Goal: Task Accomplishment & Management: Complete application form

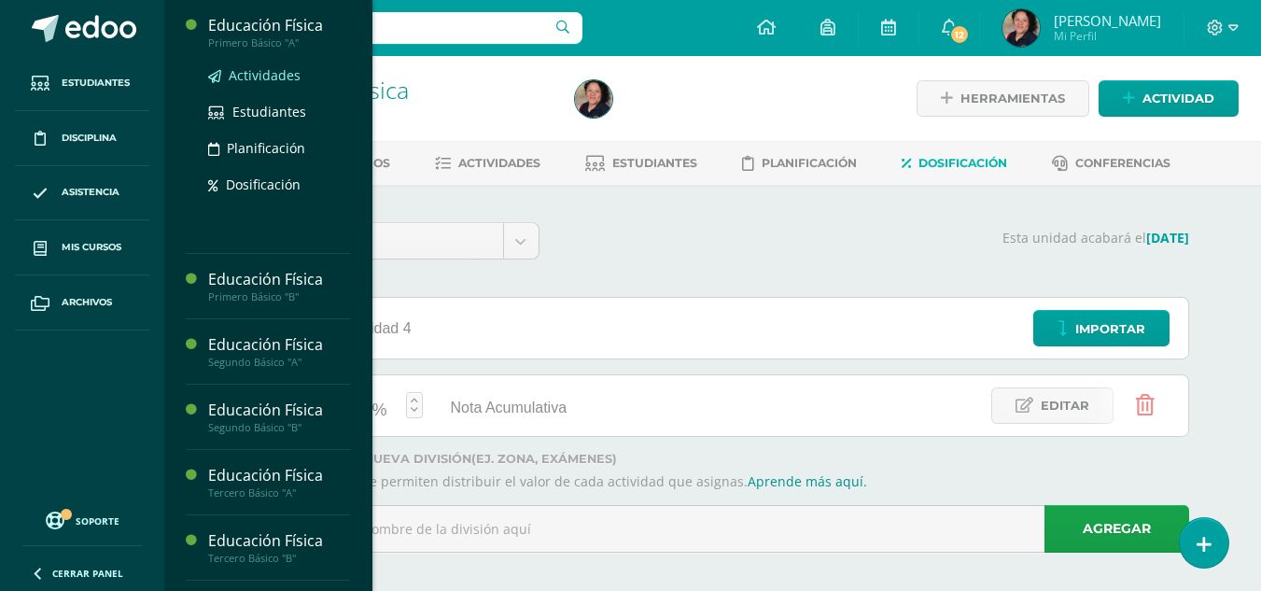
click at [258, 77] on span "Actividades" at bounding box center [265, 75] width 72 height 18
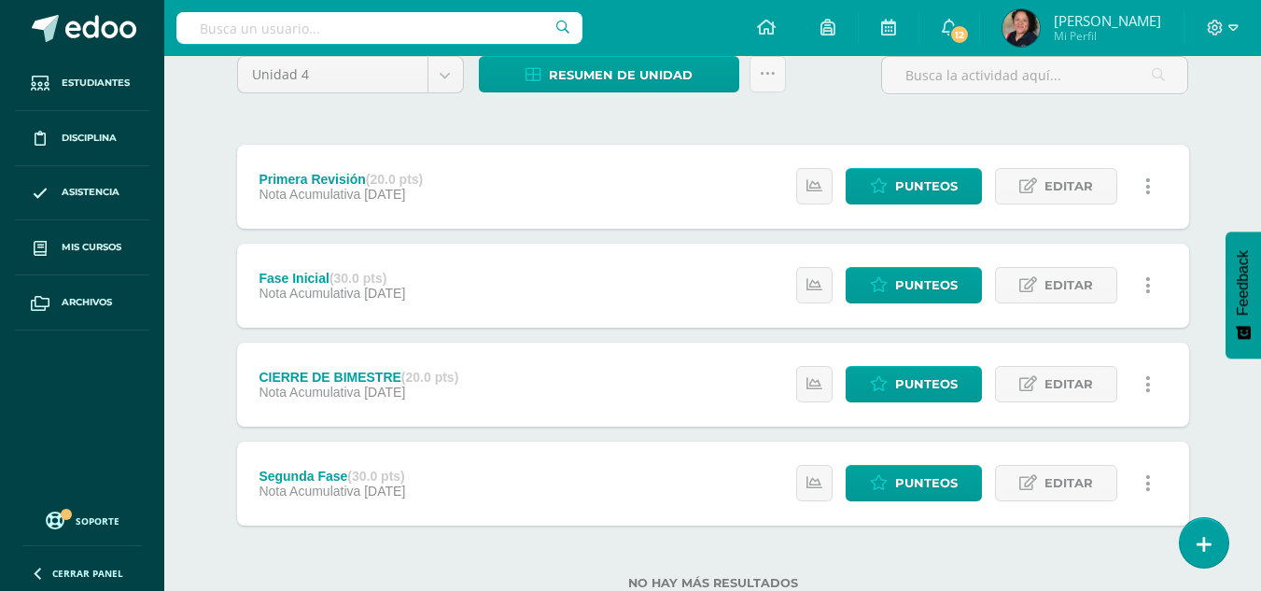
scroll to position [168, 0]
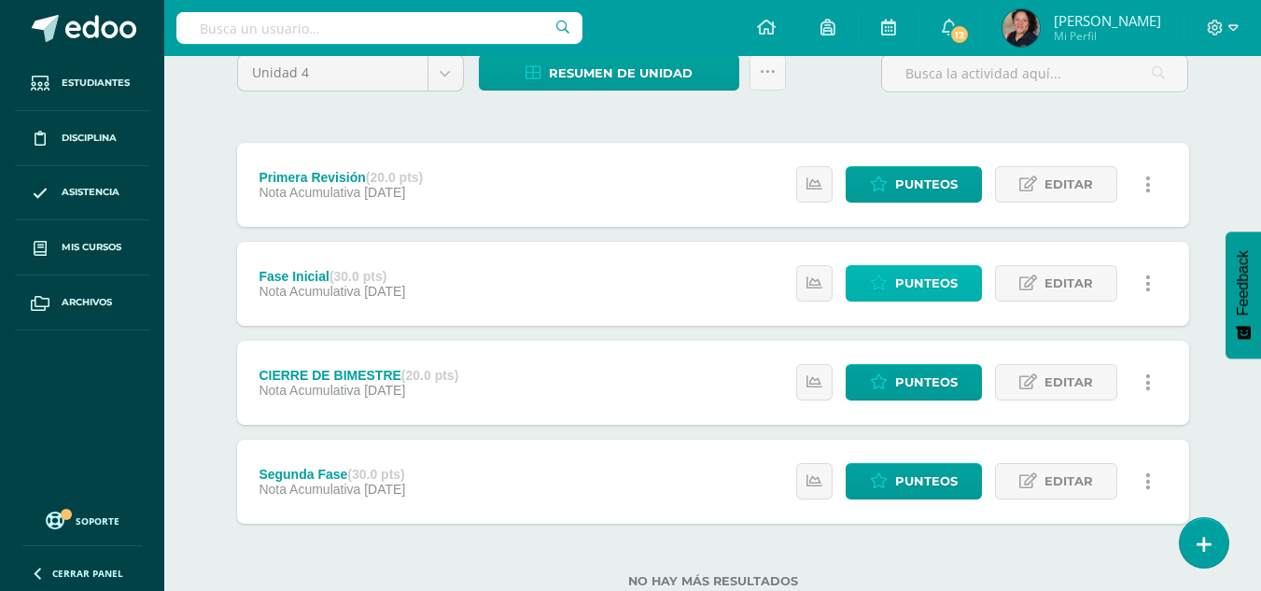
click at [928, 289] on span "Punteos" at bounding box center [926, 283] width 63 height 35
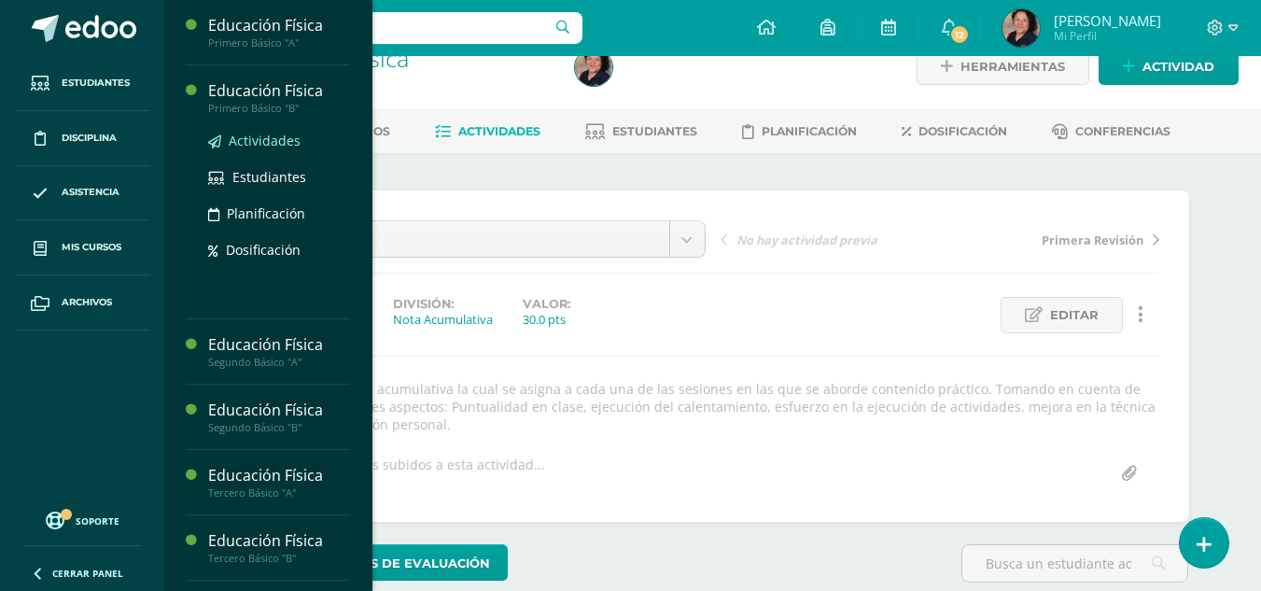
scroll to position [33, 0]
click at [247, 143] on span "Actividades" at bounding box center [265, 141] width 72 height 18
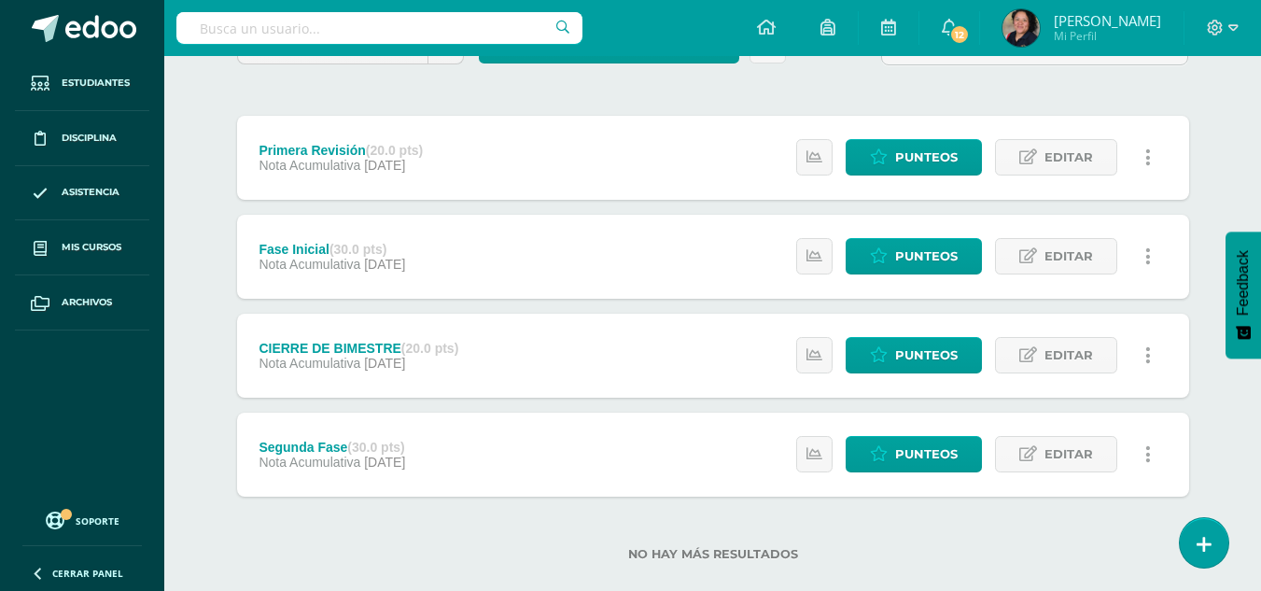
scroll to position [194, 0]
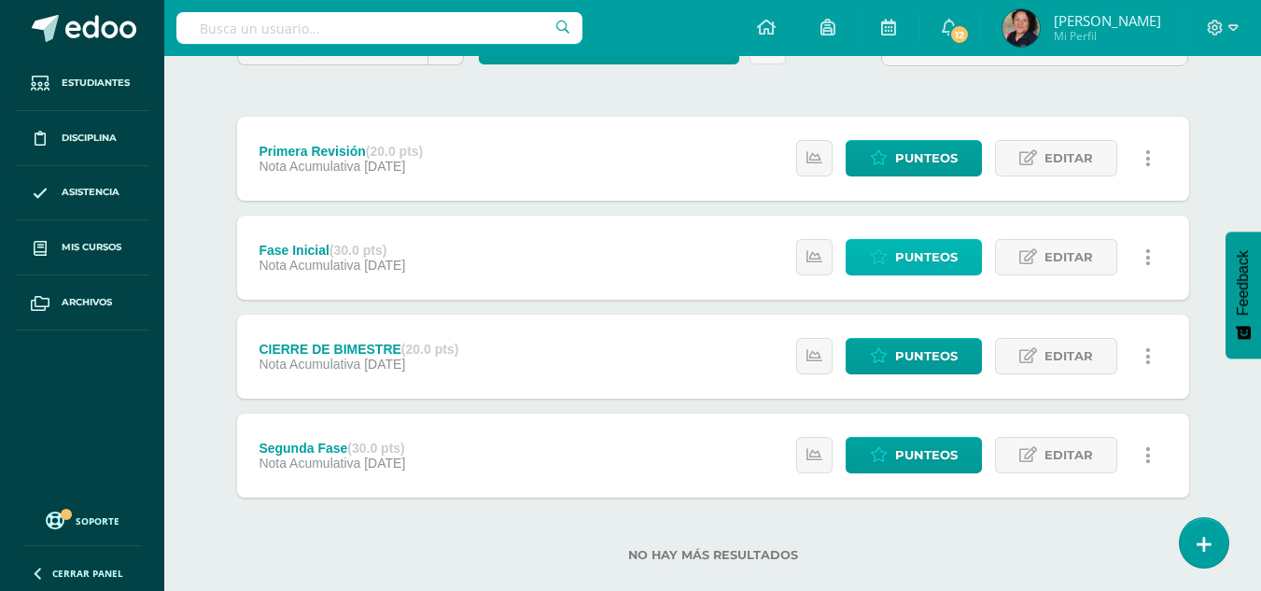
click at [933, 256] on span "Punteos" at bounding box center [926, 257] width 63 height 35
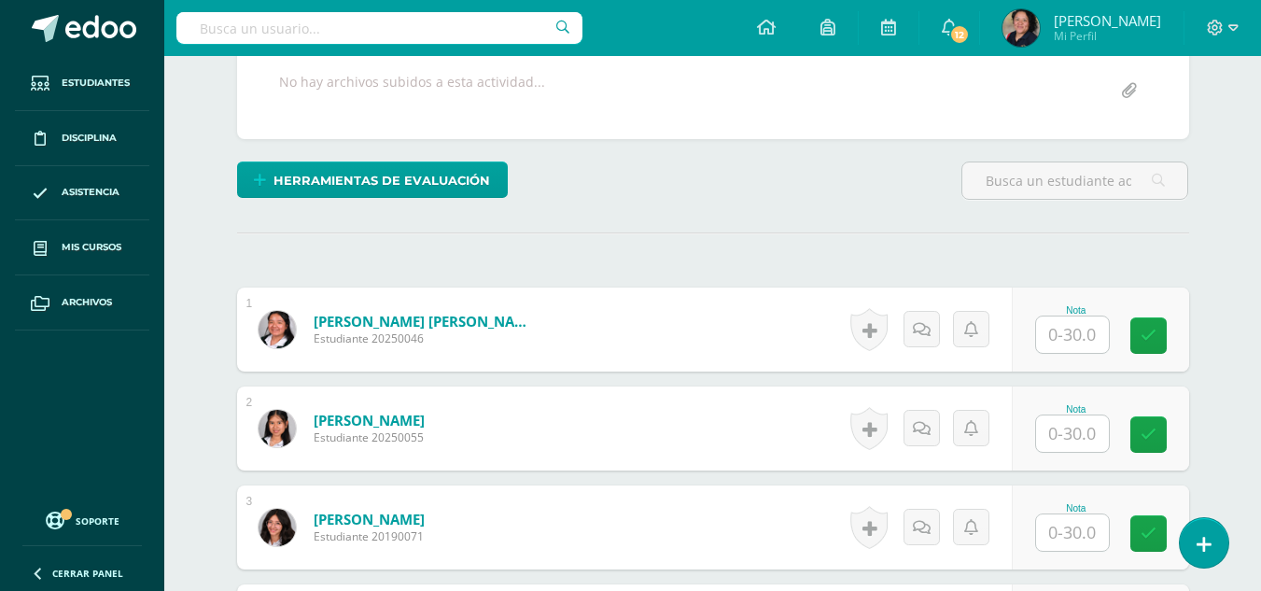
scroll to position [416, 0]
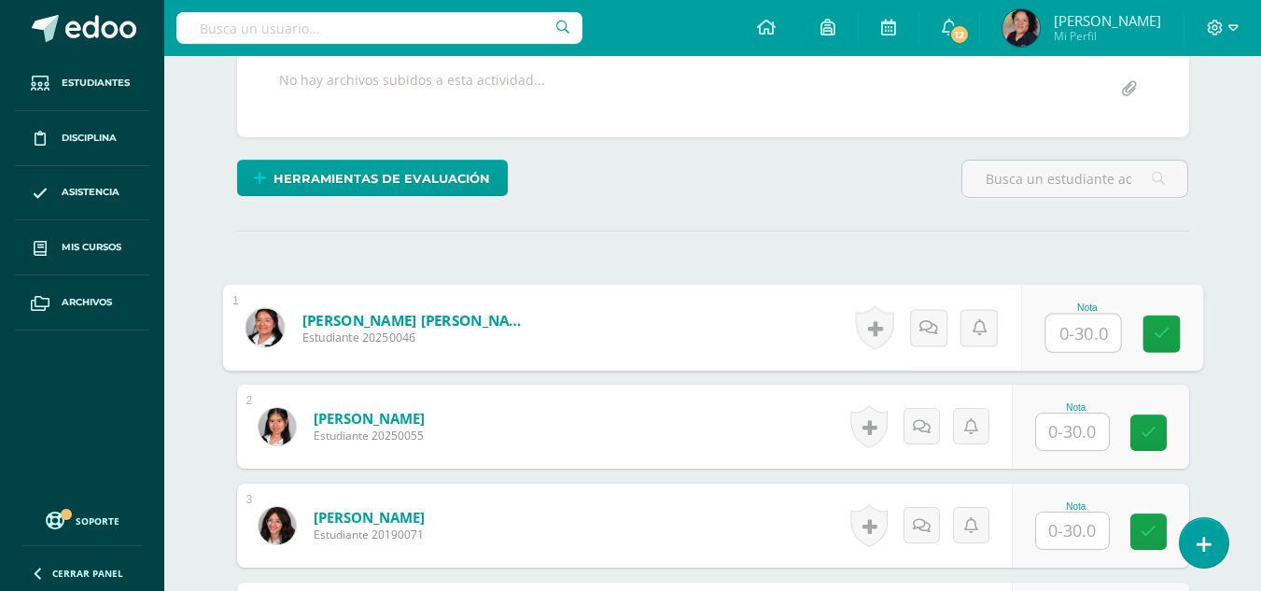
click at [1043, 338] on div "Nota" at bounding box center [1111, 328] width 182 height 87
type input "30"
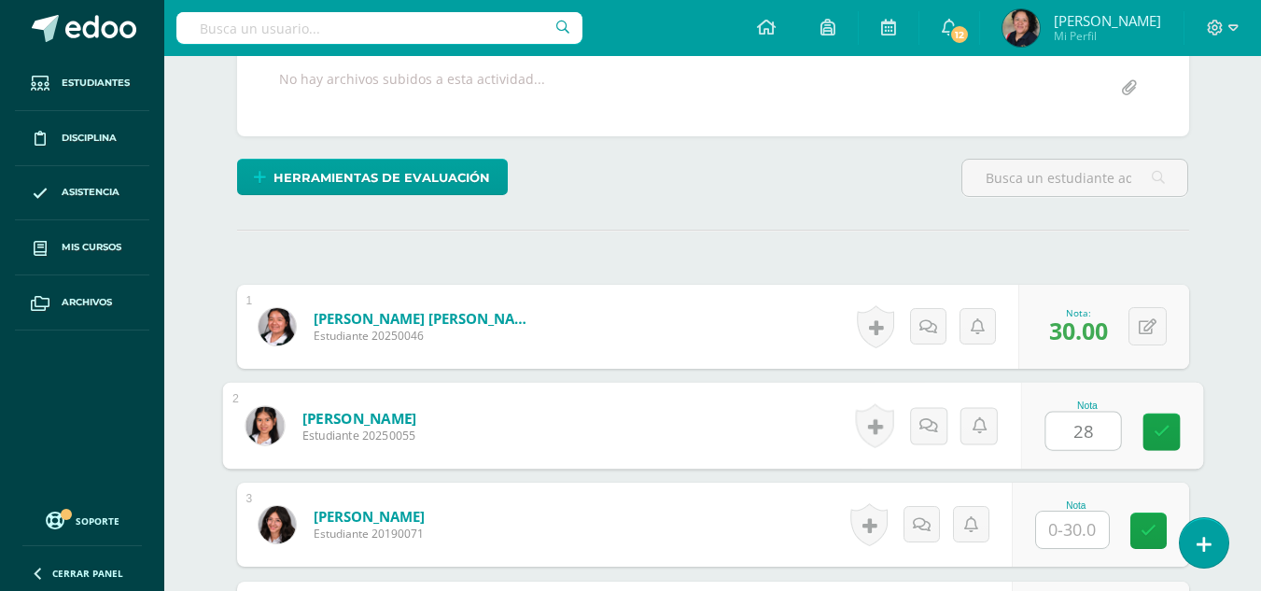
type input "28"
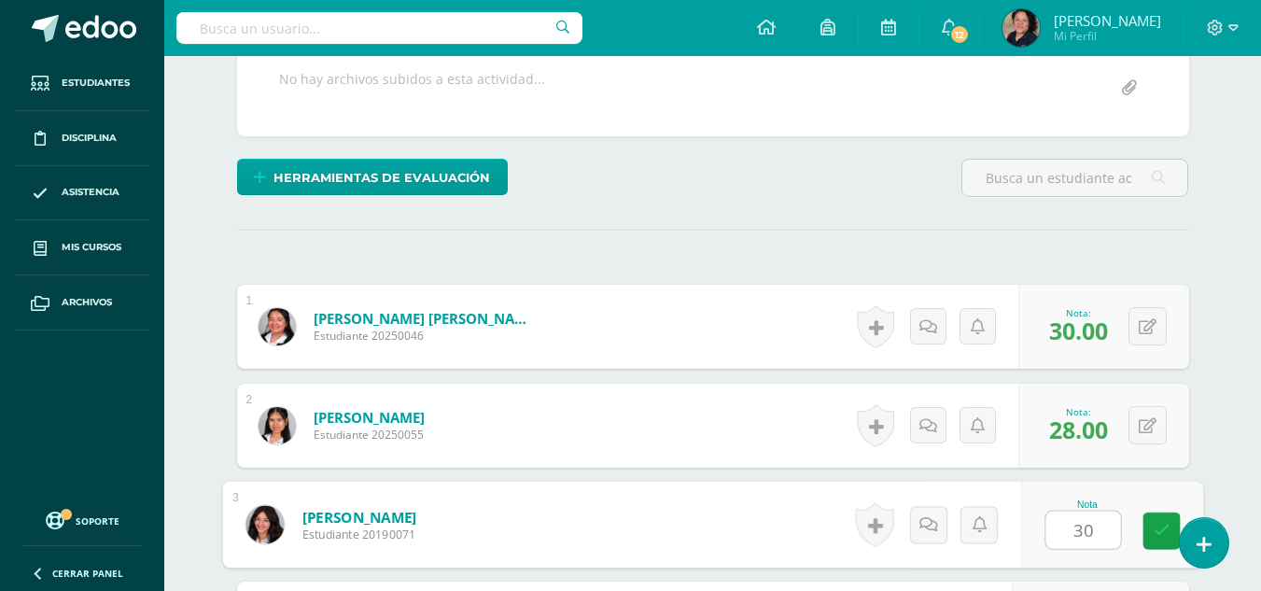
type input "30"
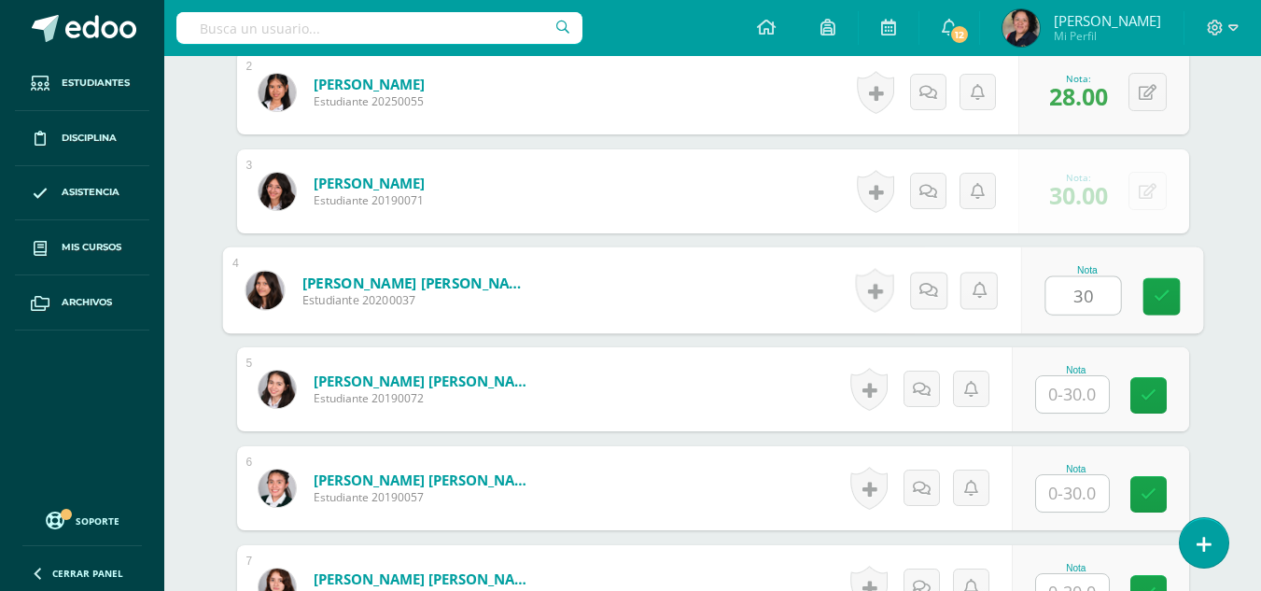
type input "30"
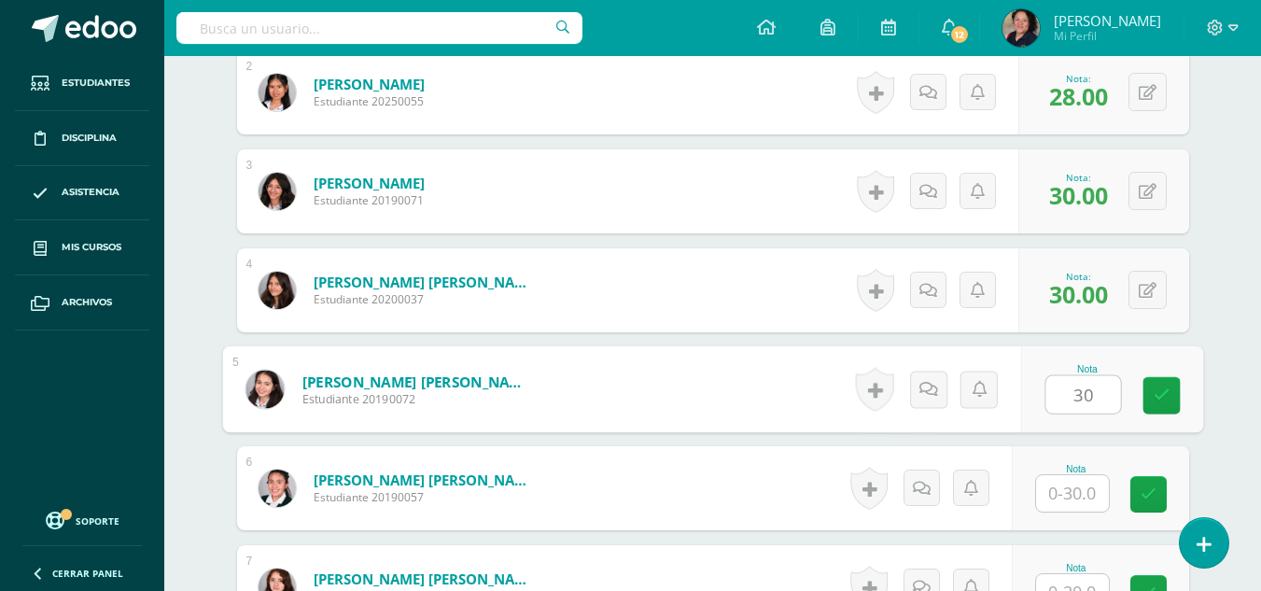
type input "30"
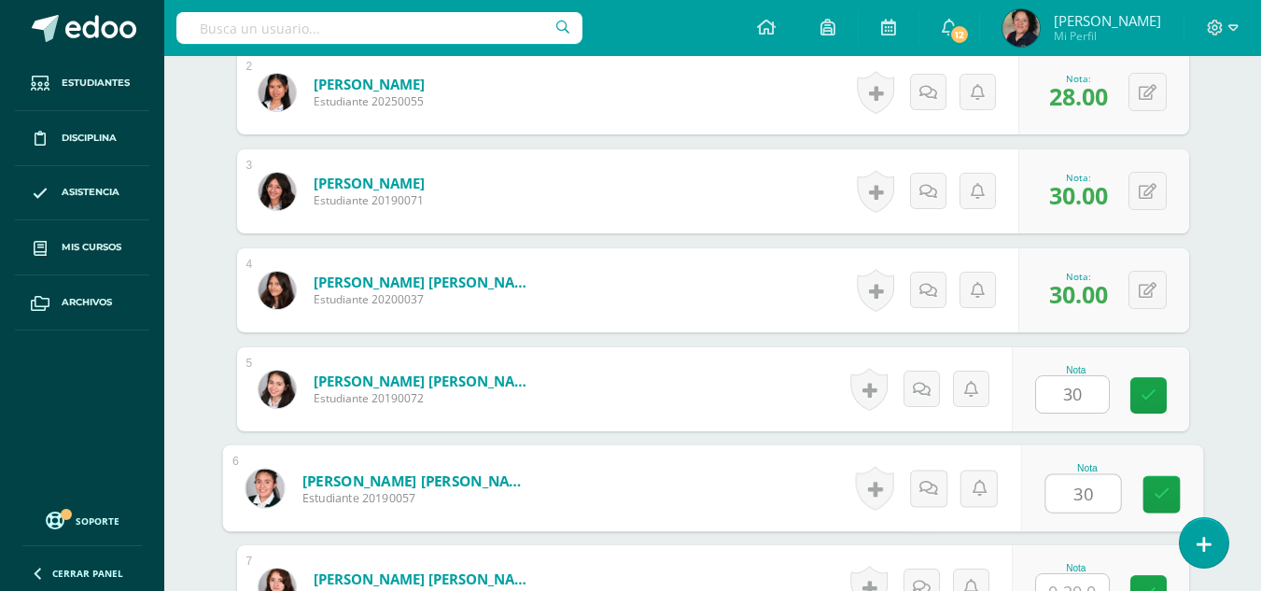
type input "30"
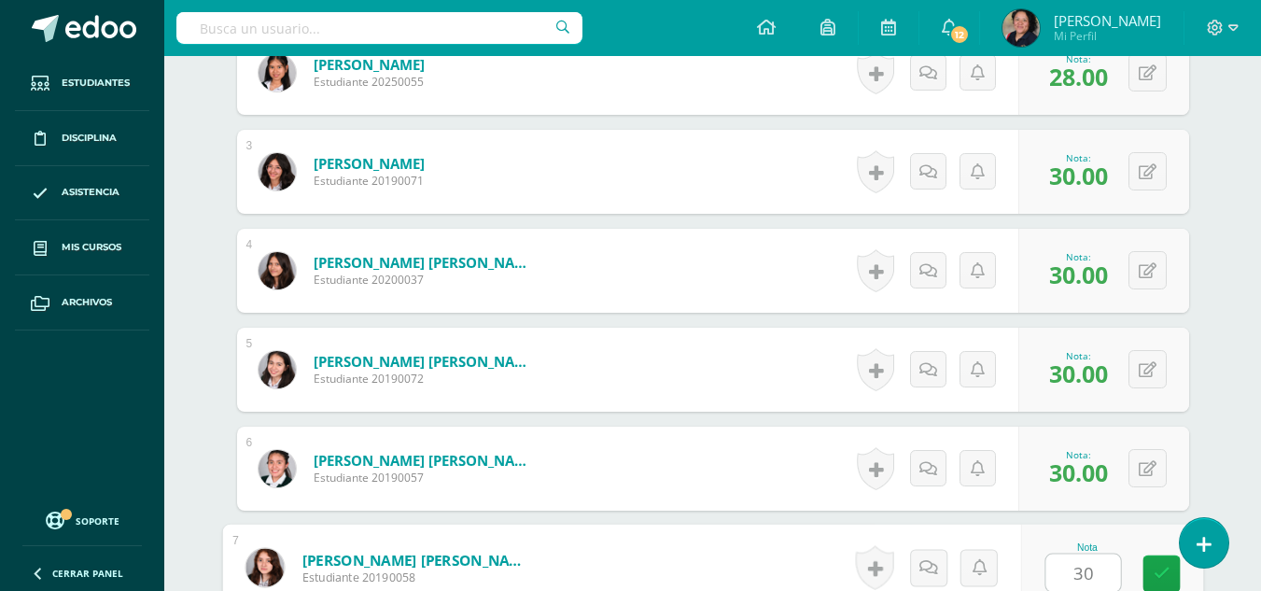
type input "30"
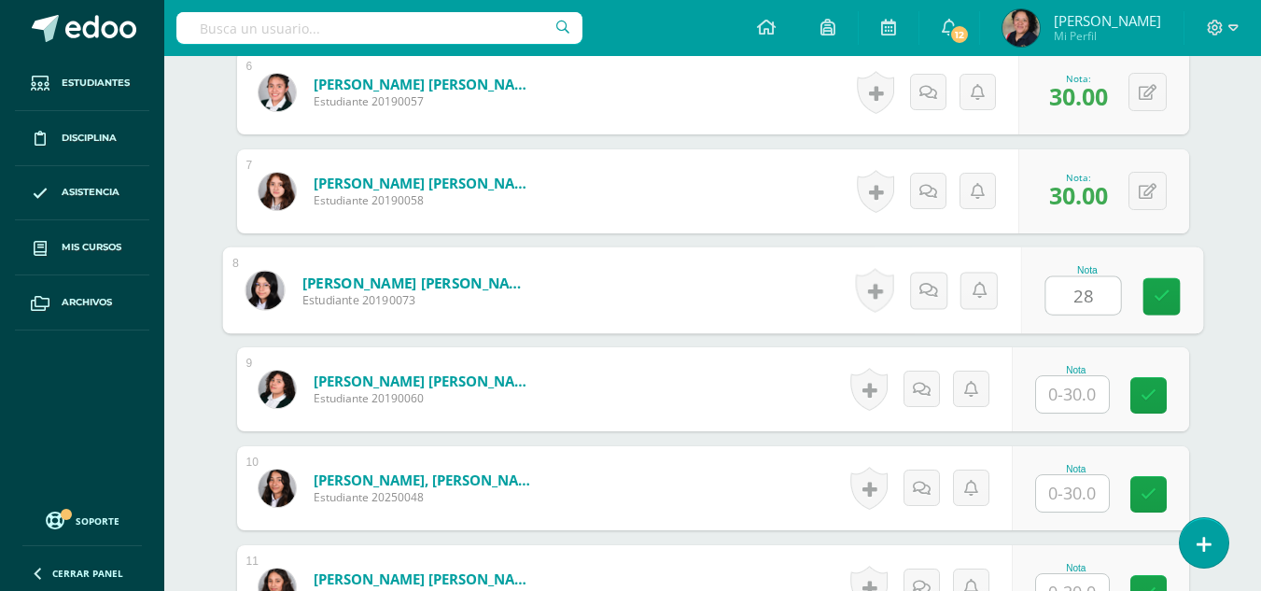
type input "28"
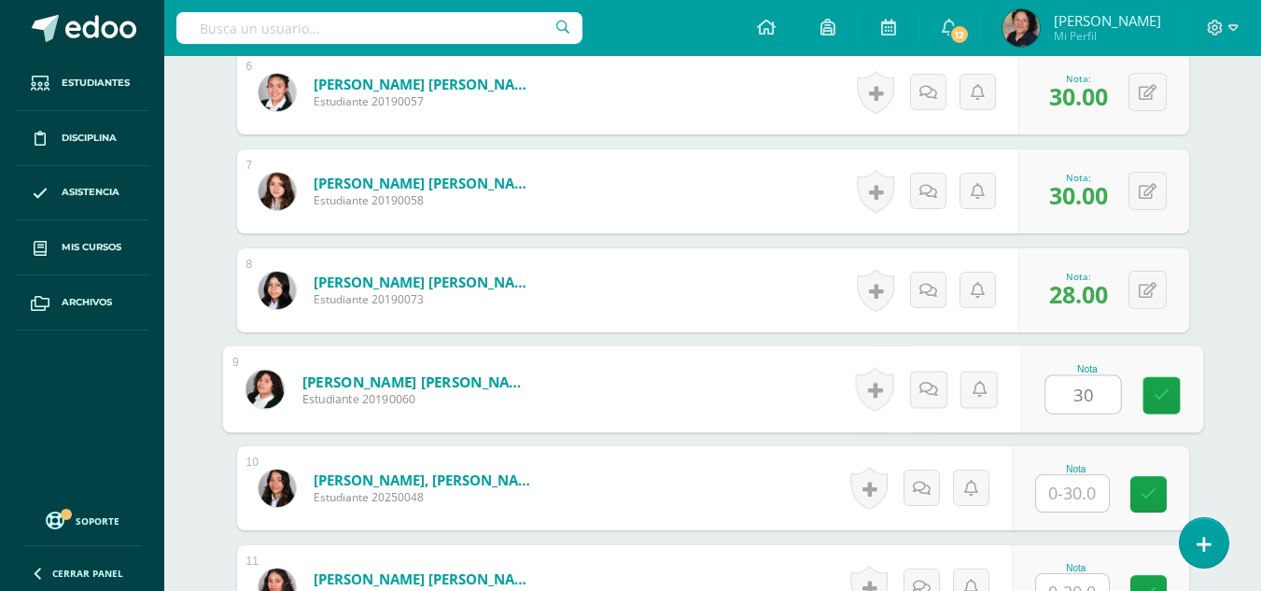
type input "30"
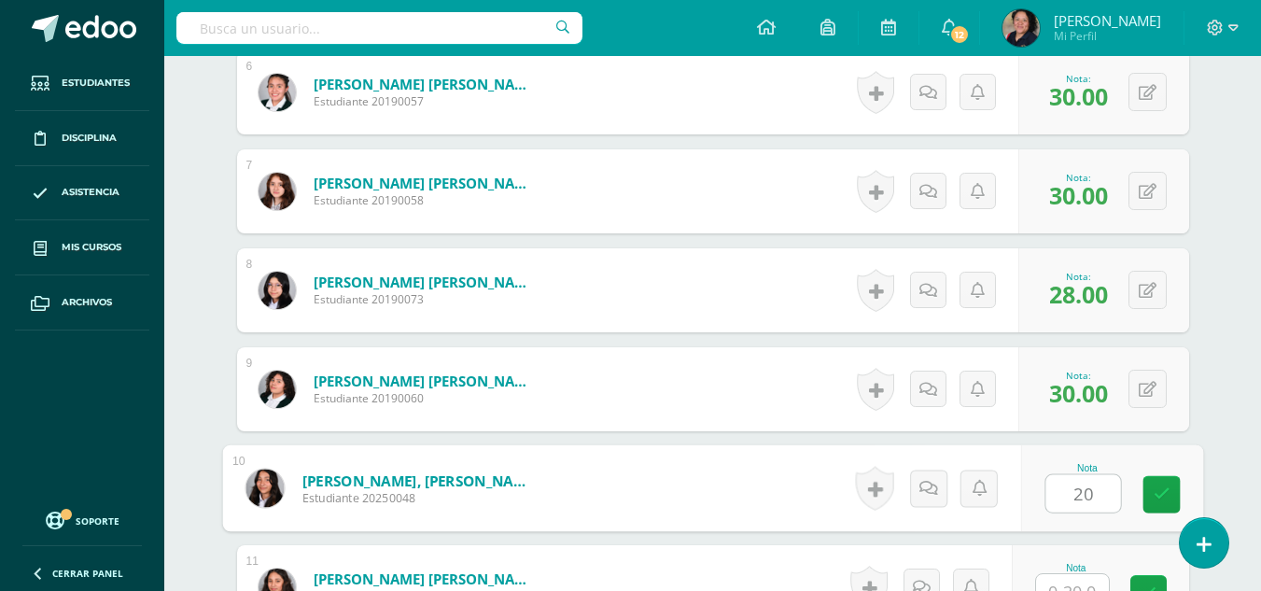
scroll to position [1165, 0]
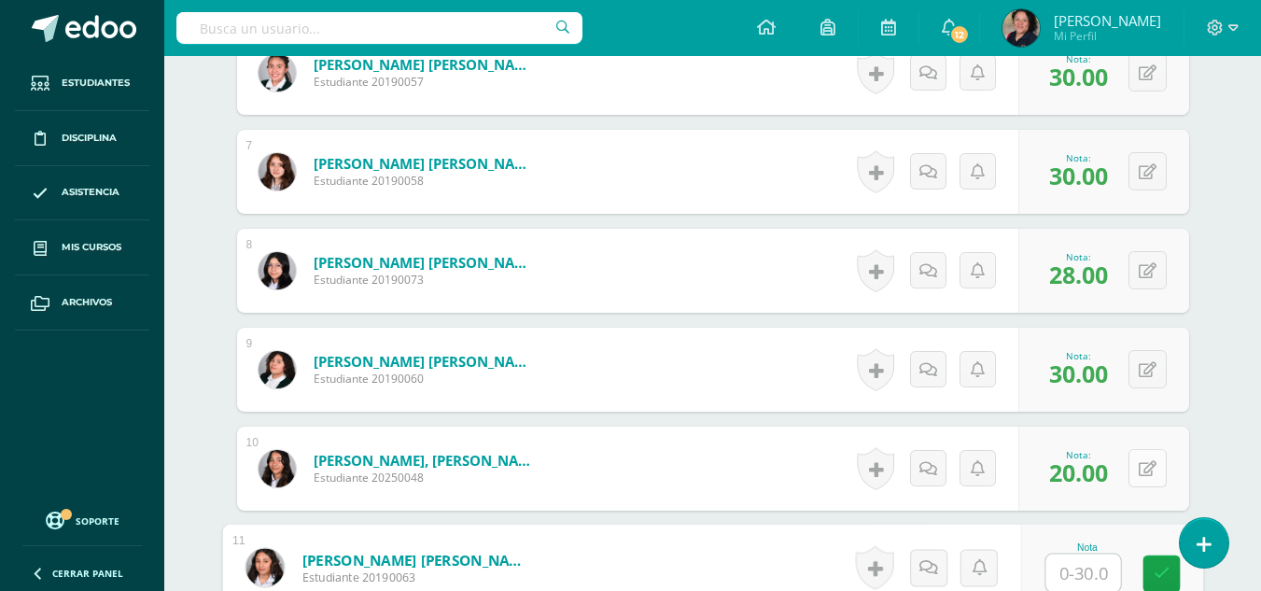
click at [1151, 461] on icon at bounding box center [1147, 469] width 18 height 16
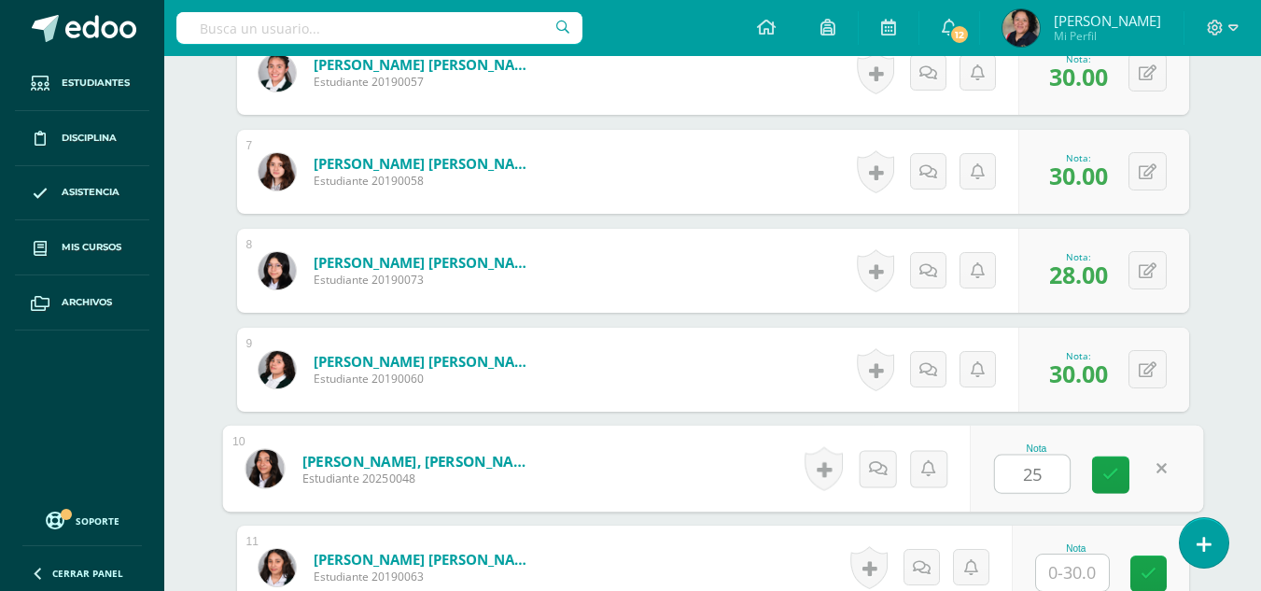
type input "25"
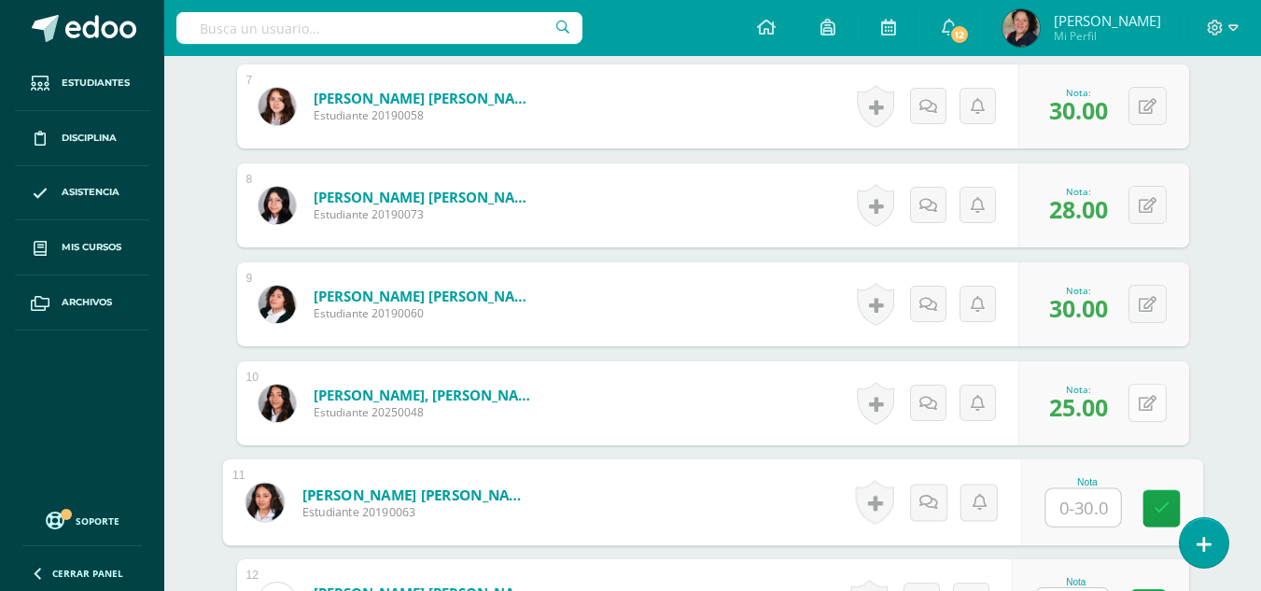
scroll to position [1237, 0]
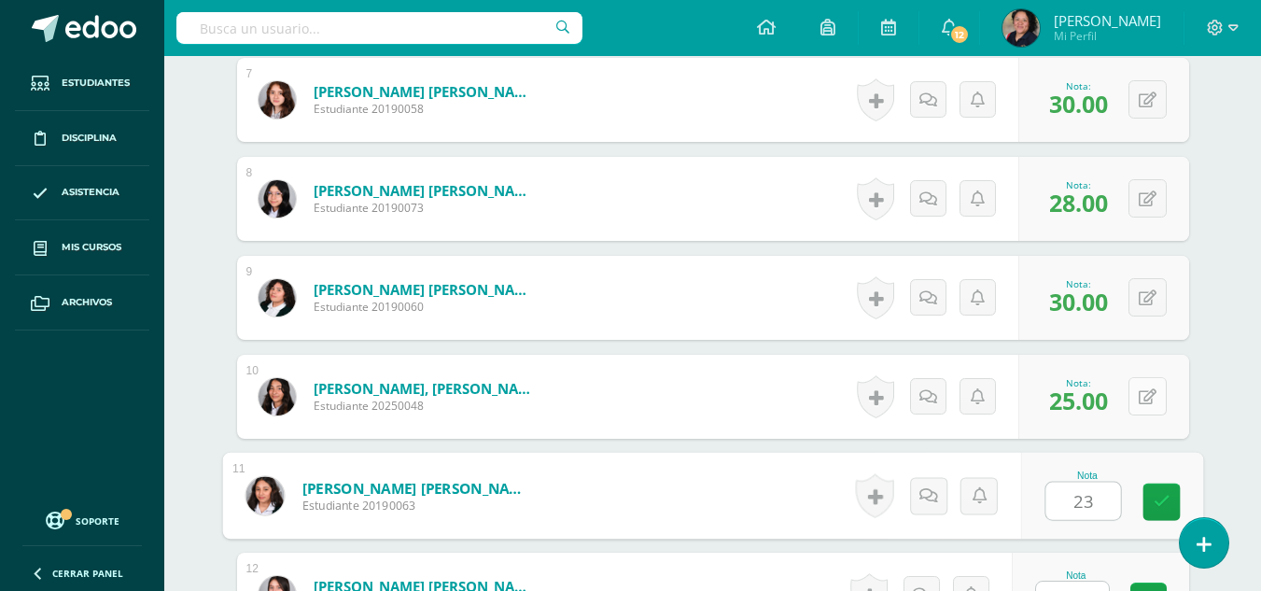
type input "23"
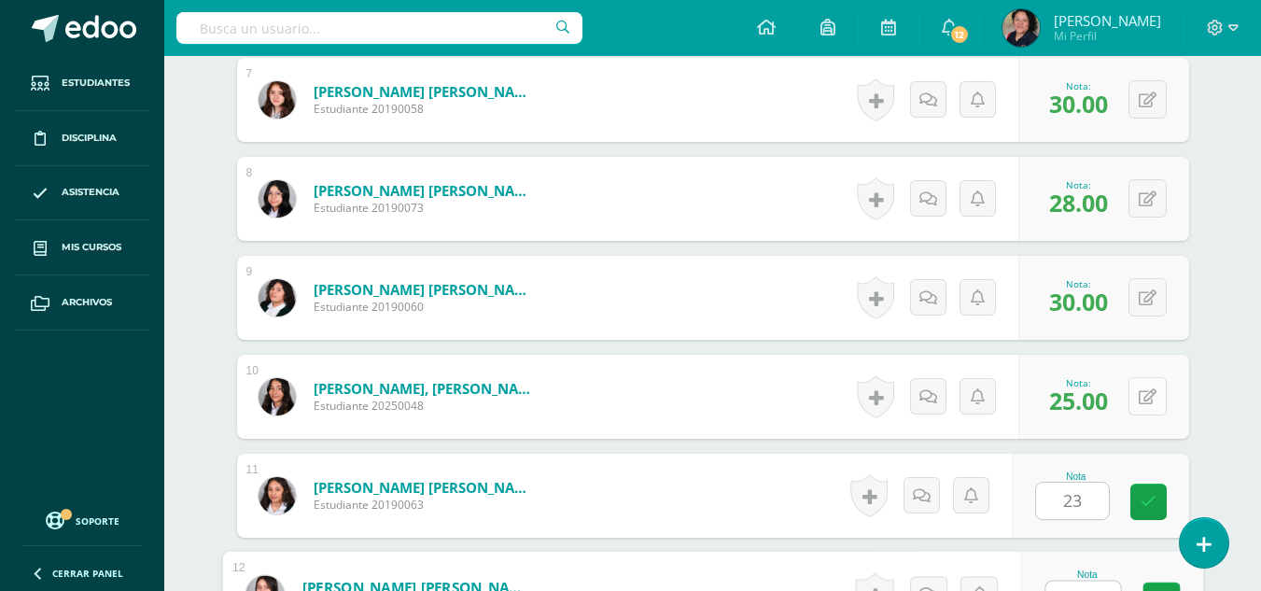
scroll to position [1264, 0]
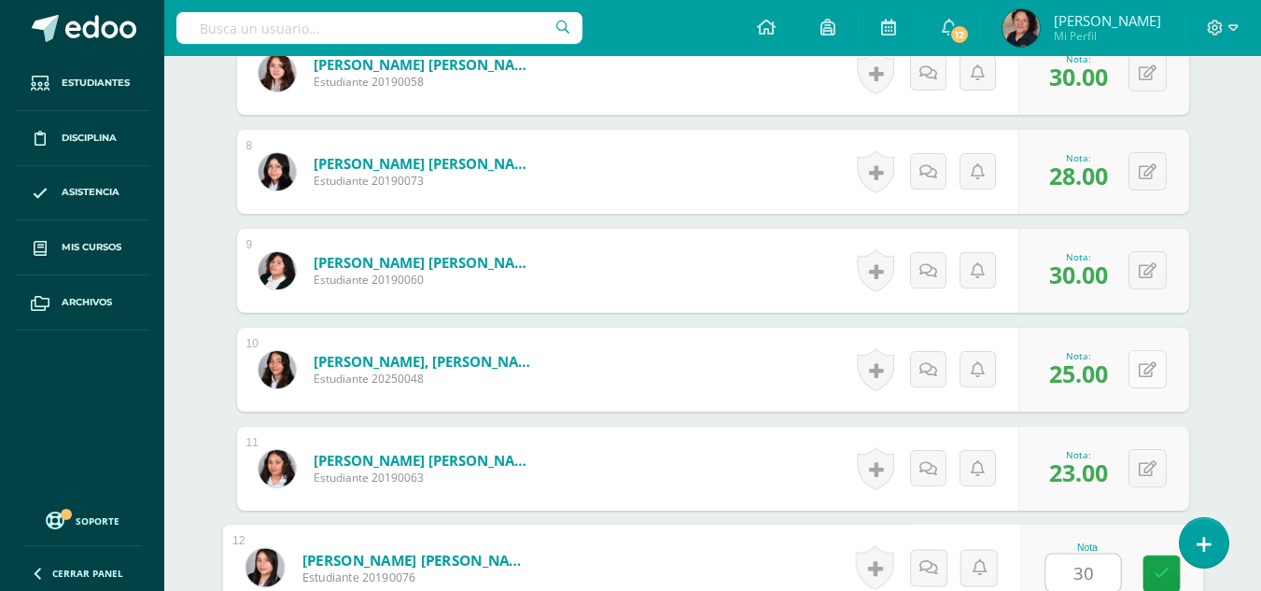
type input "30"
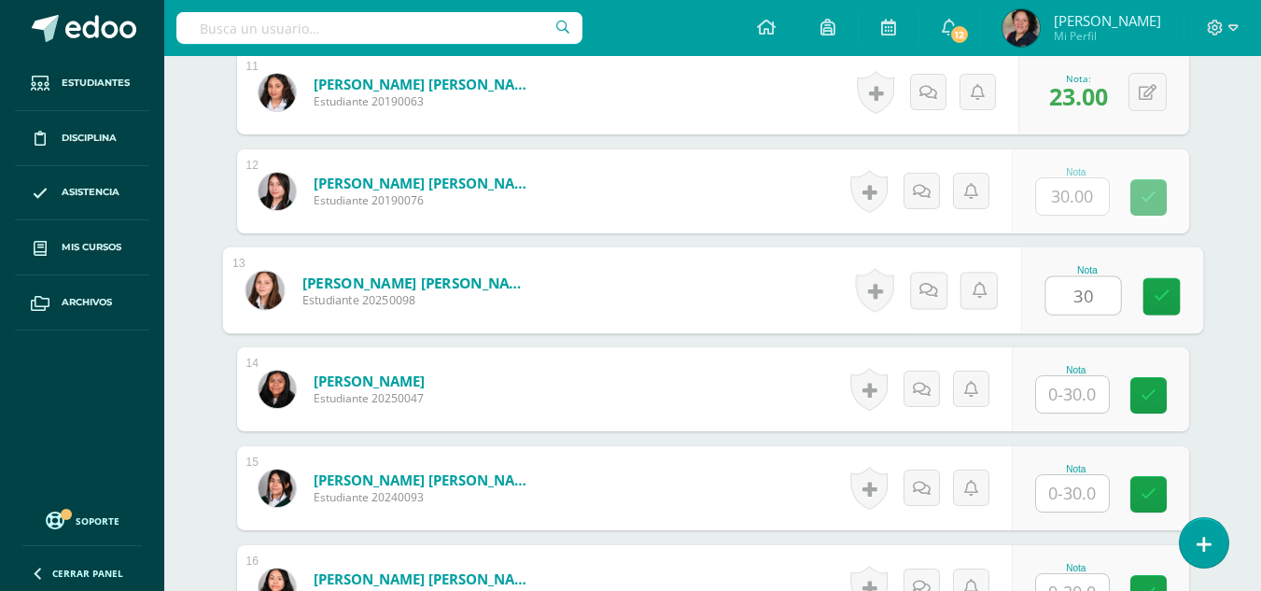
type input "30"
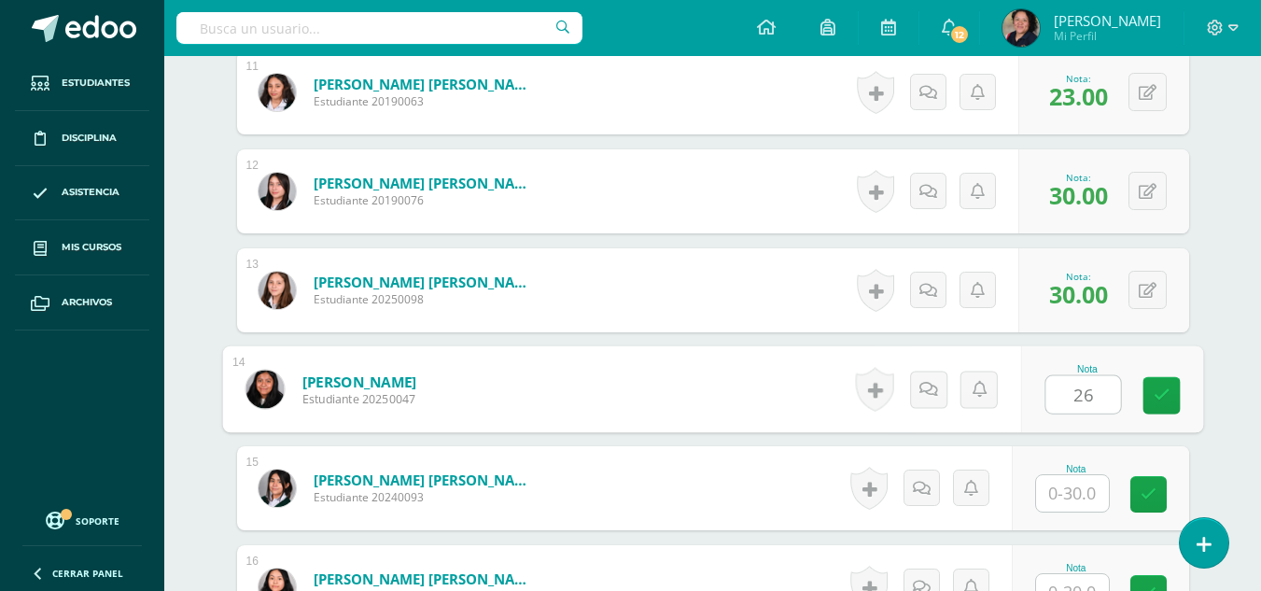
type input "26"
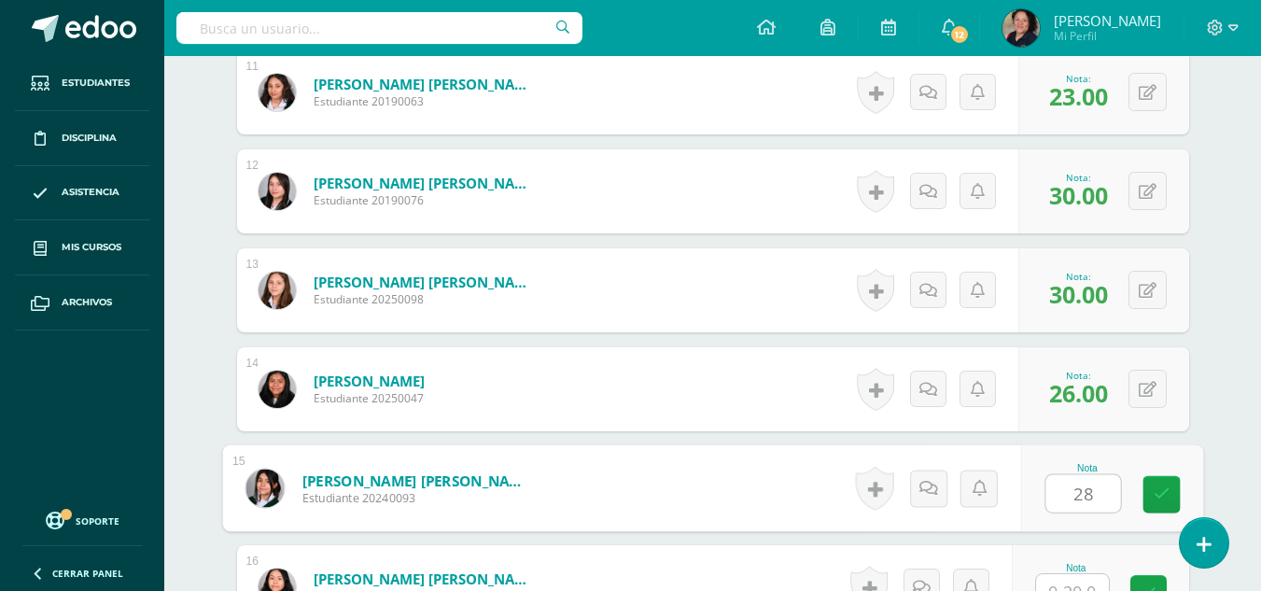
type input "28"
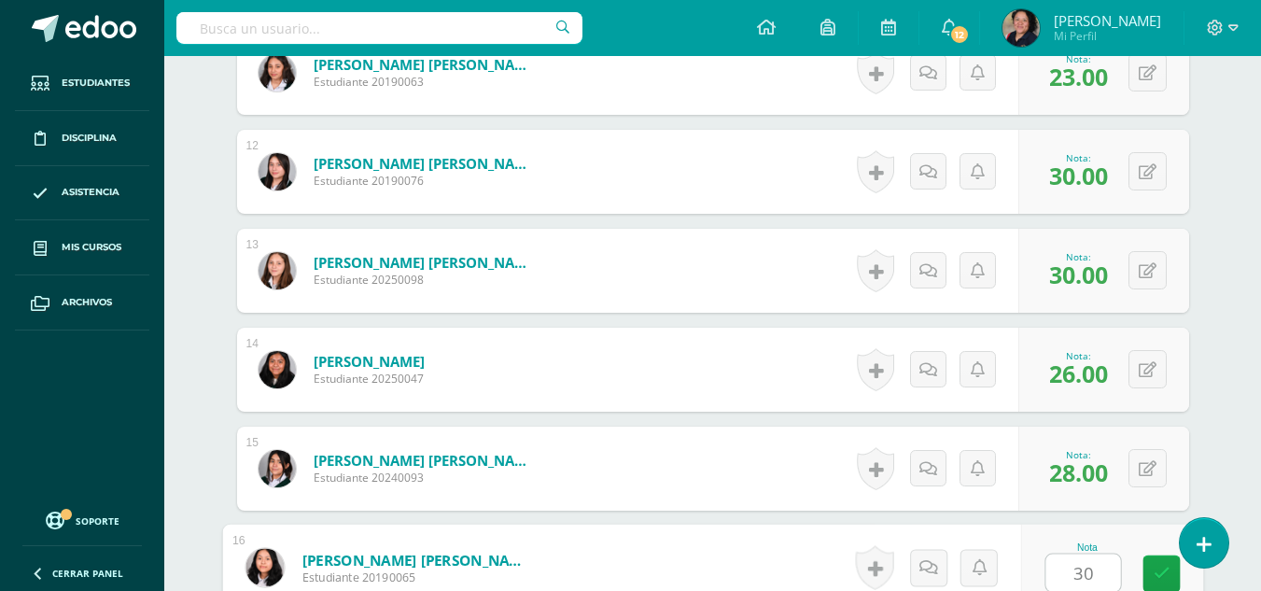
type input "30"
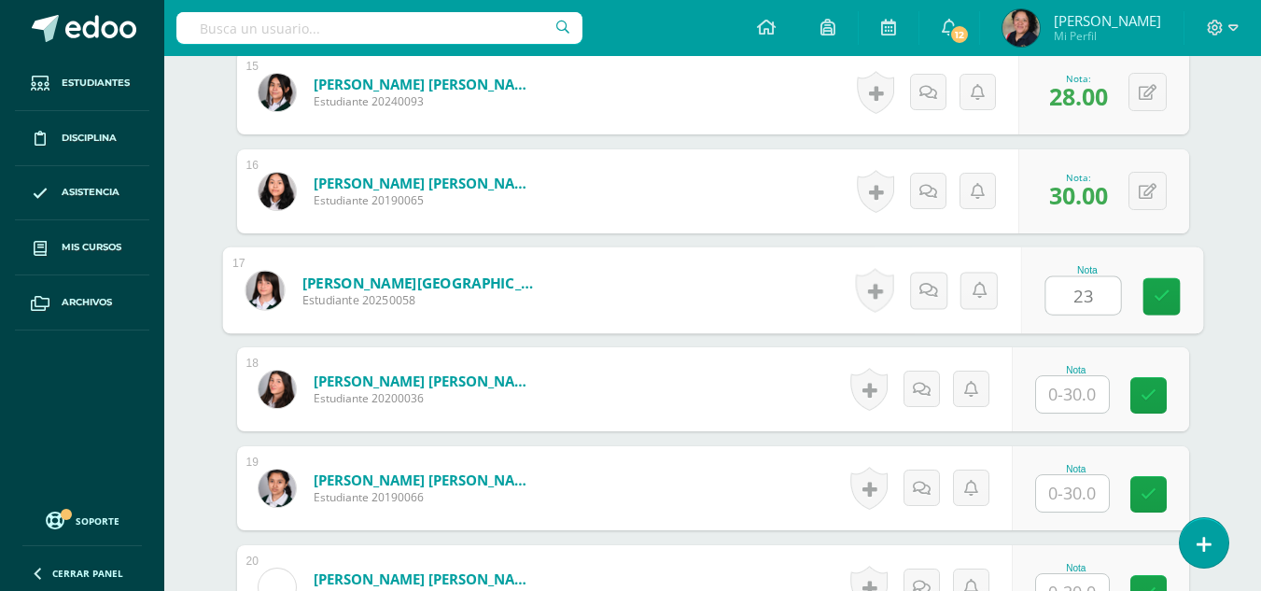
type input "23"
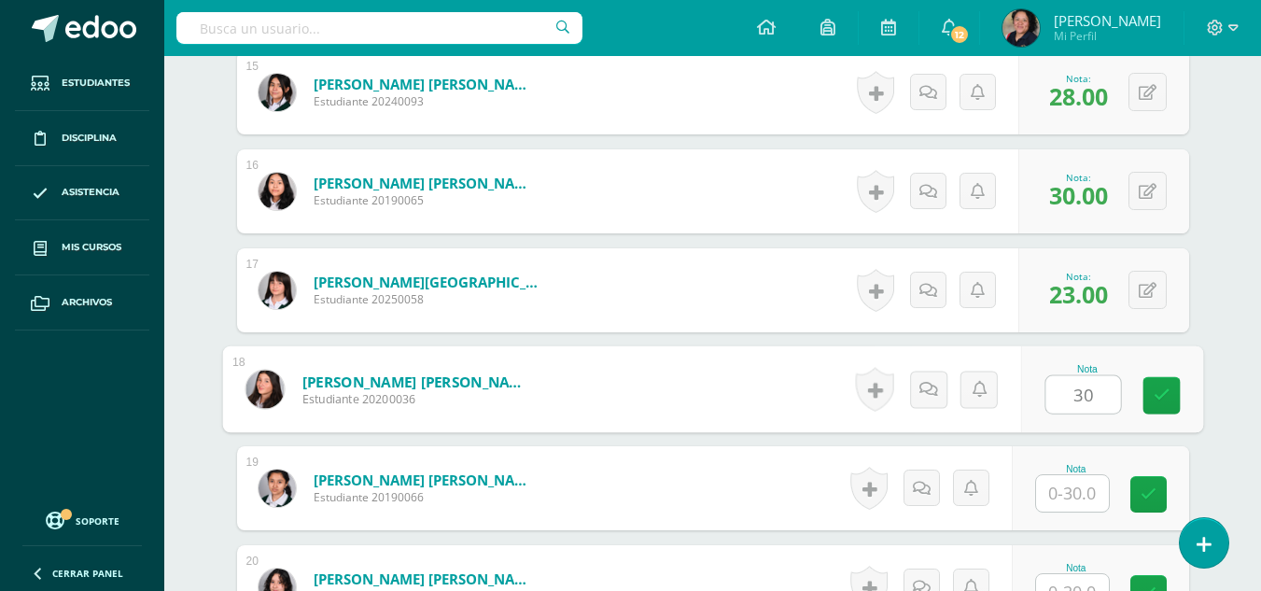
type input "30"
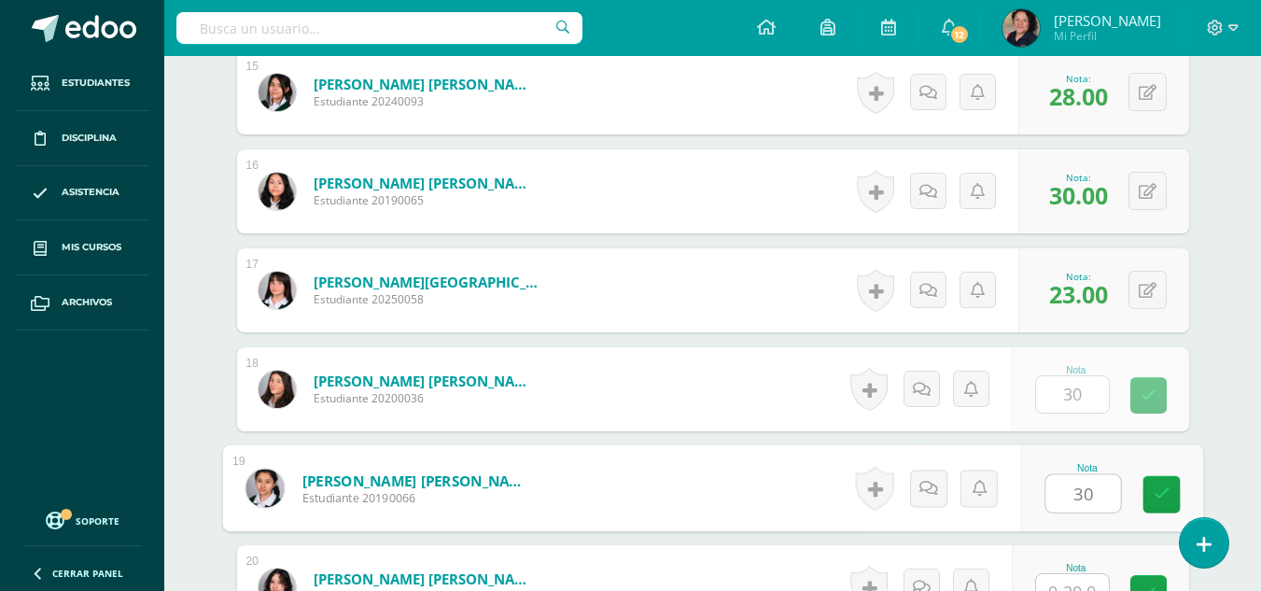
type input "30"
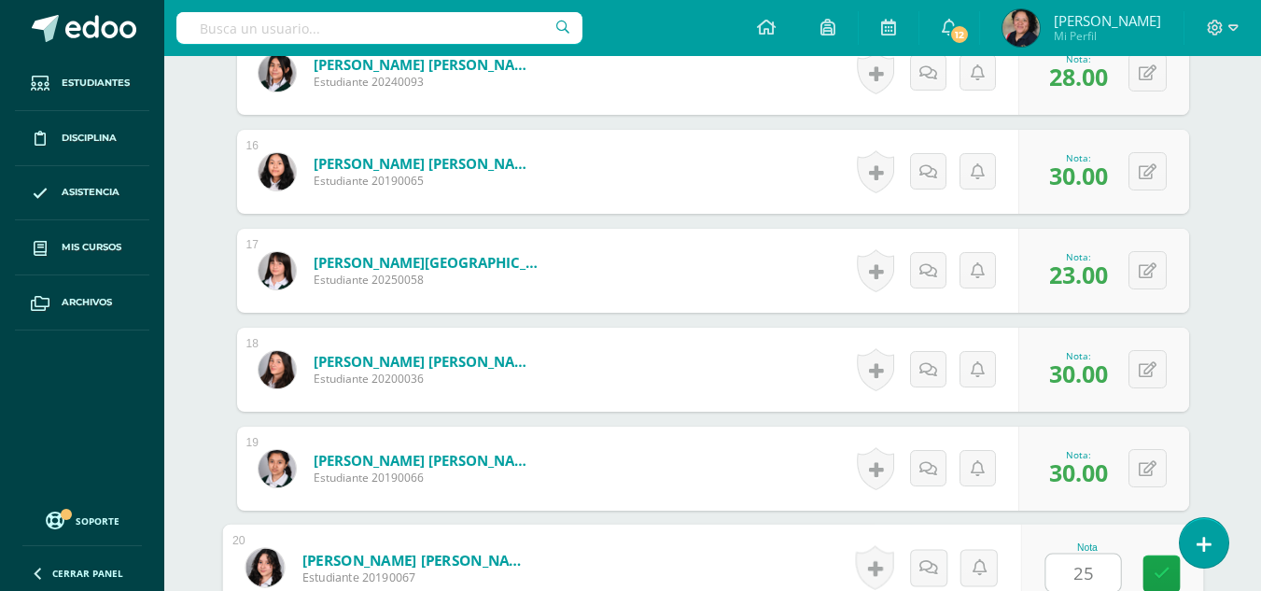
type input "25"
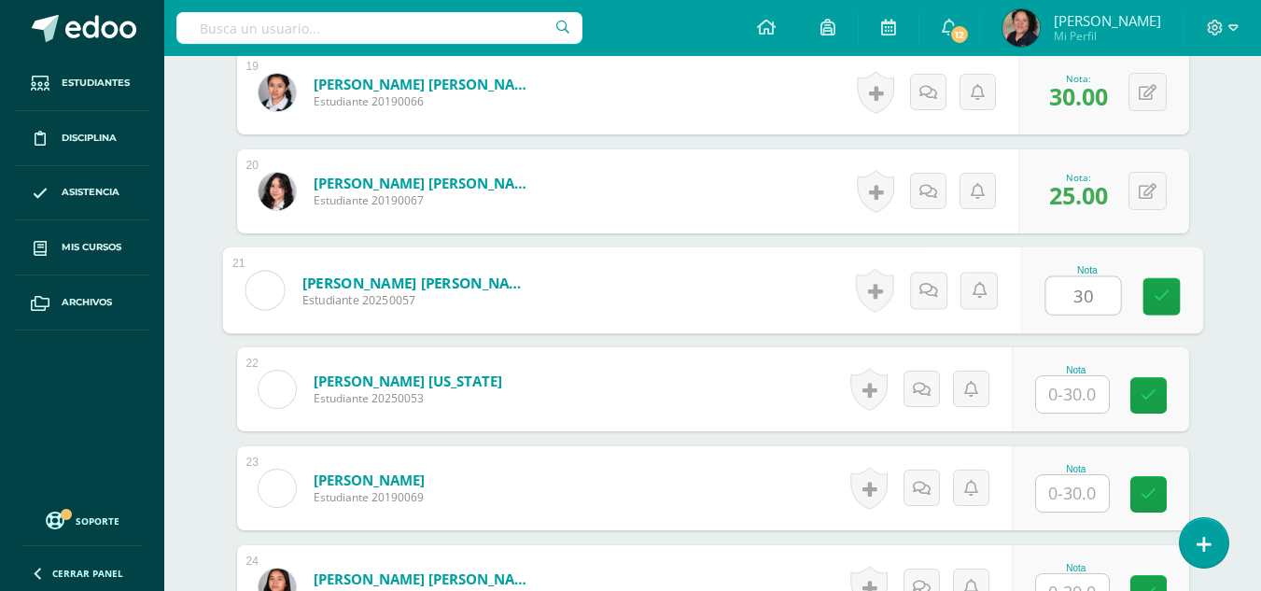
type input "30"
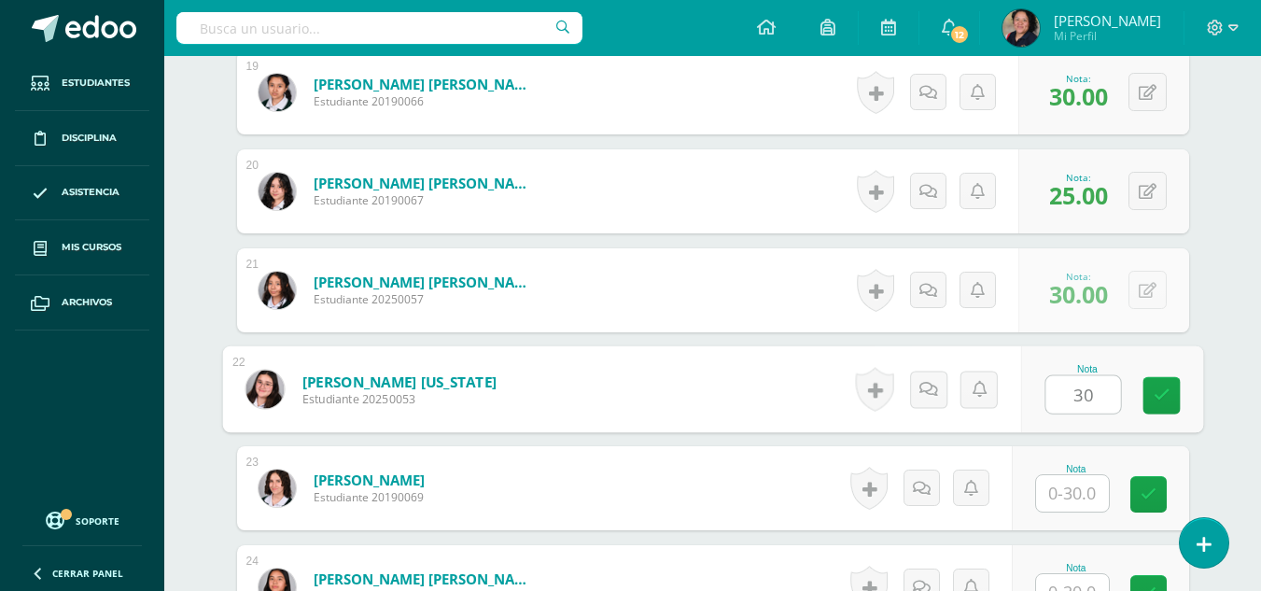
type input "30"
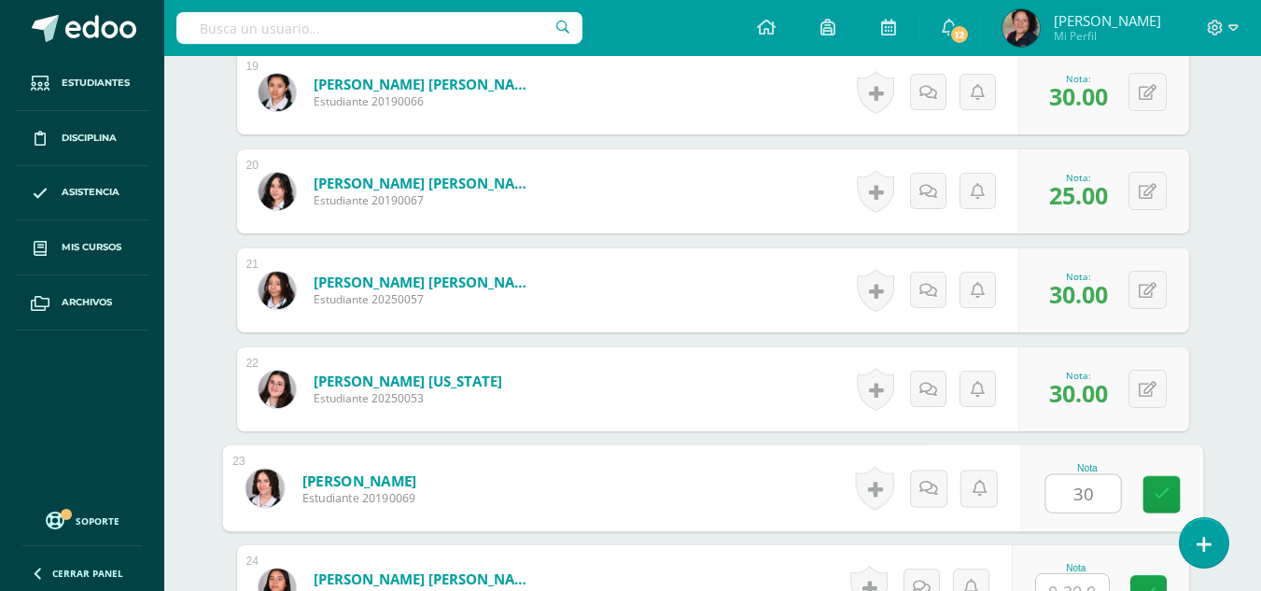
type input "30"
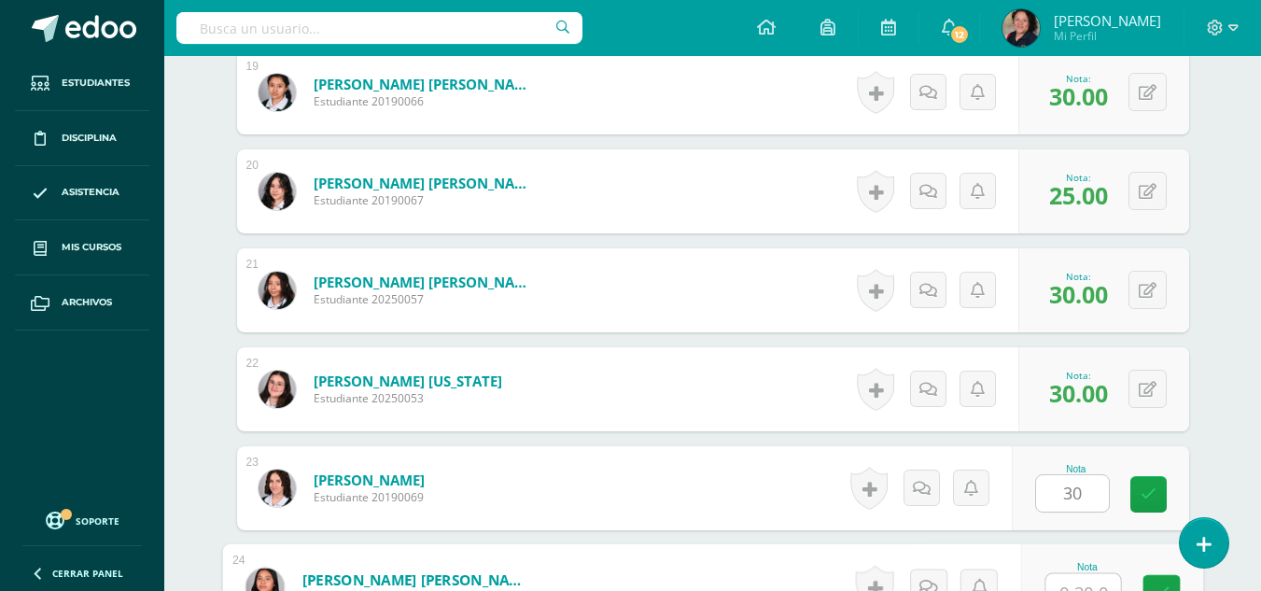
scroll to position [2451, 0]
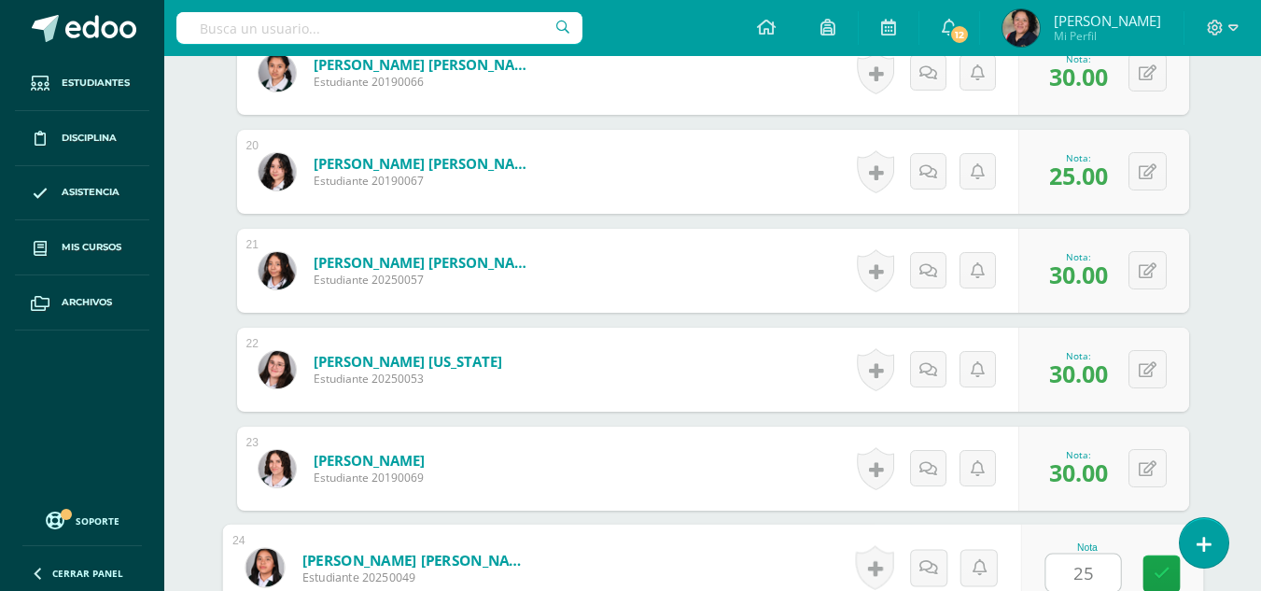
type input "25"
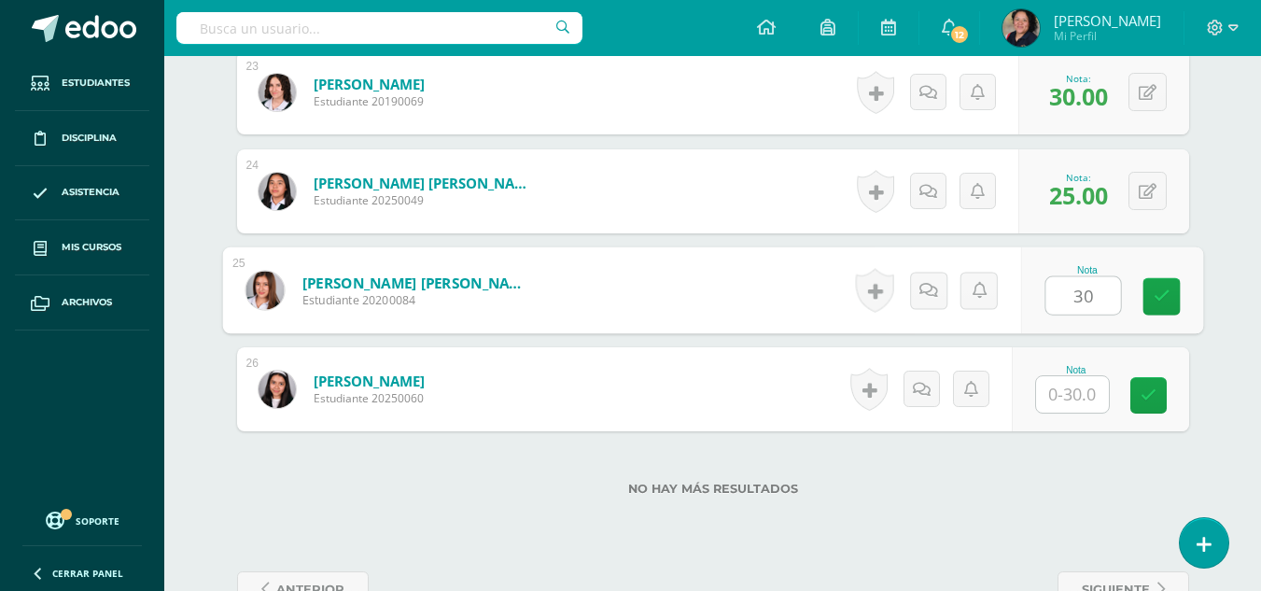
type input "30"
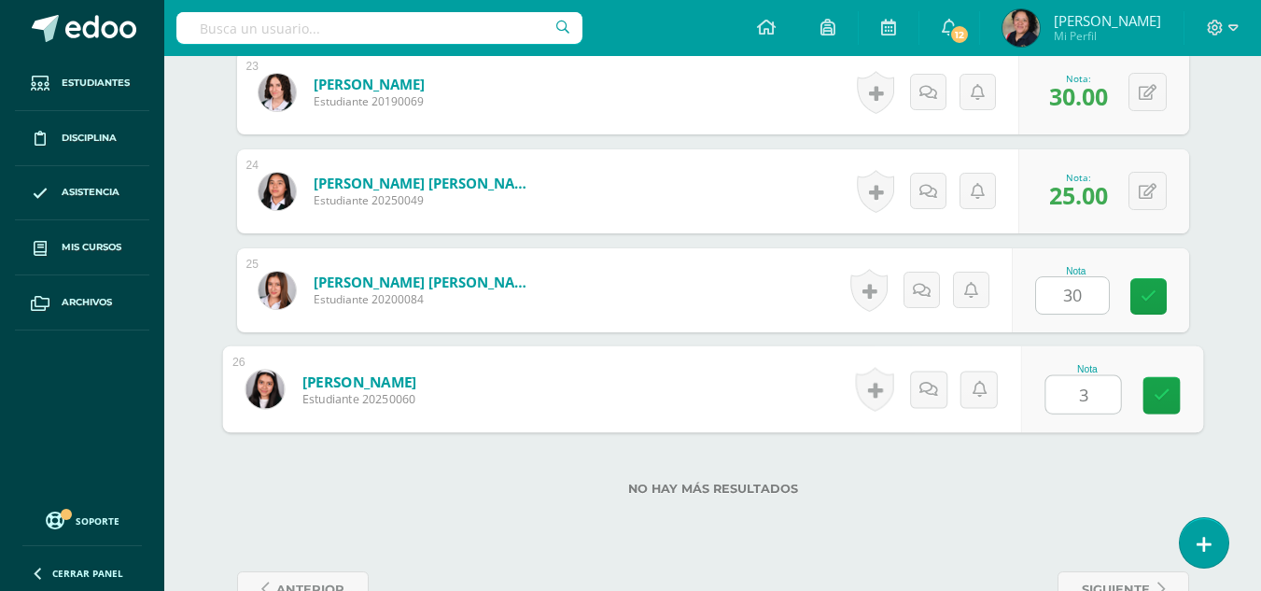
type input "30"
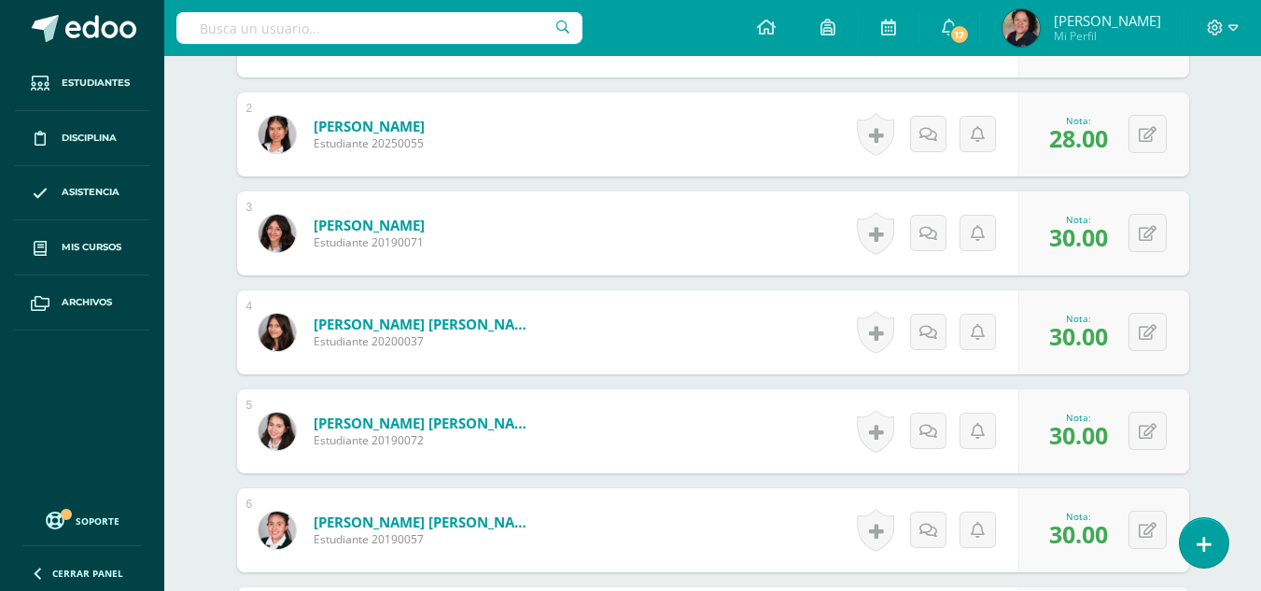
scroll to position [709, 0]
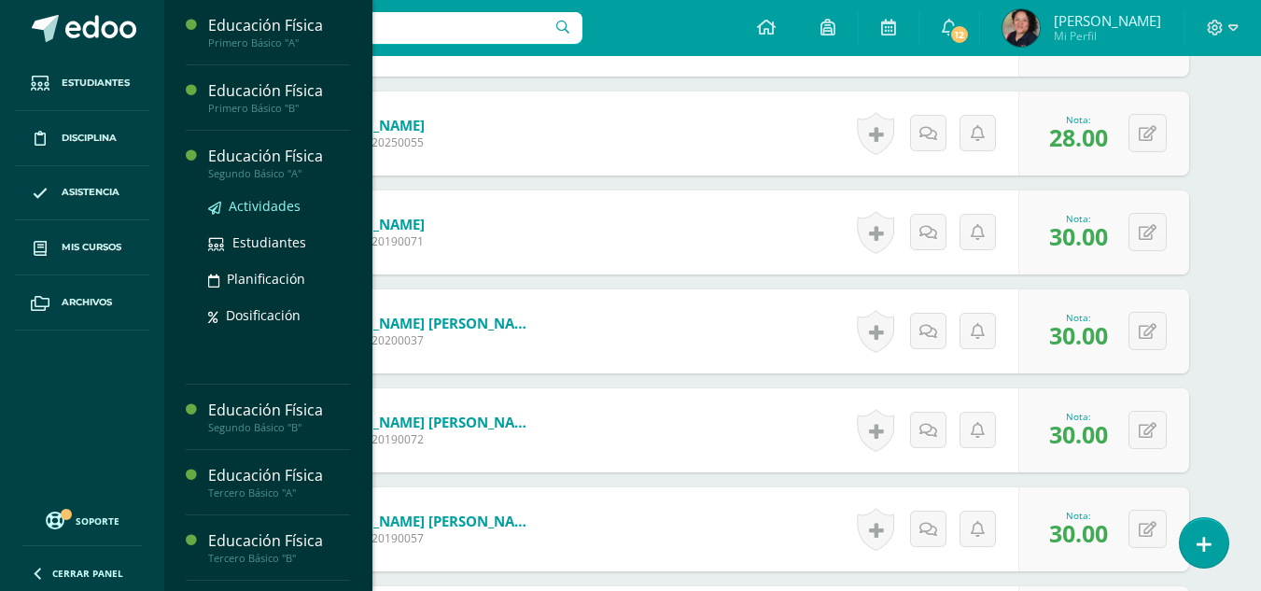
click at [272, 206] on span "Actividades" at bounding box center [265, 206] width 72 height 18
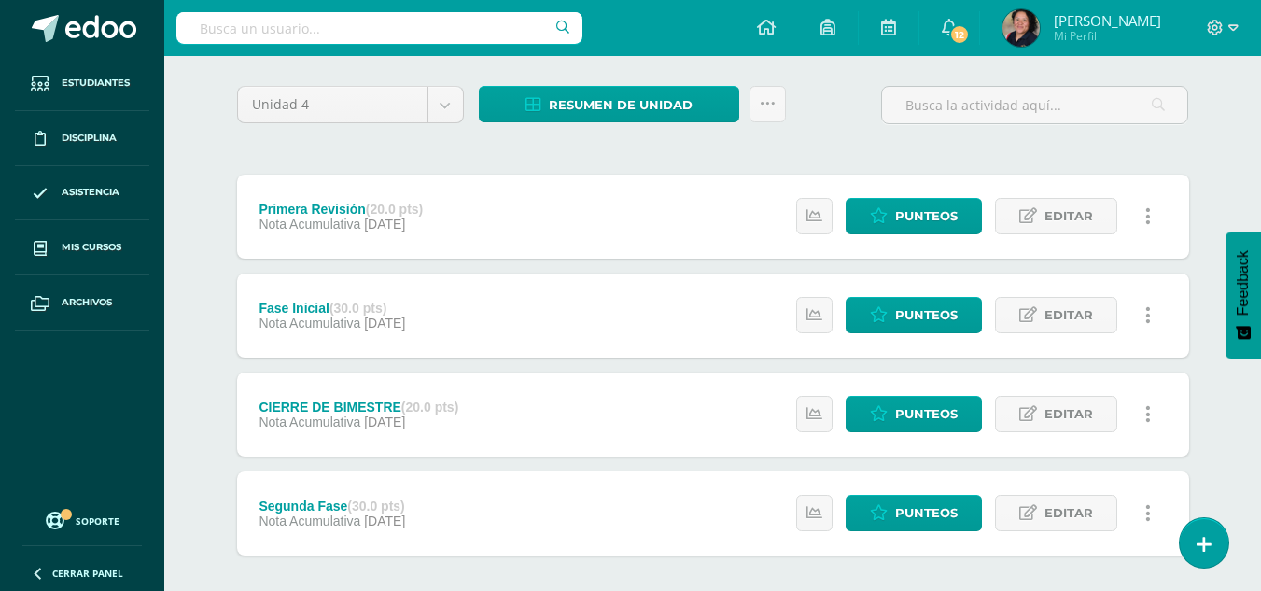
scroll to position [155, 0]
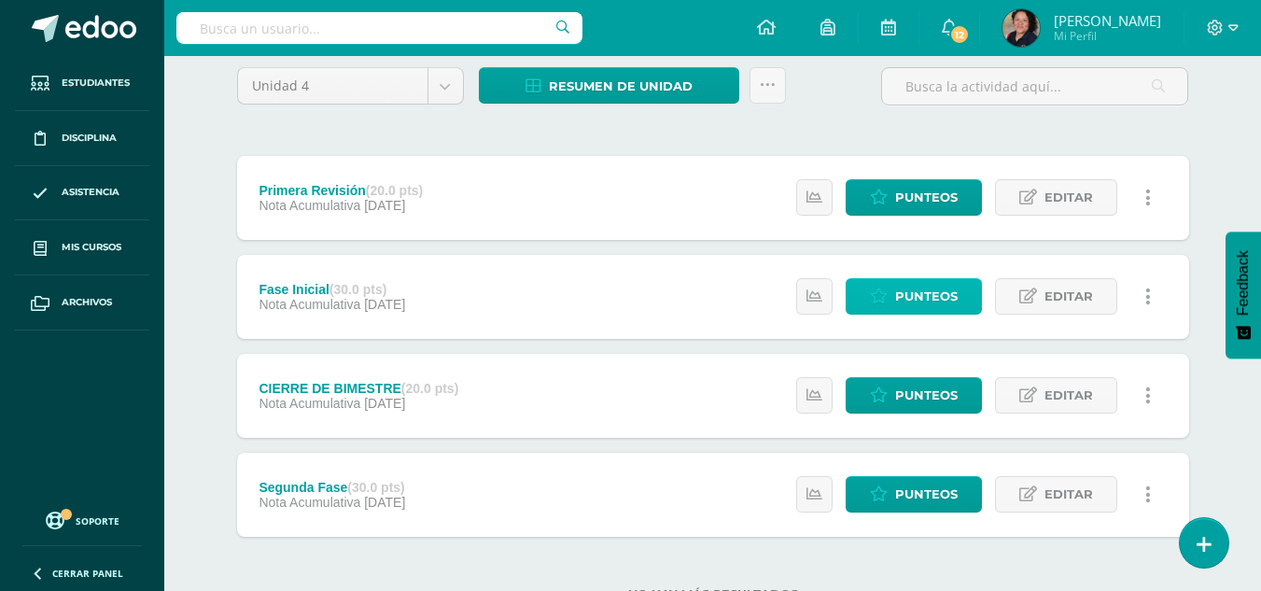
click at [917, 302] on span "Punteos" at bounding box center [926, 296] width 63 height 35
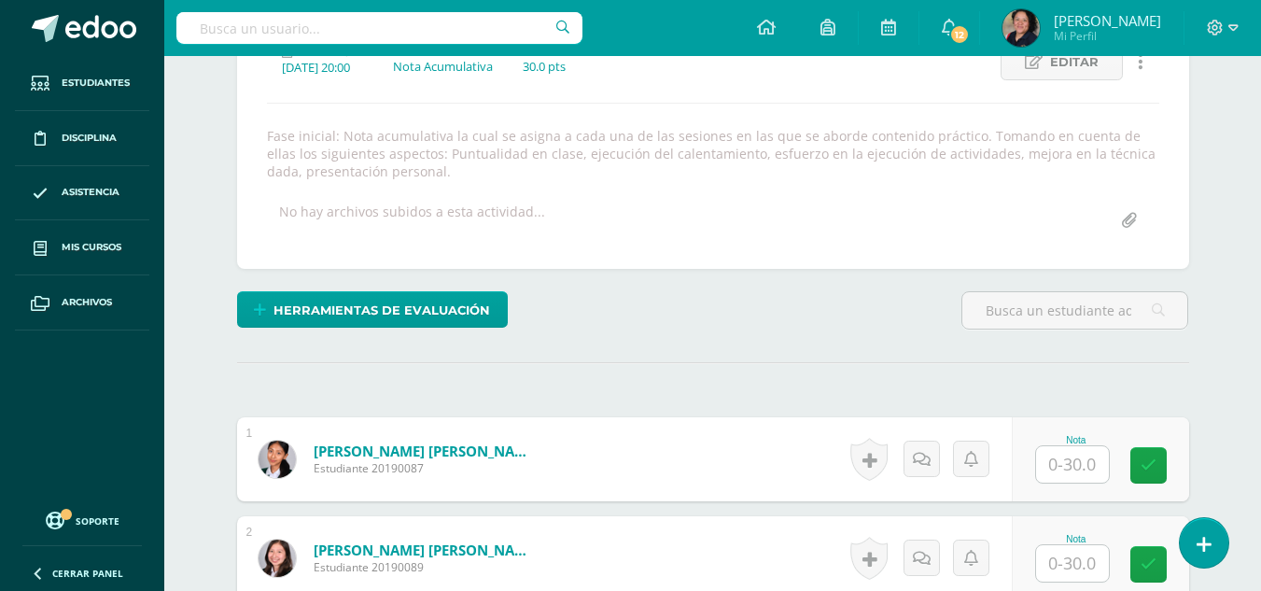
scroll to position [331, 0]
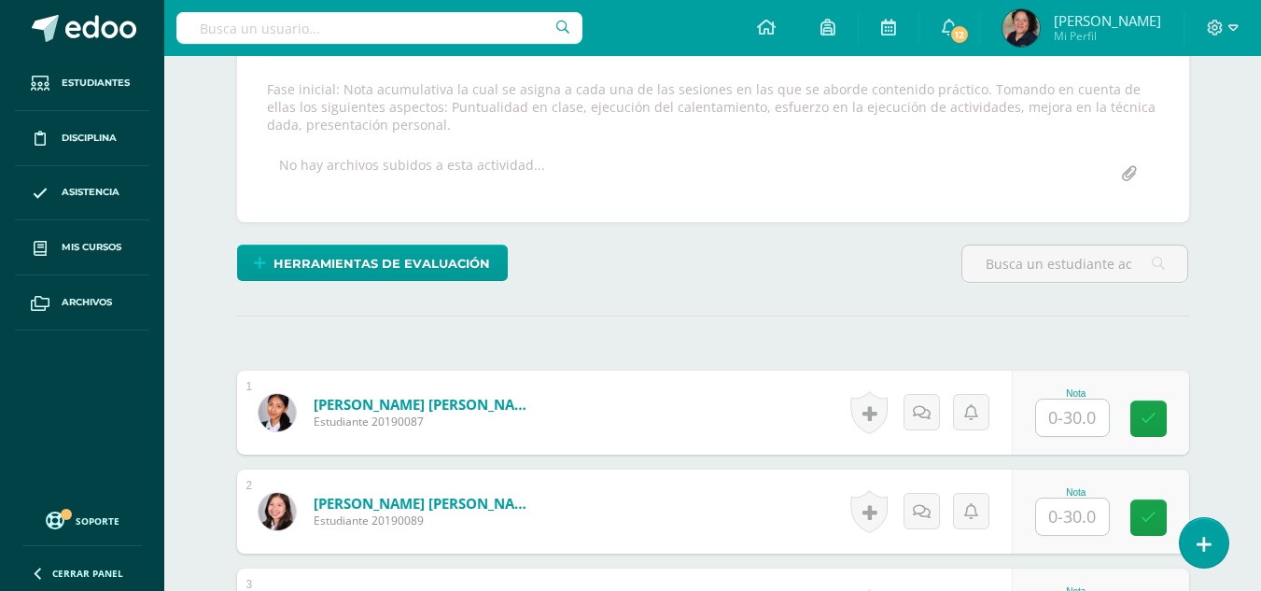
click at [1068, 415] on input "text" at bounding box center [1072, 417] width 73 height 36
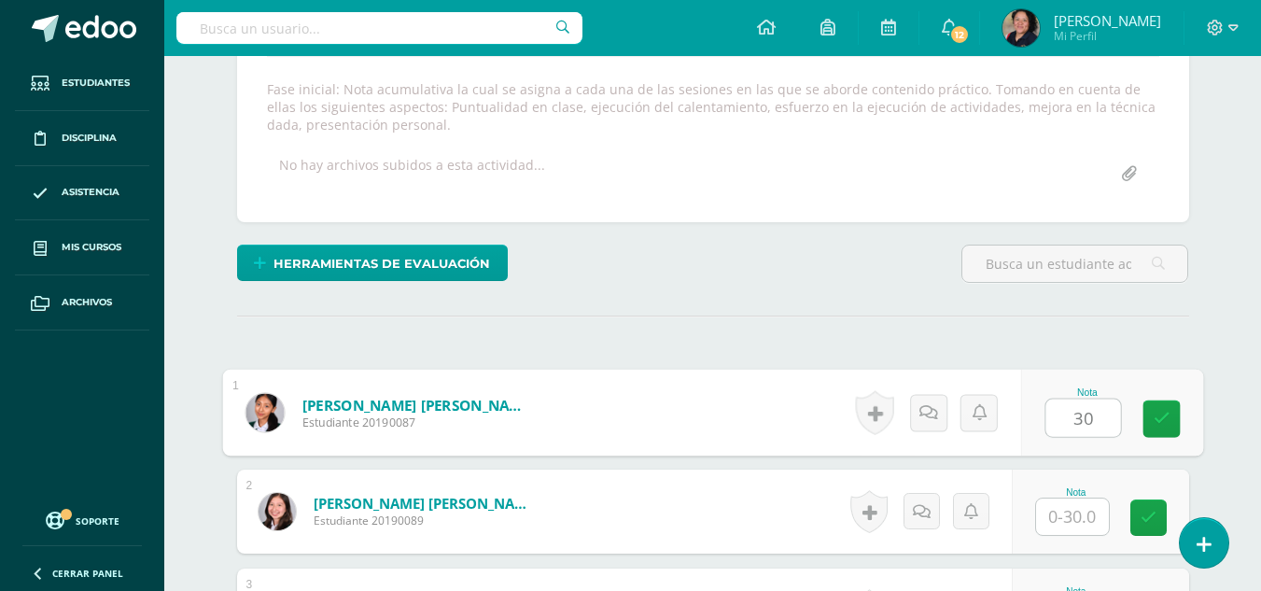
type input "30"
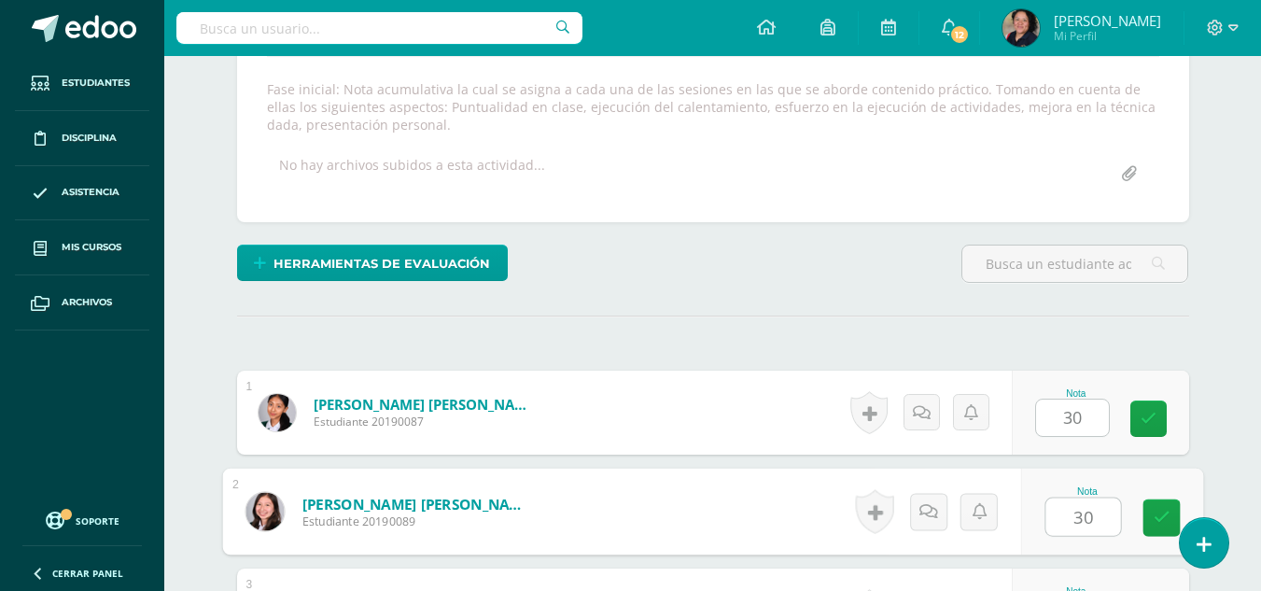
type input "30"
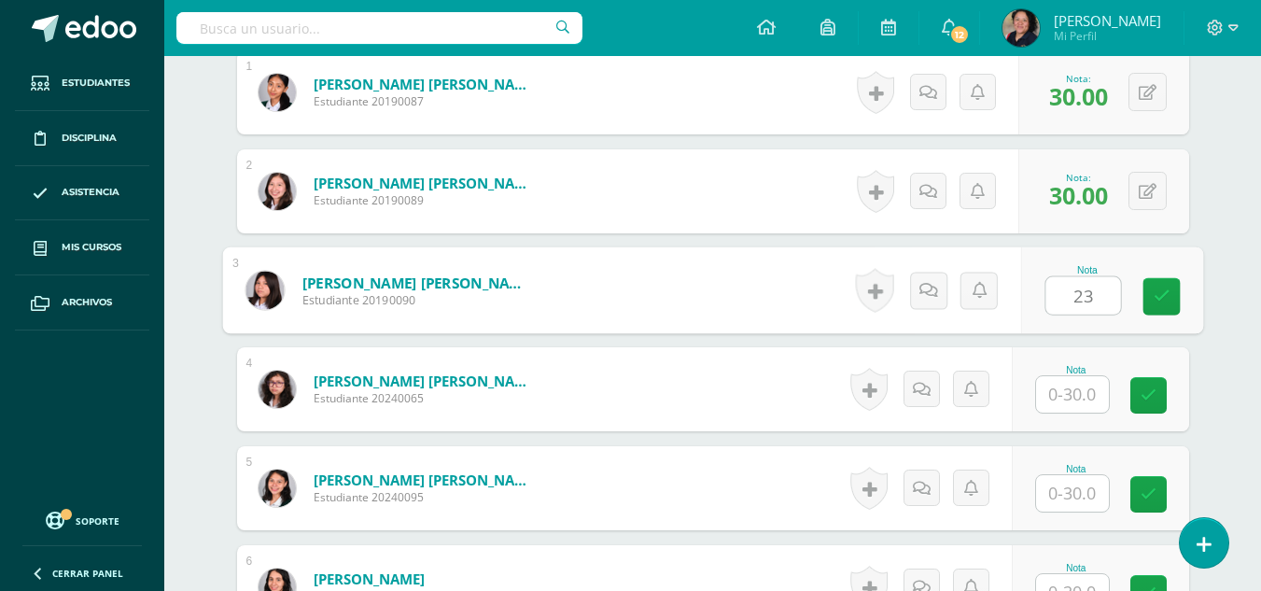
type input "23"
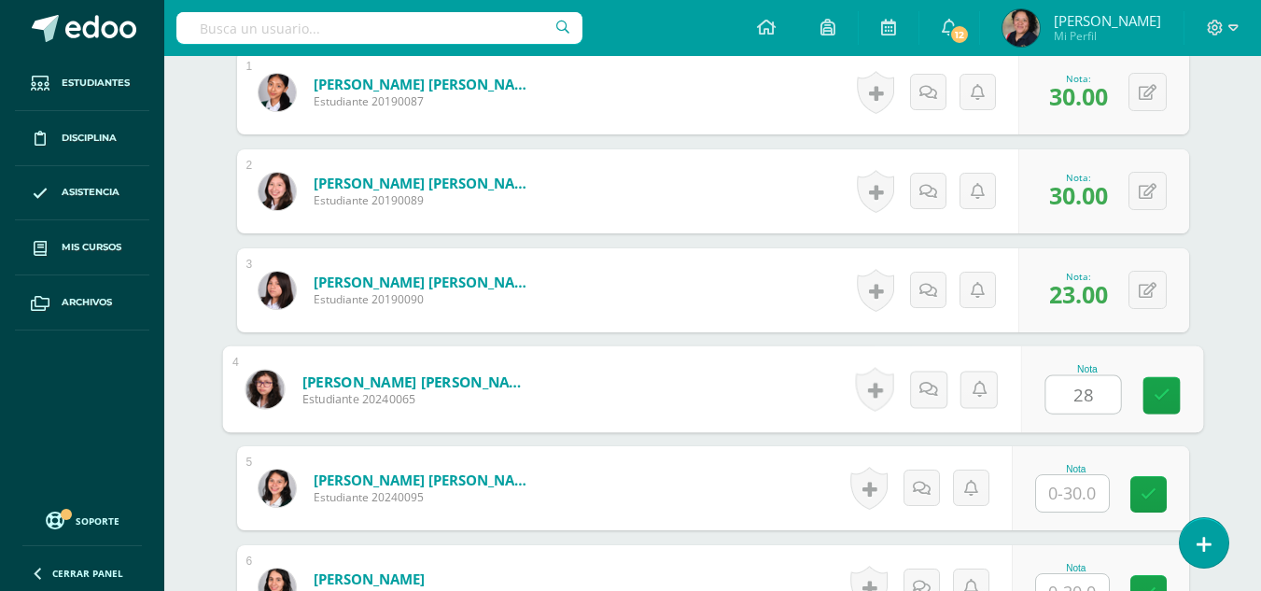
type input "28"
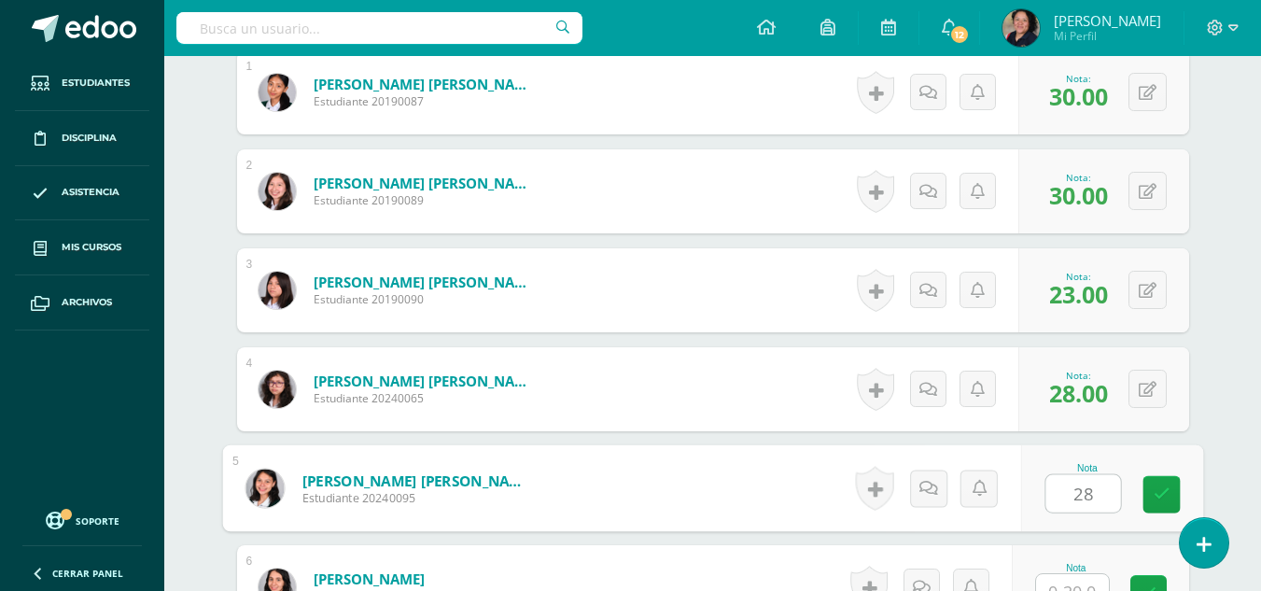
type input "28"
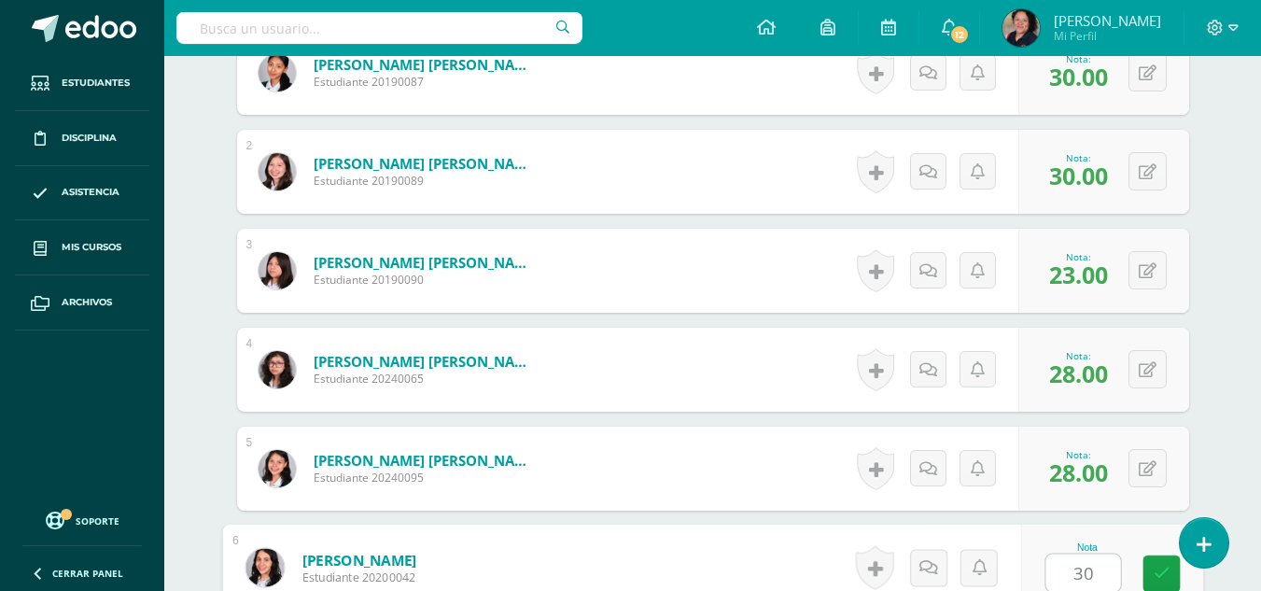
type input "30"
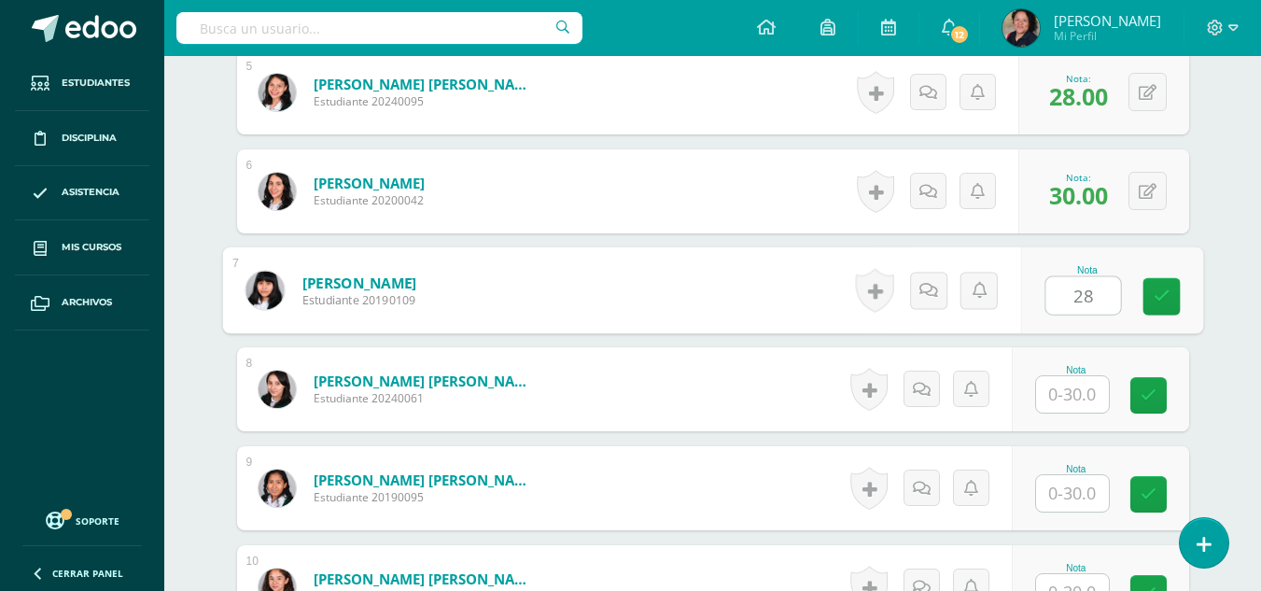
type input "28"
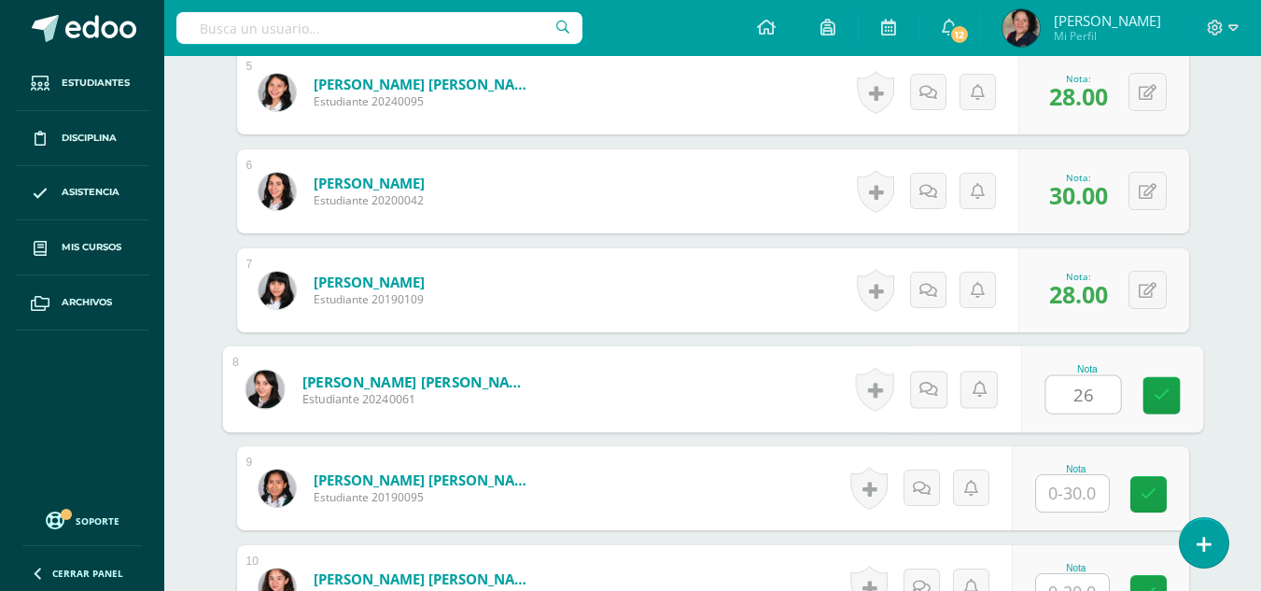
type input "26"
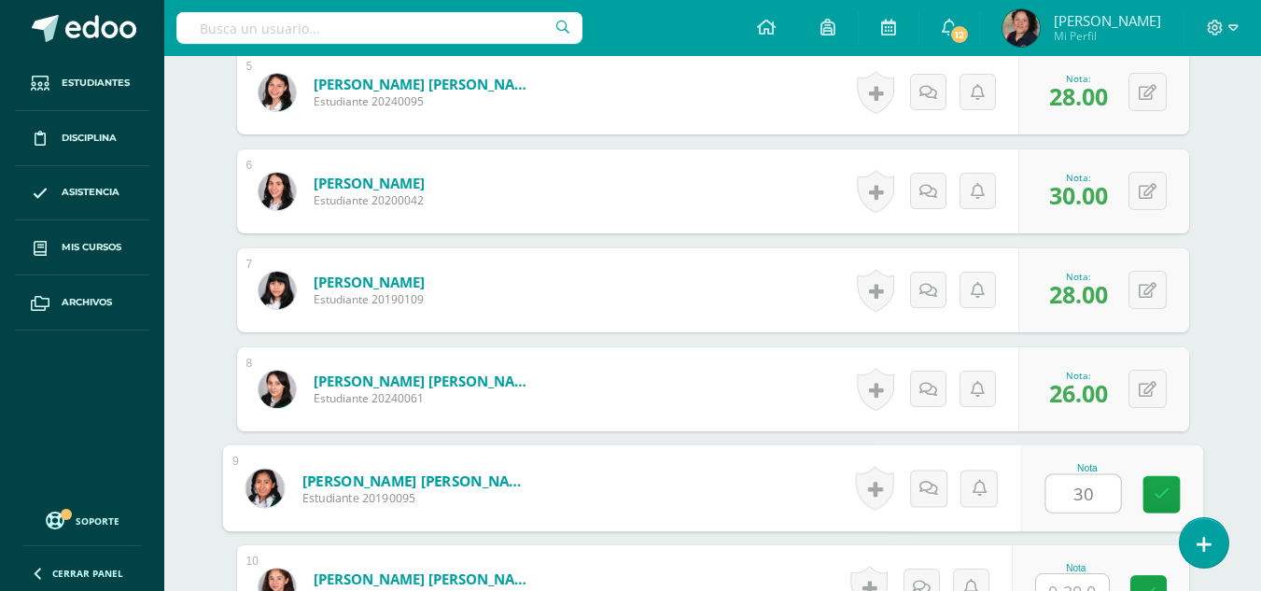
type input "30"
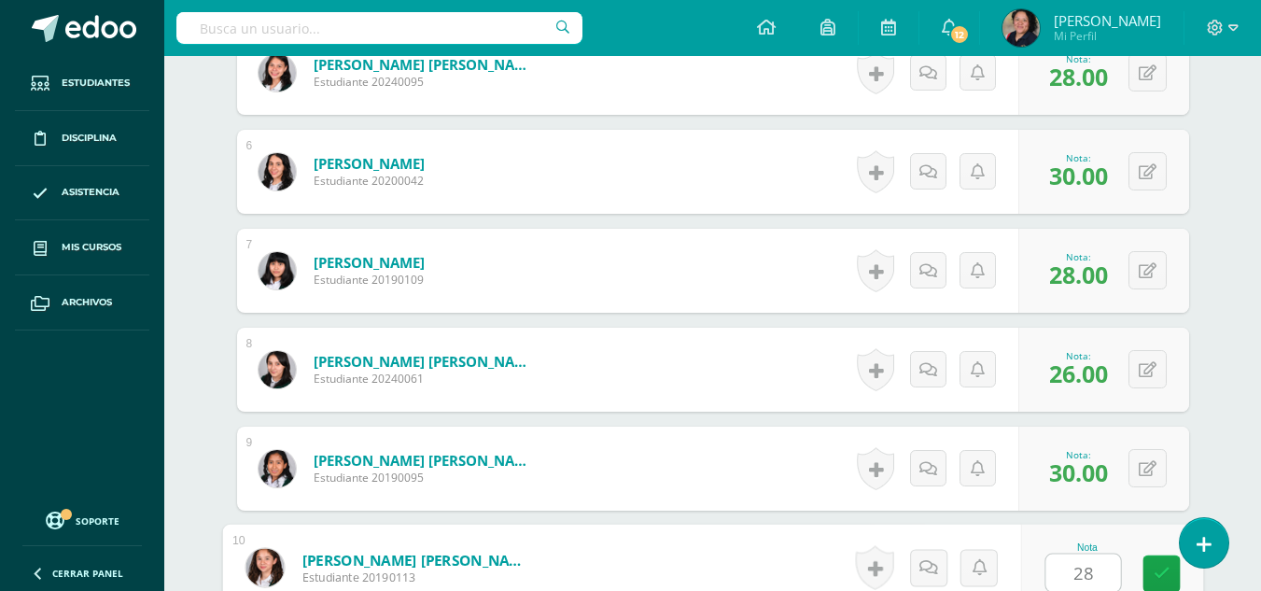
type input "28"
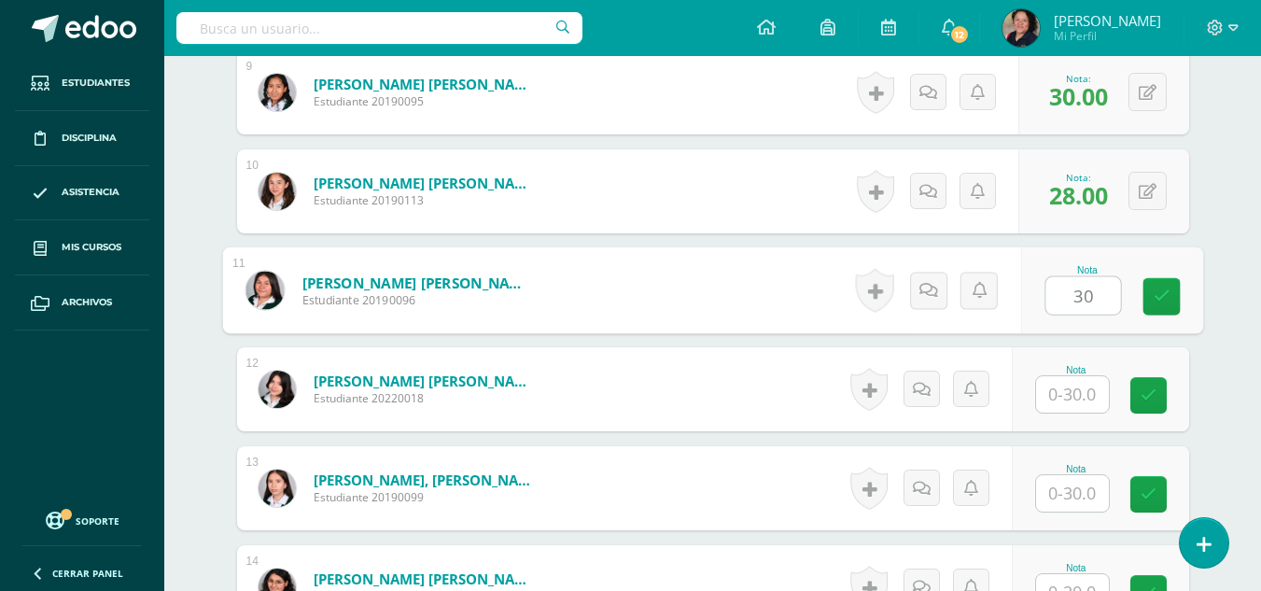
type input "30"
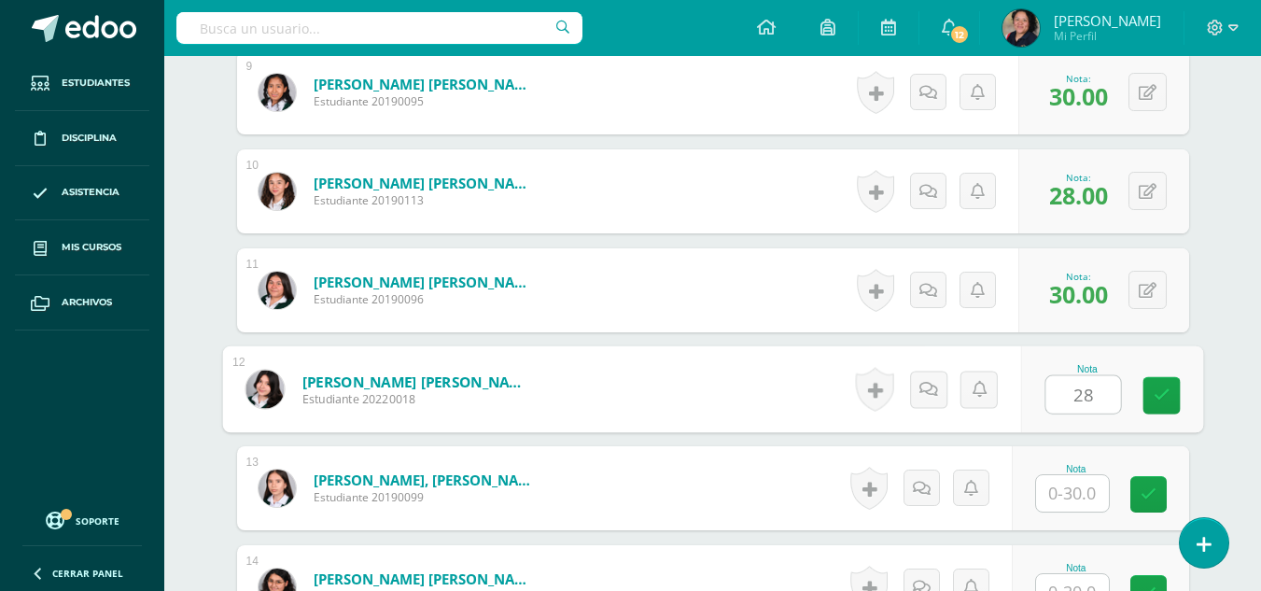
type input "28"
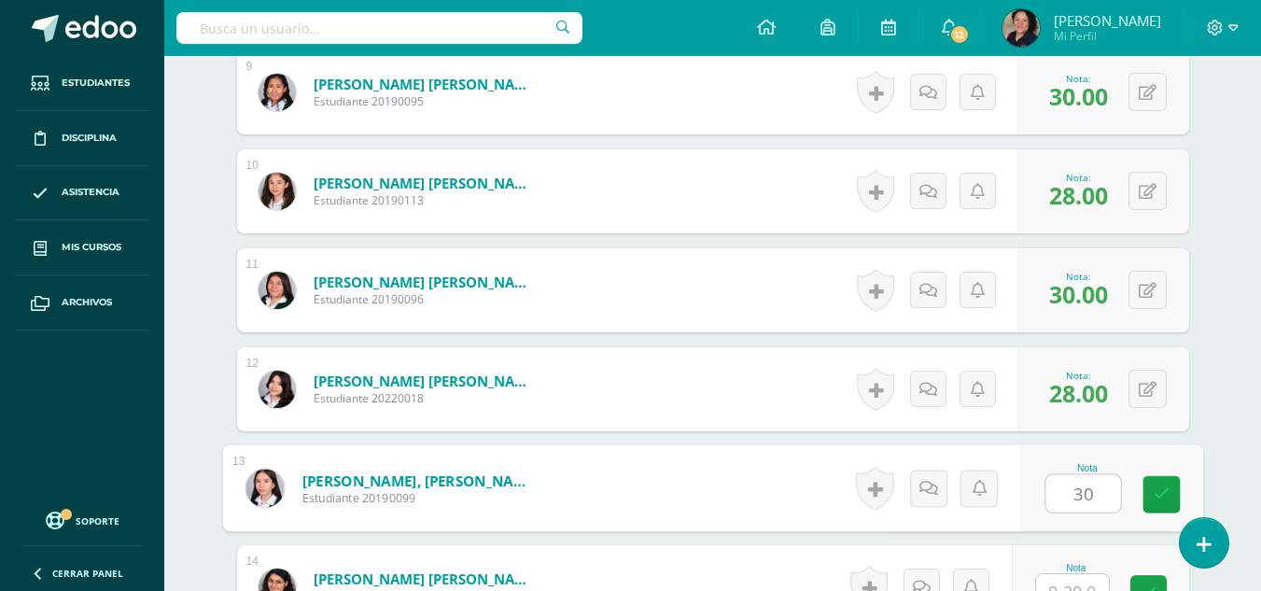
type input "30"
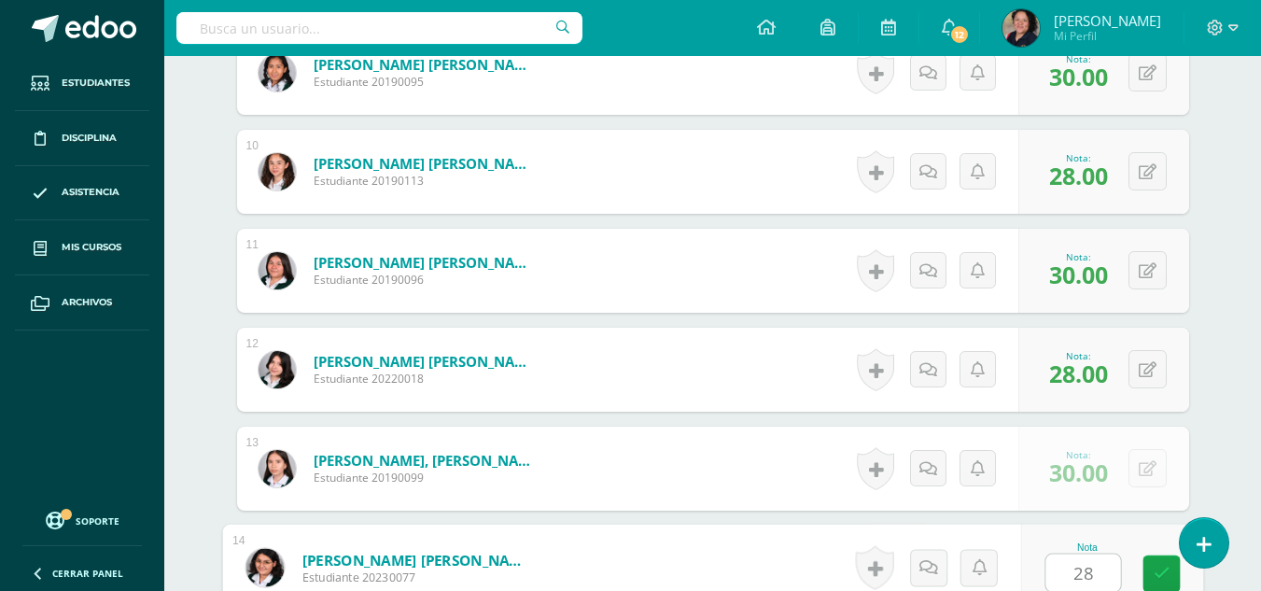
type input "28"
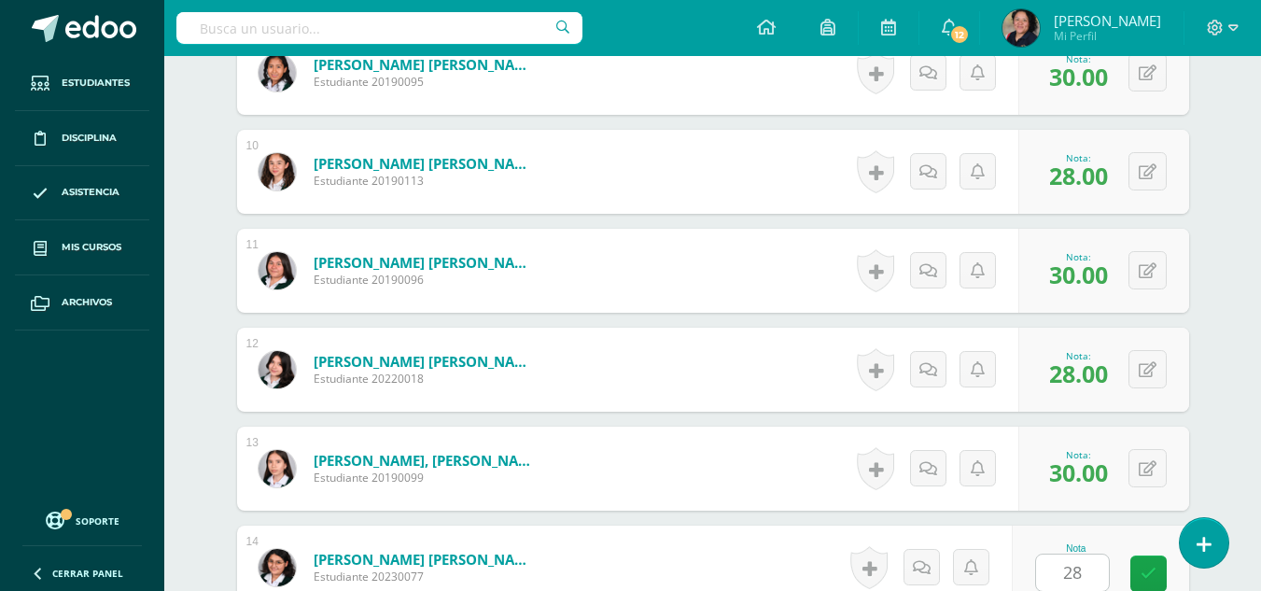
scroll to position [1838, 0]
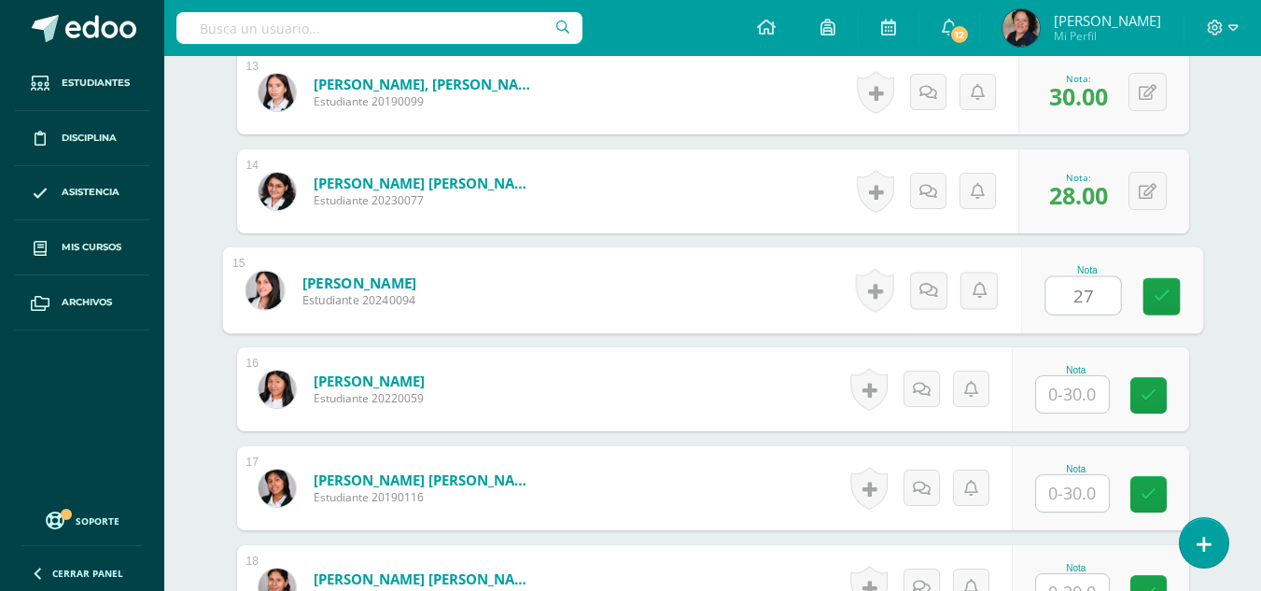
type input "27"
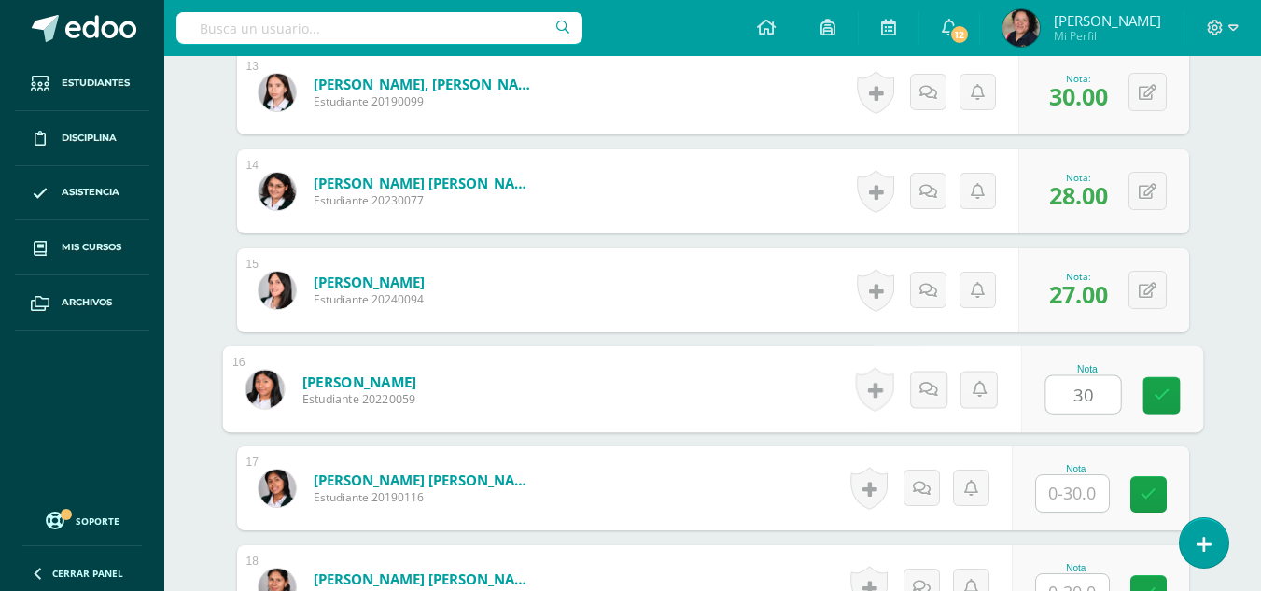
type input "30"
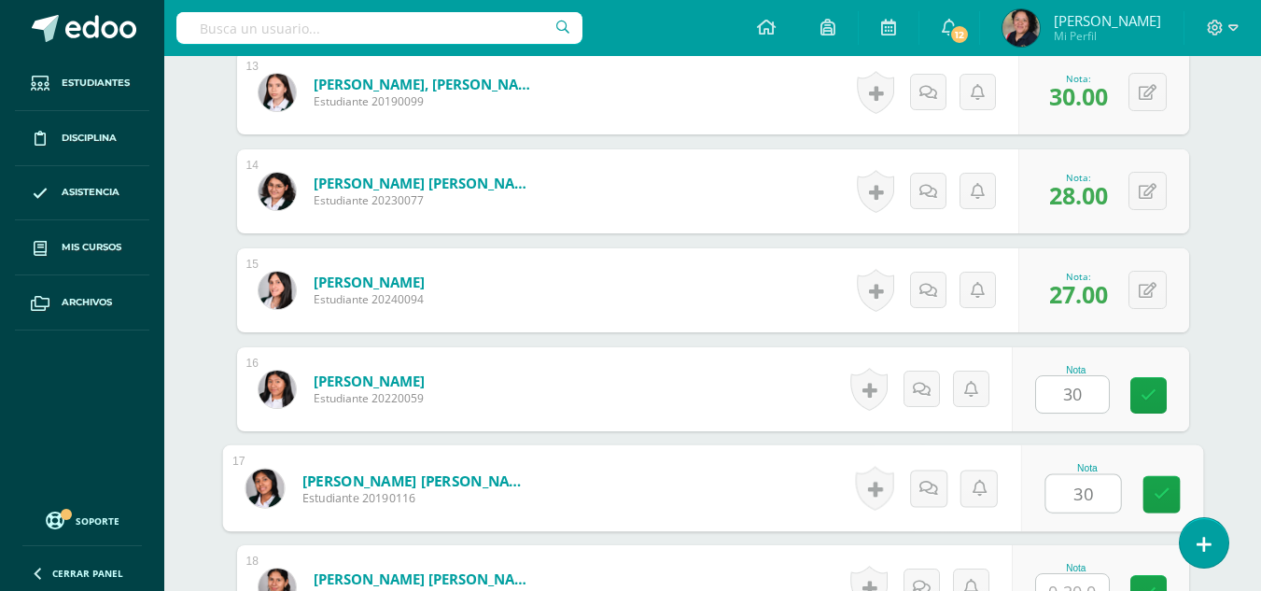
type input "30"
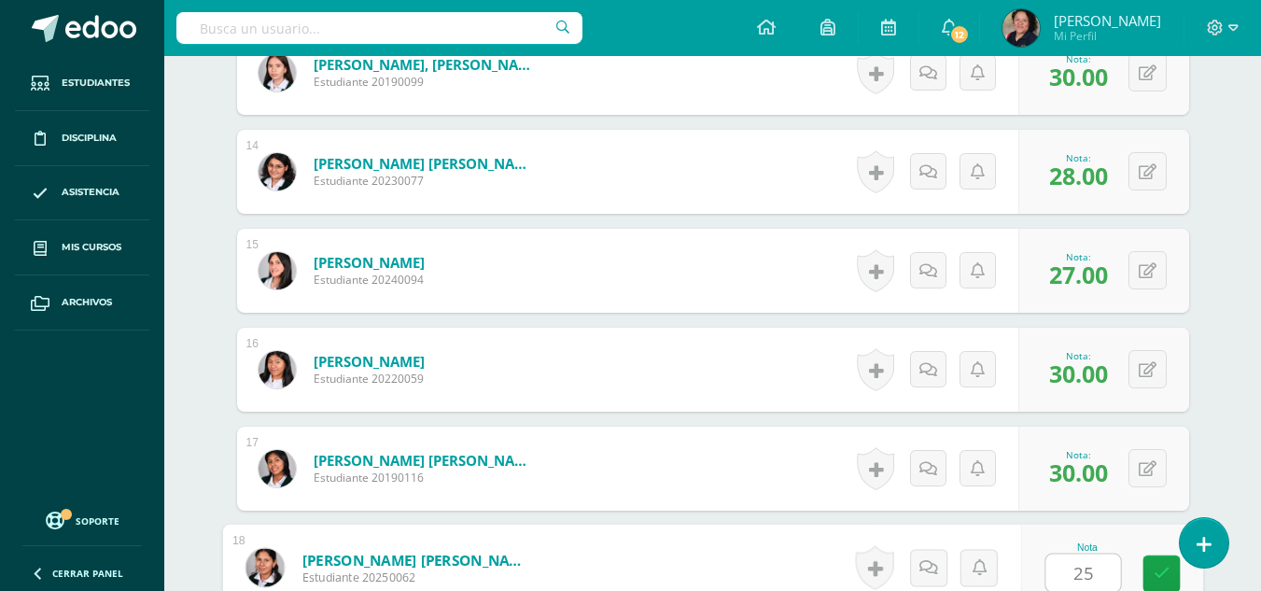
type input "25"
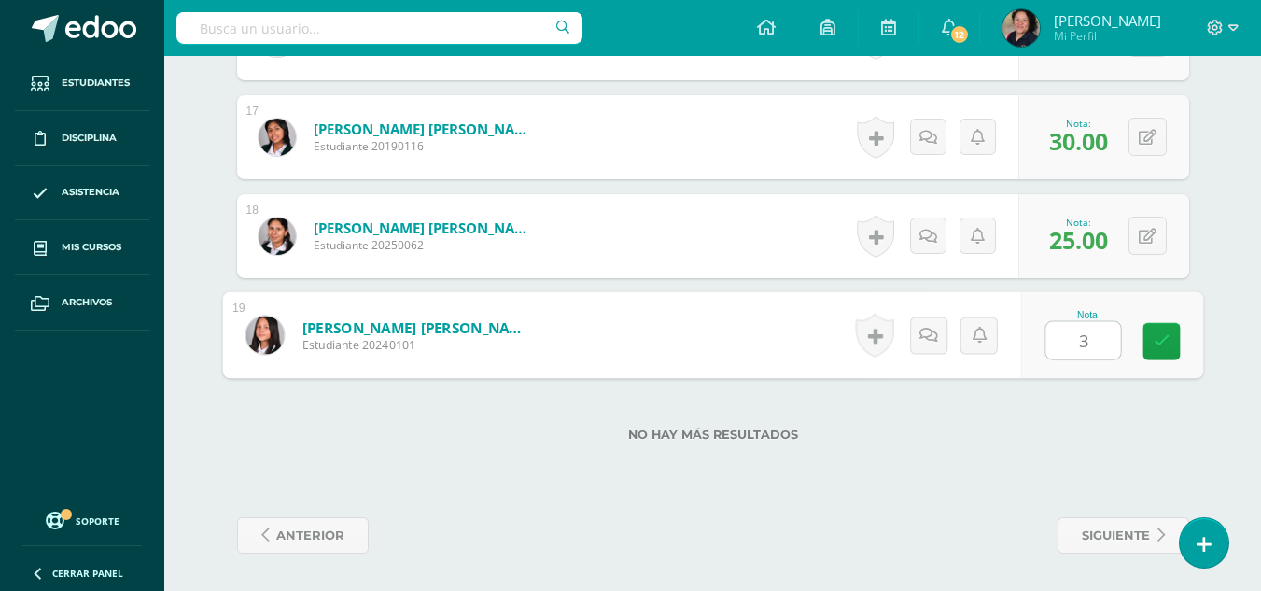
type input "30"
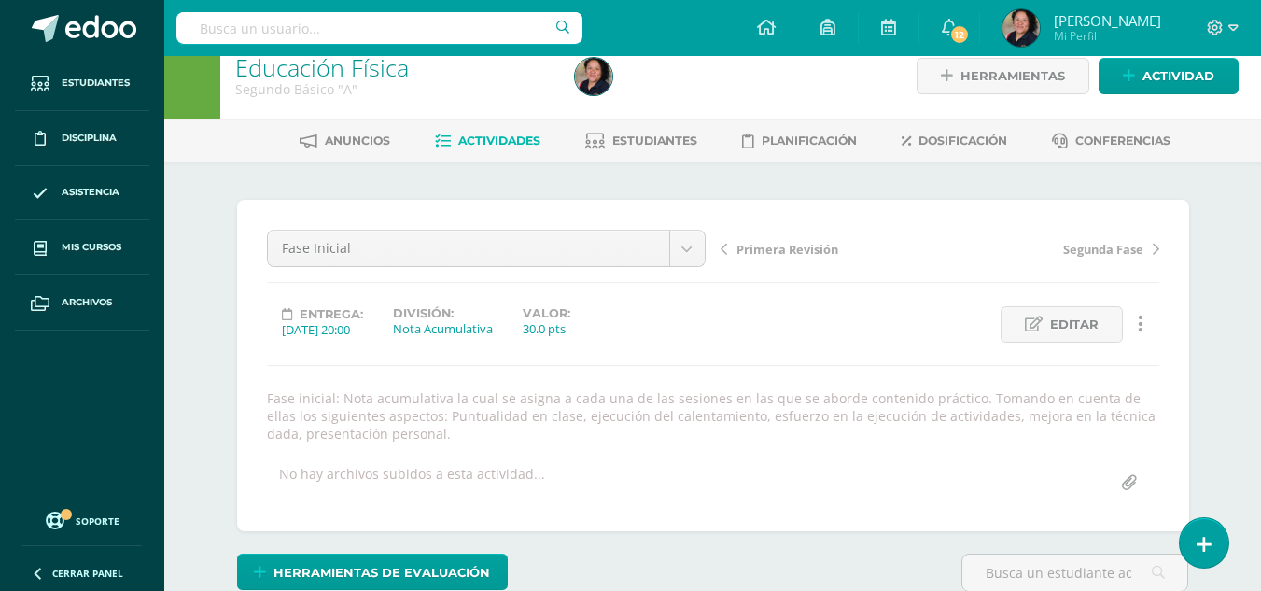
scroll to position [0, 0]
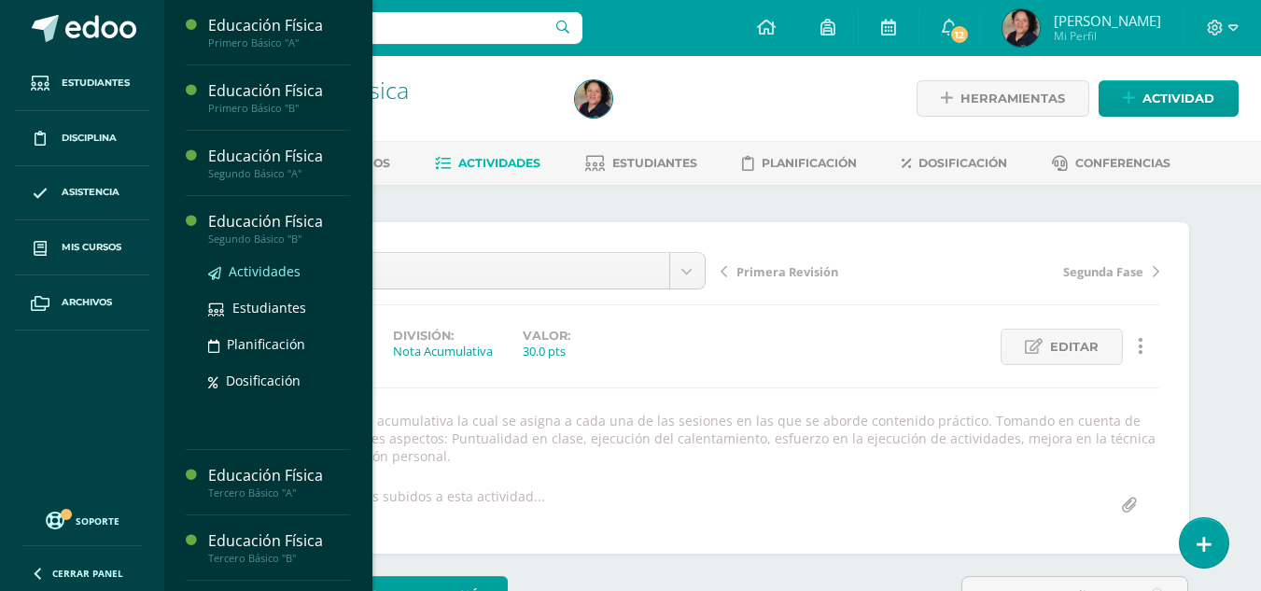
click at [267, 266] on span "Actividades" at bounding box center [265, 271] width 72 height 18
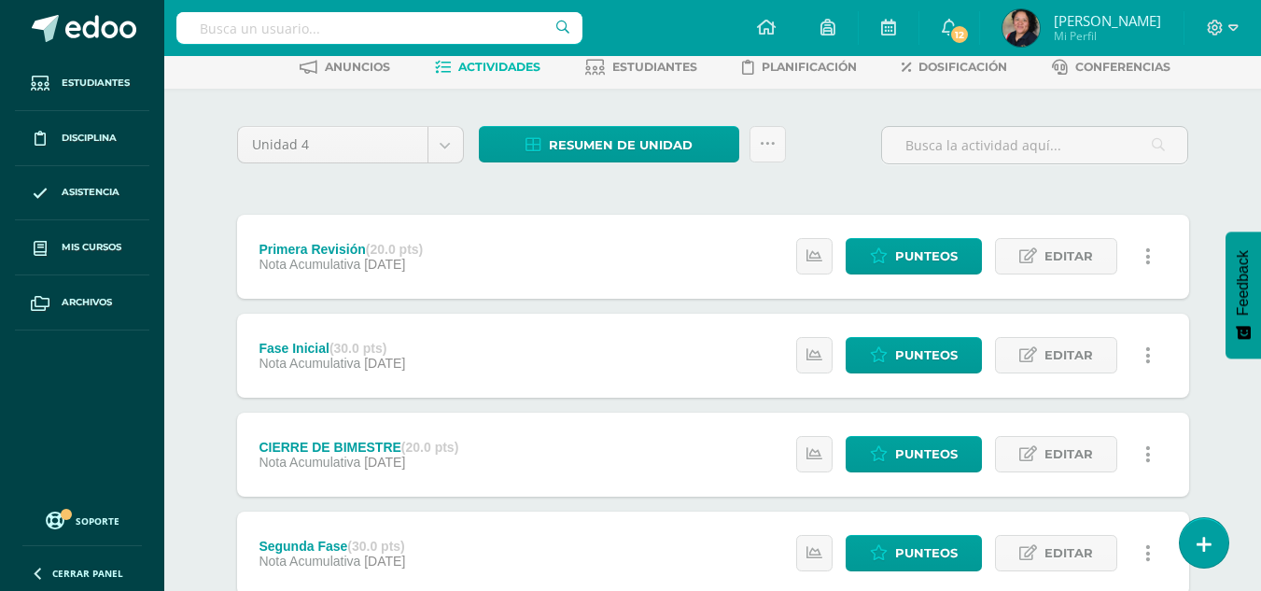
scroll to position [111, 0]
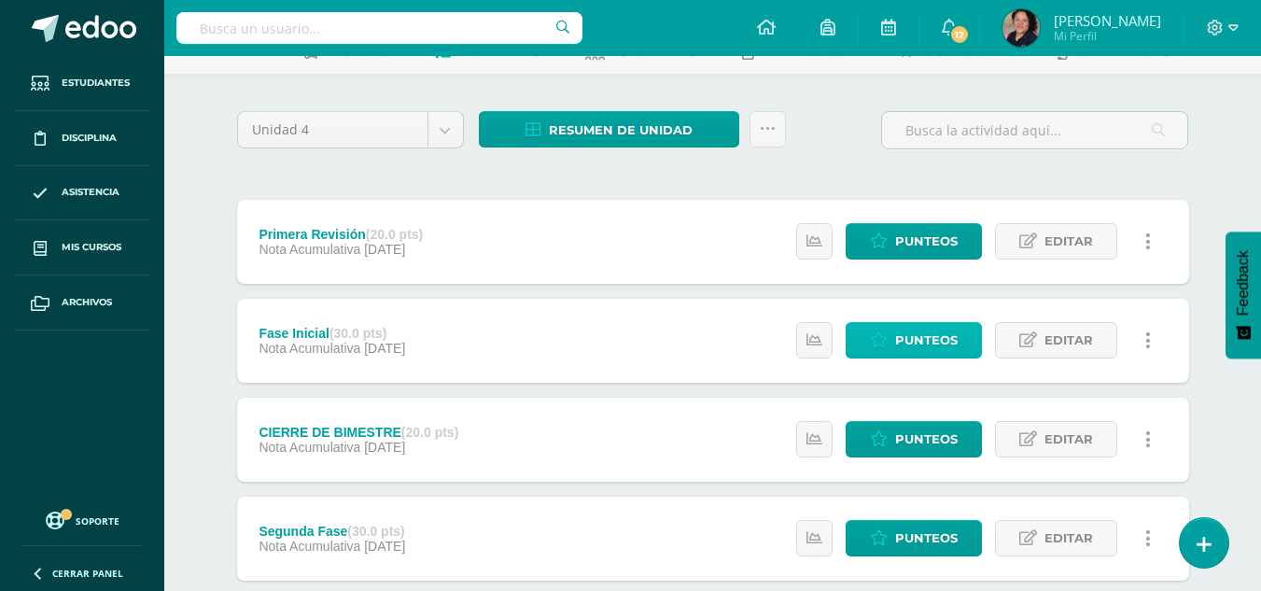
click at [935, 342] on span "Punteos" at bounding box center [926, 340] width 63 height 35
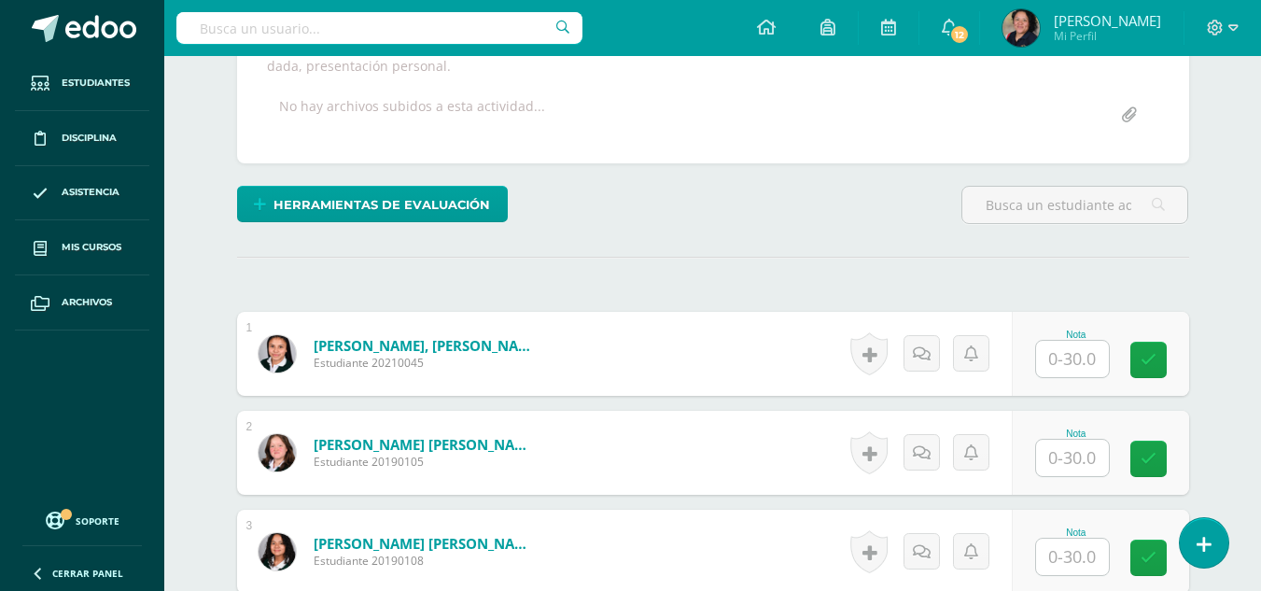
scroll to position [397, 0]
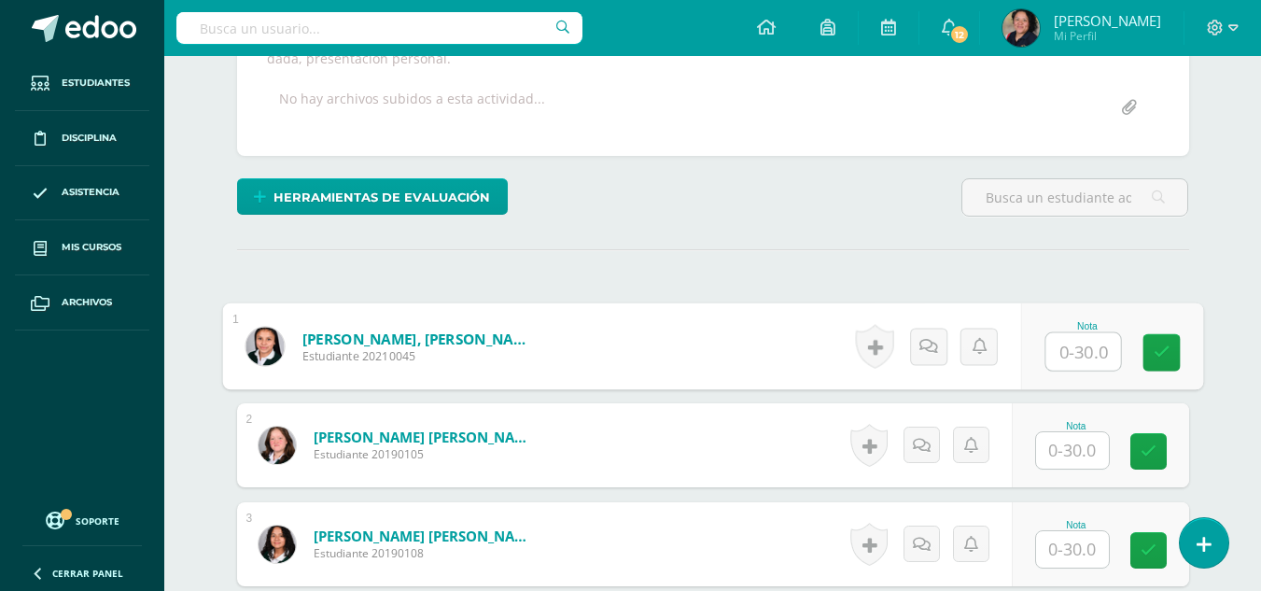
click at [1064, 343] on input "text" at bounding box center [1082, 351] width 75 height 37
type input "27"
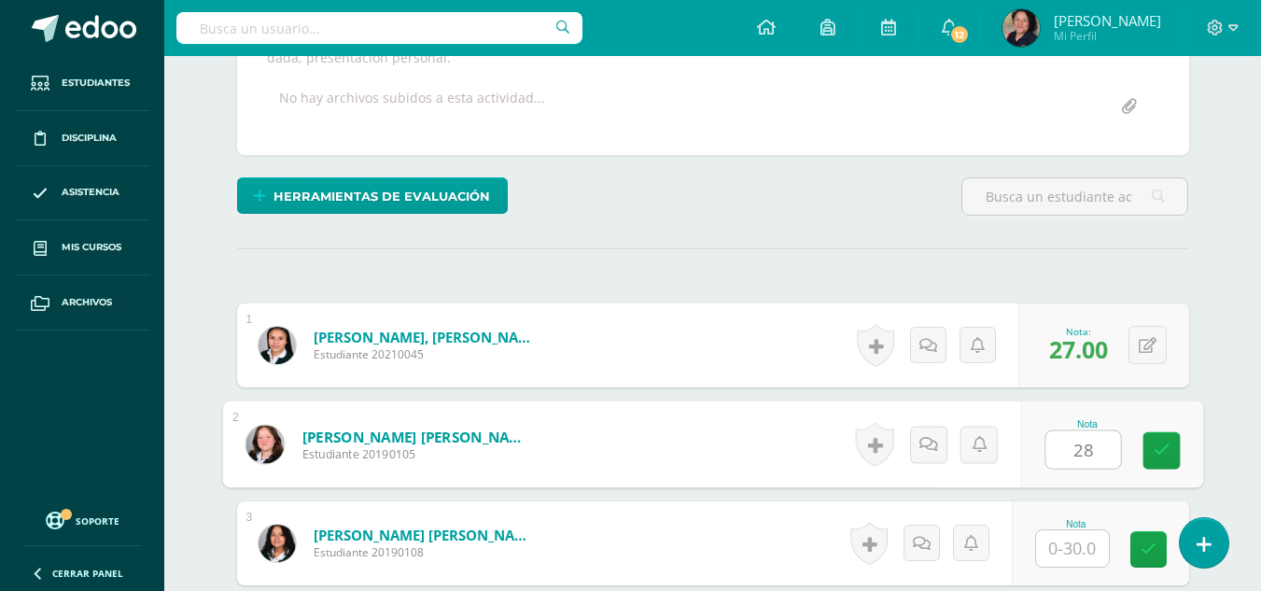
type input "28"
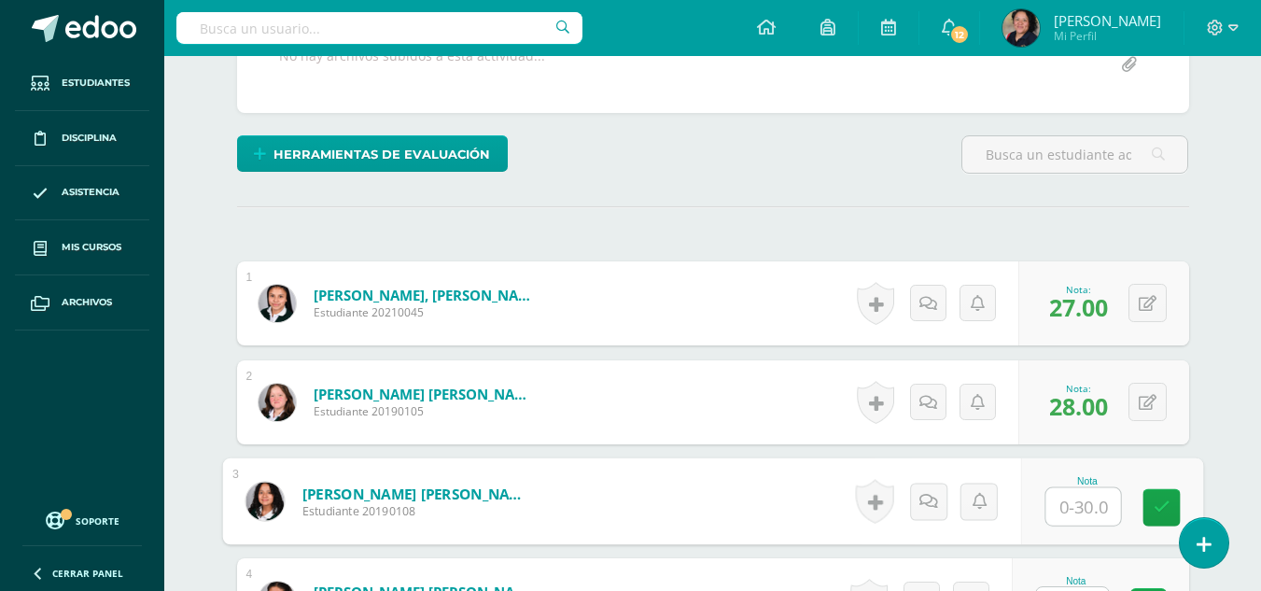
scroll to position [452, 0]
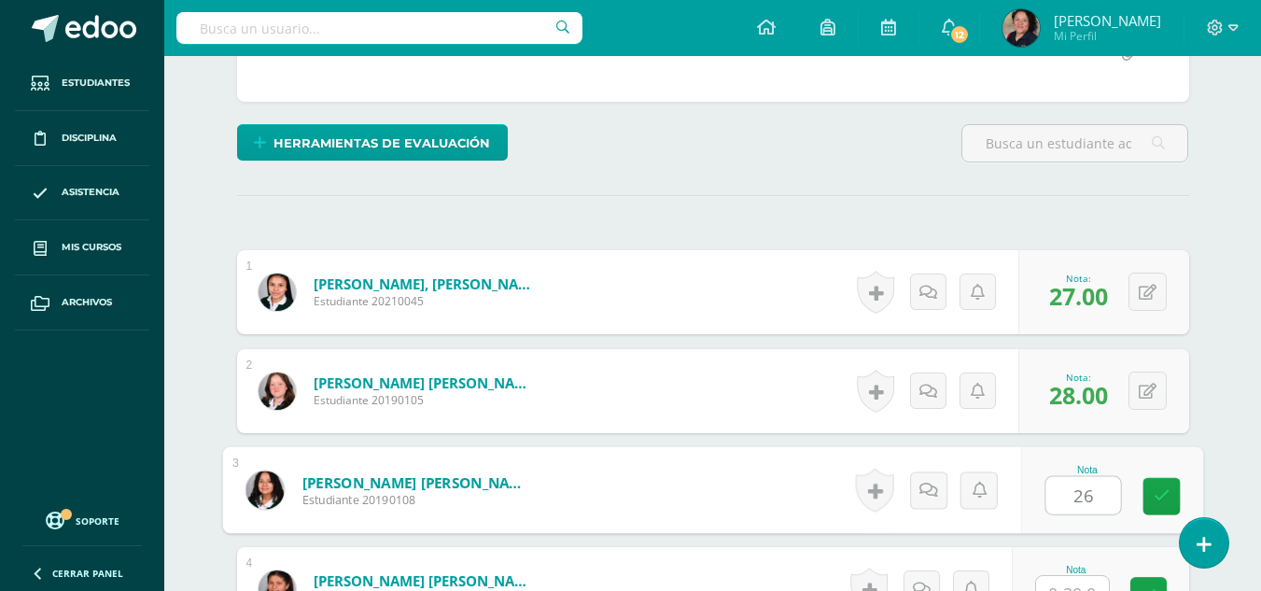
type input "26"
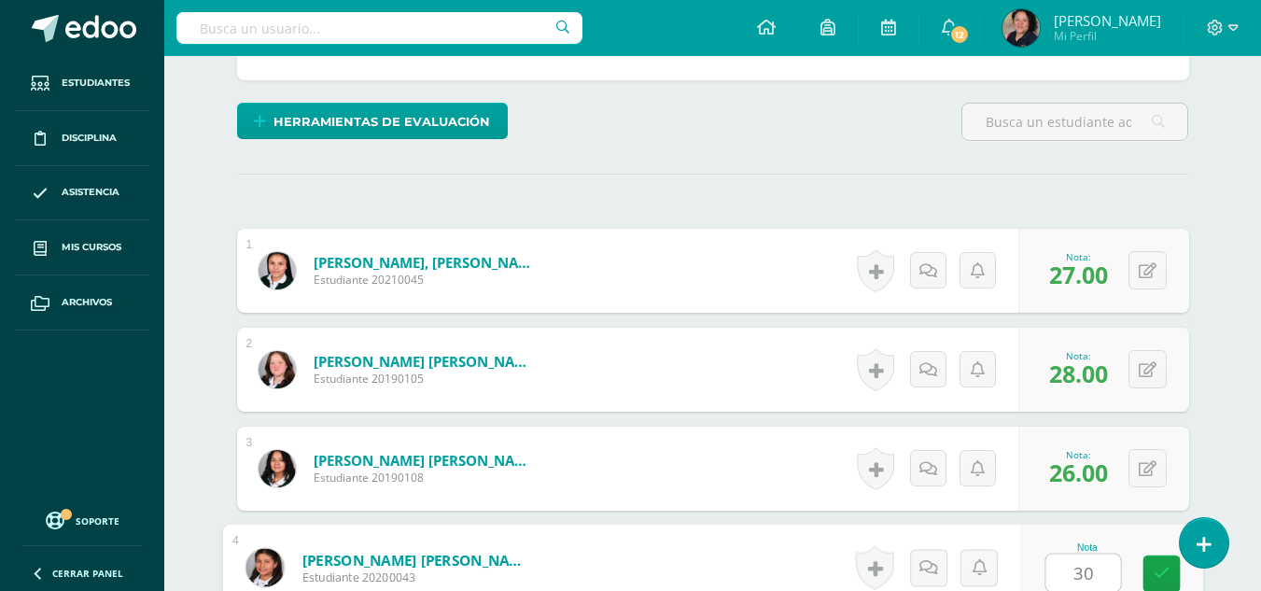
type input "30"
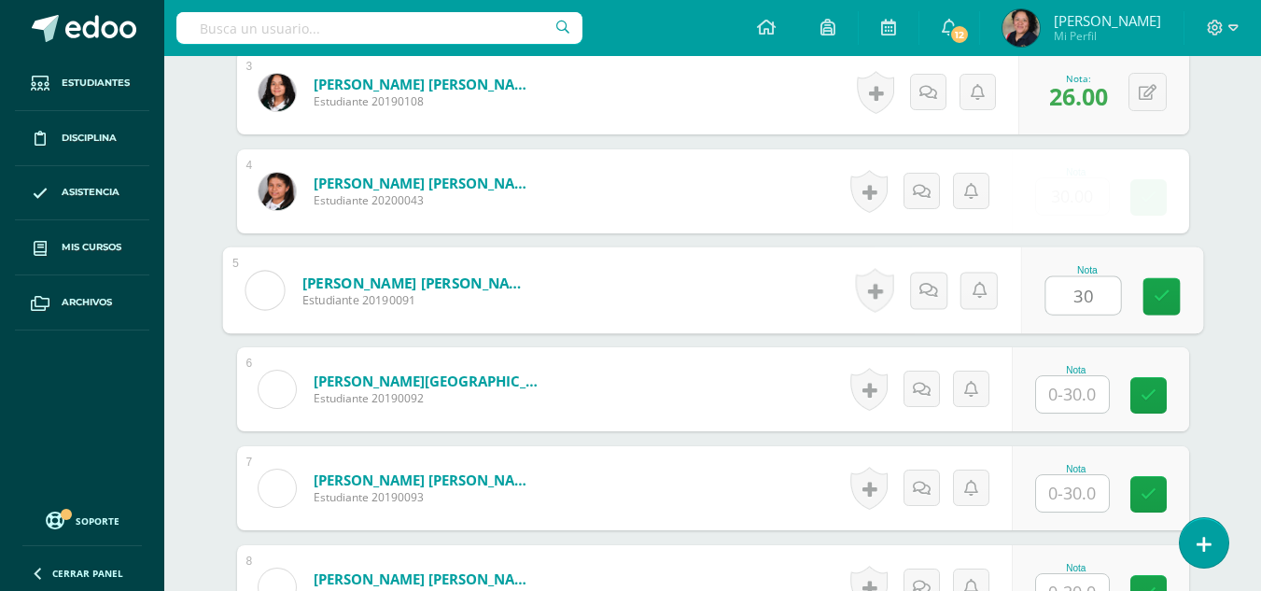
type input "30"
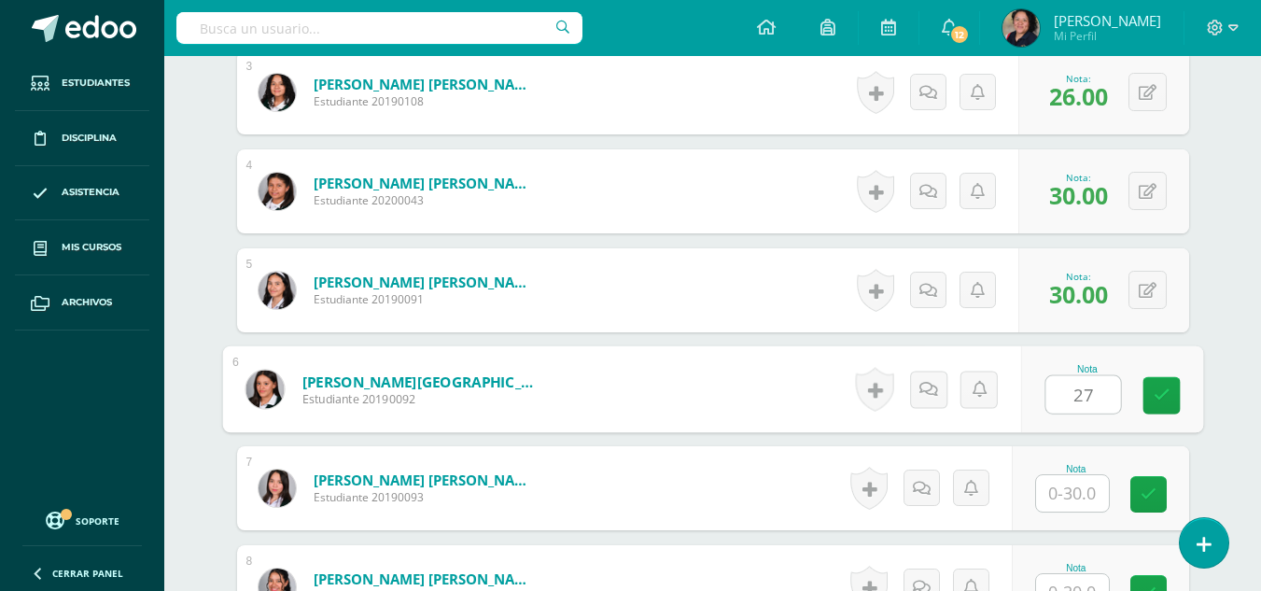
type input "27"
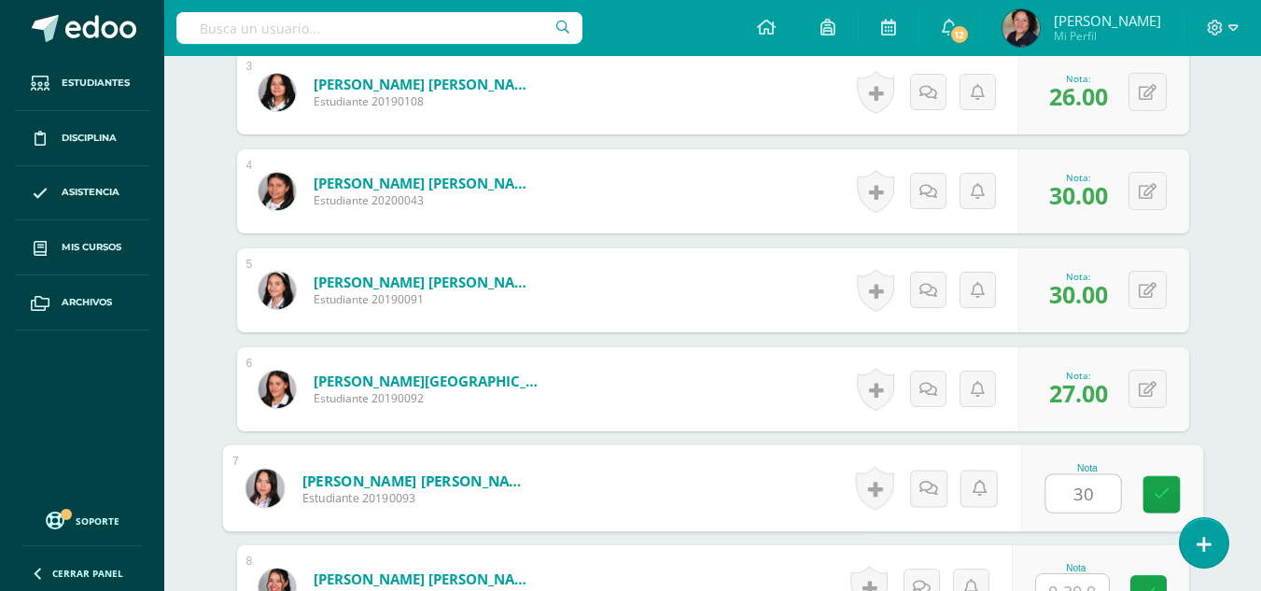
type input "30"
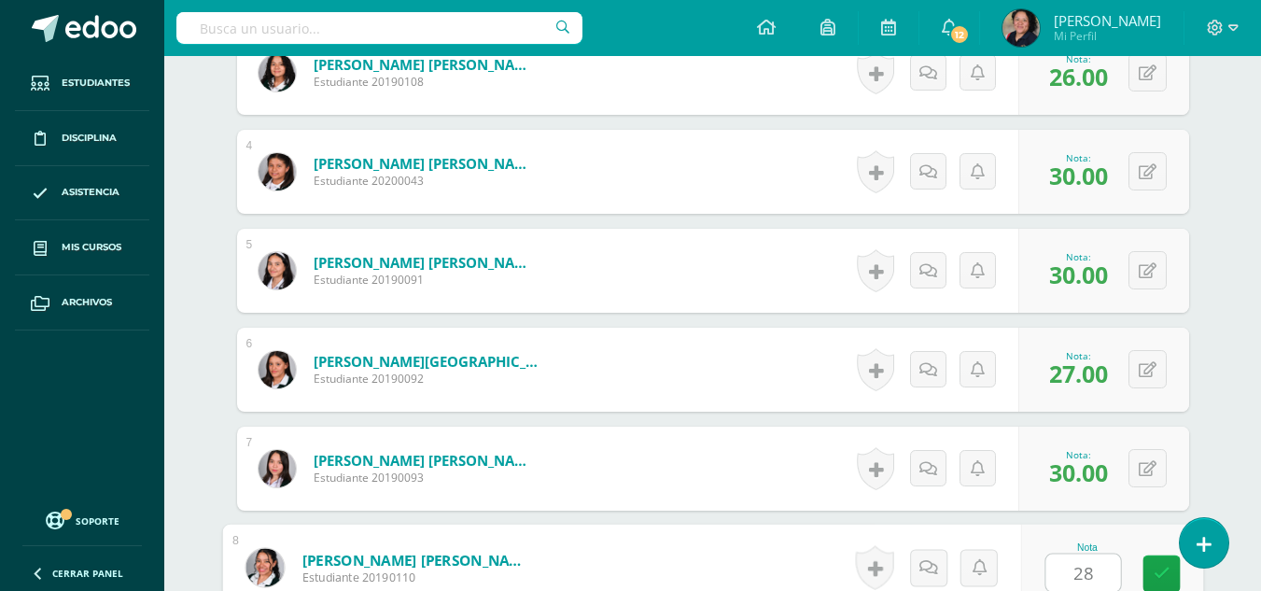
type input "28"
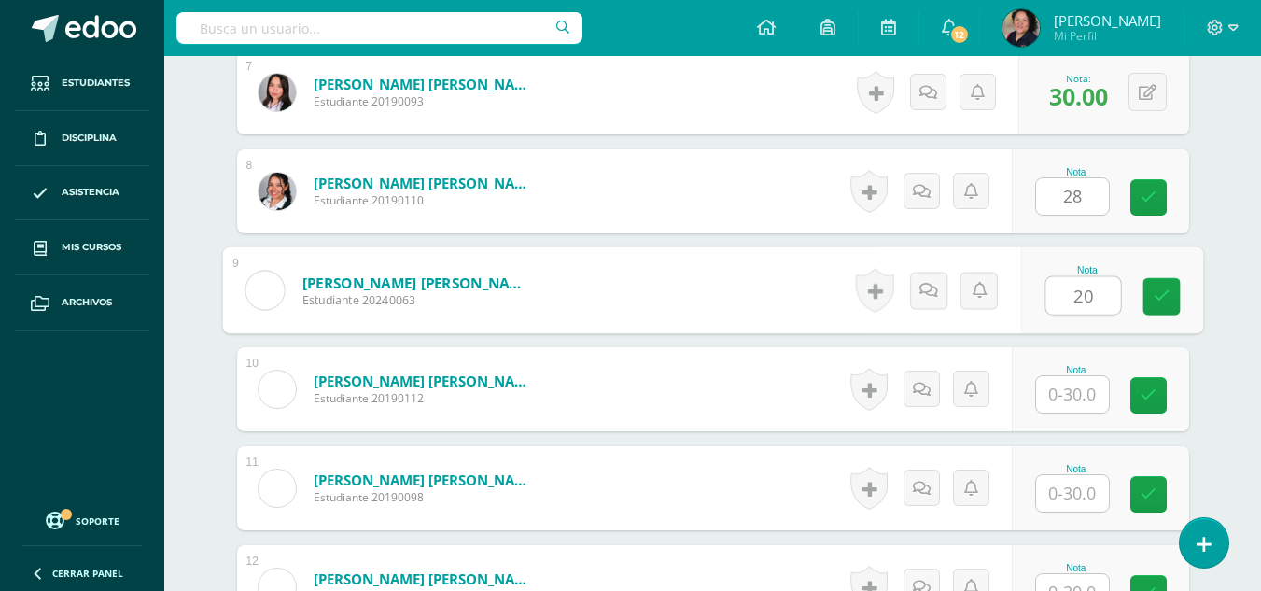
type input "20"
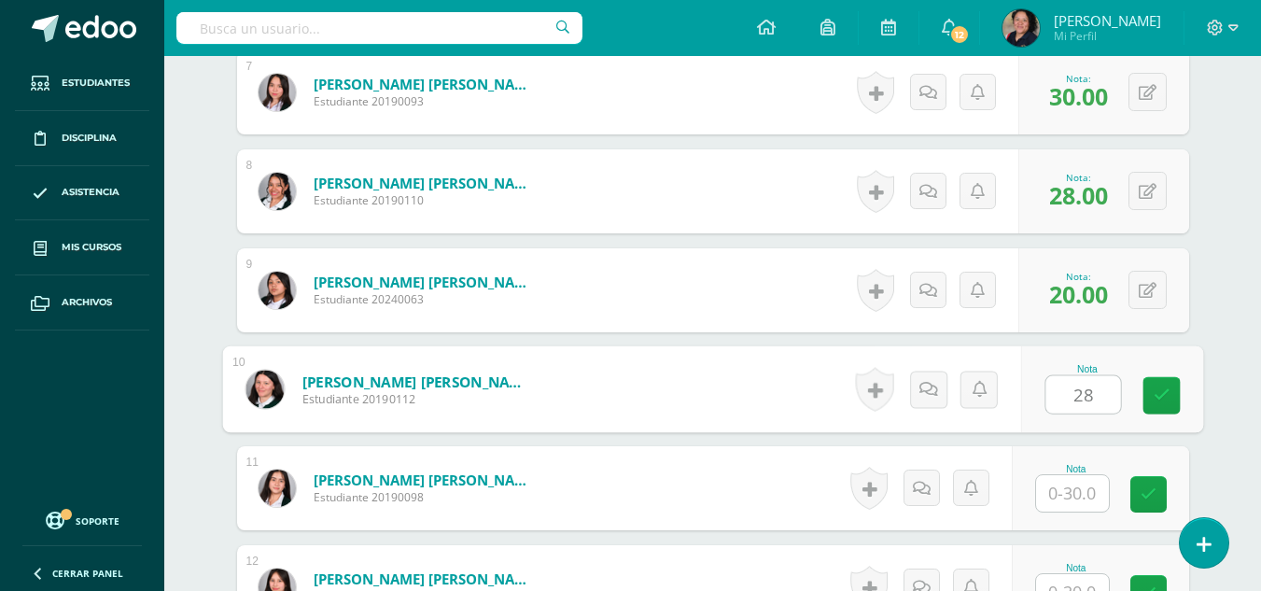
type input "28"
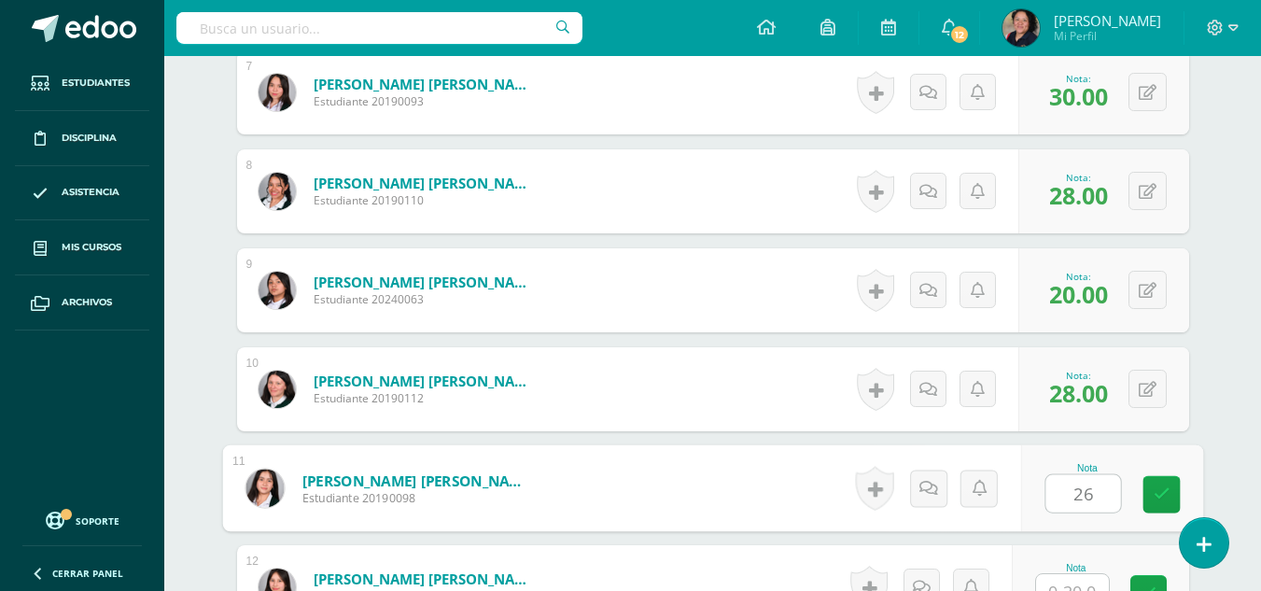
type input "26"
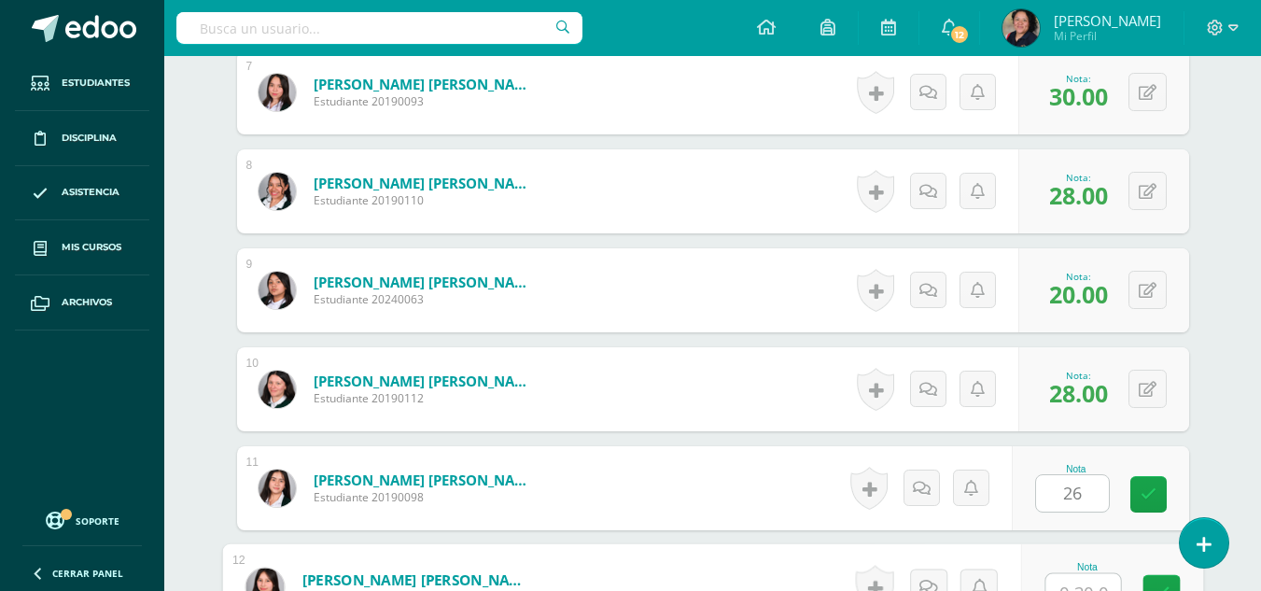
scroll to position [1264, 0]
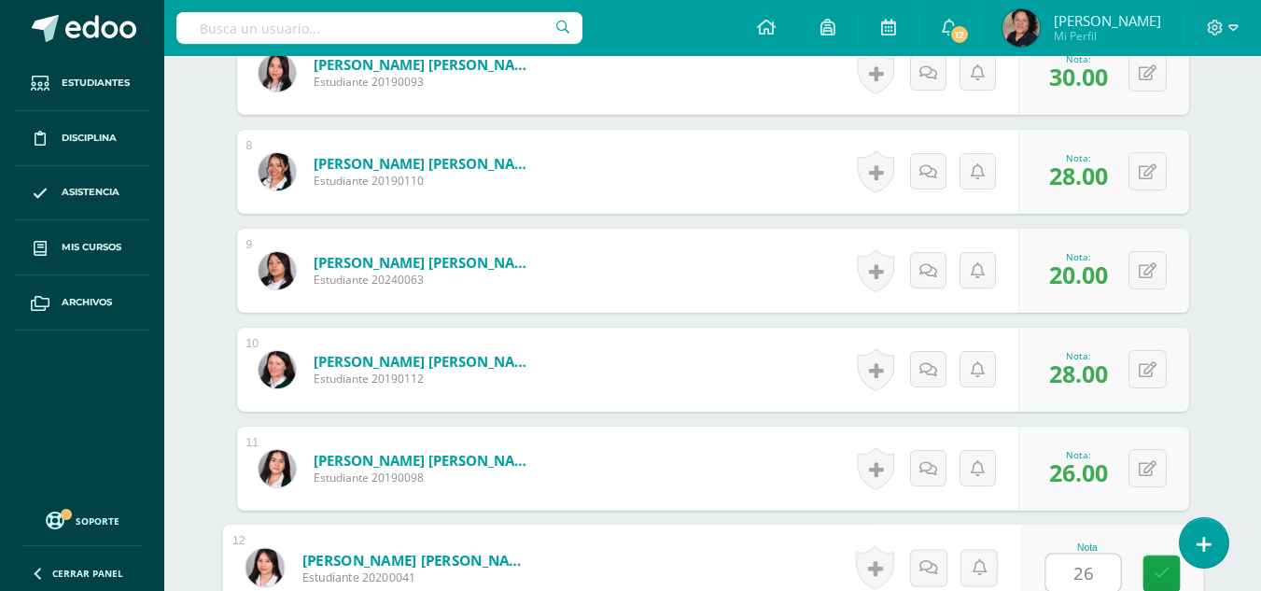
type input "26"
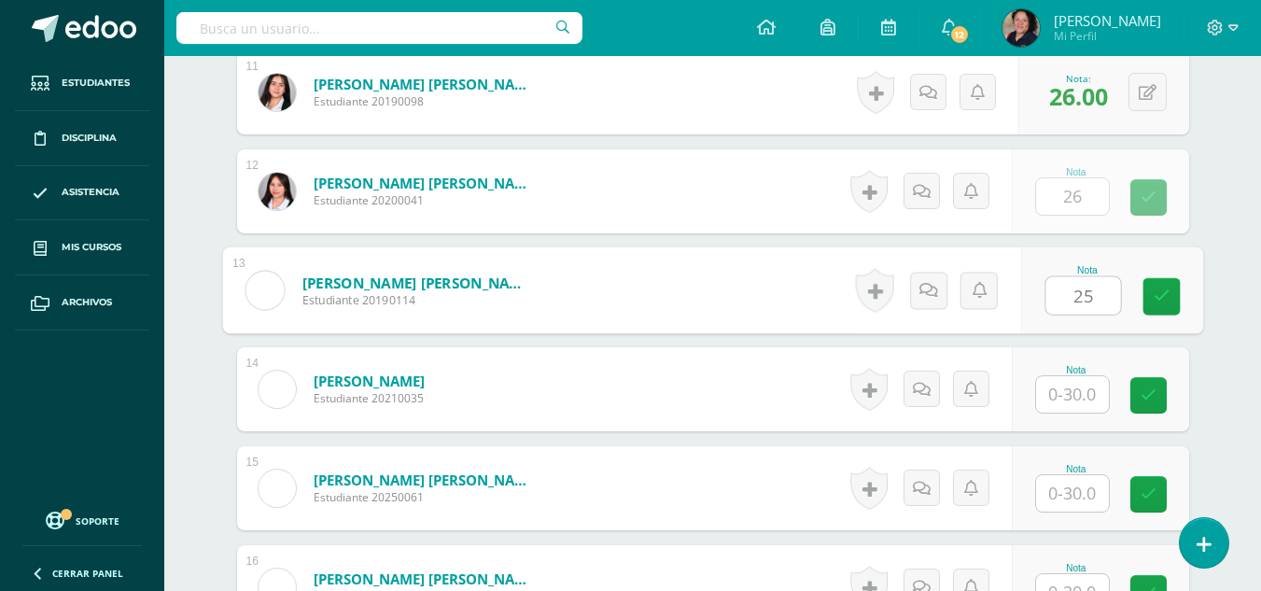
type input "25"
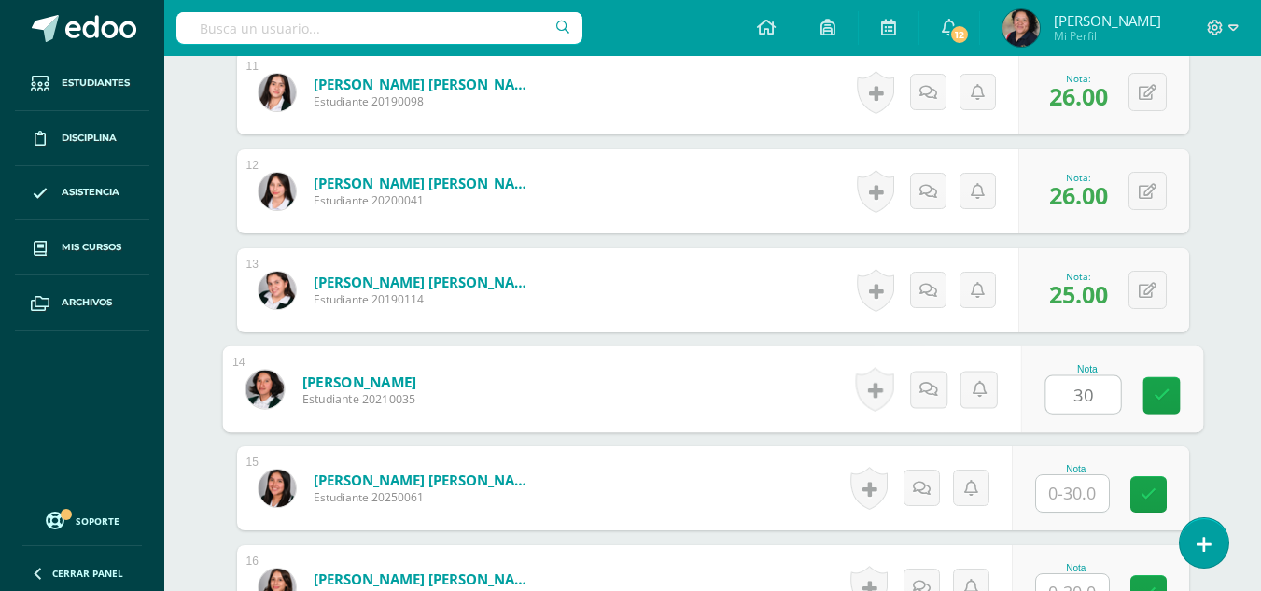
type input "30"
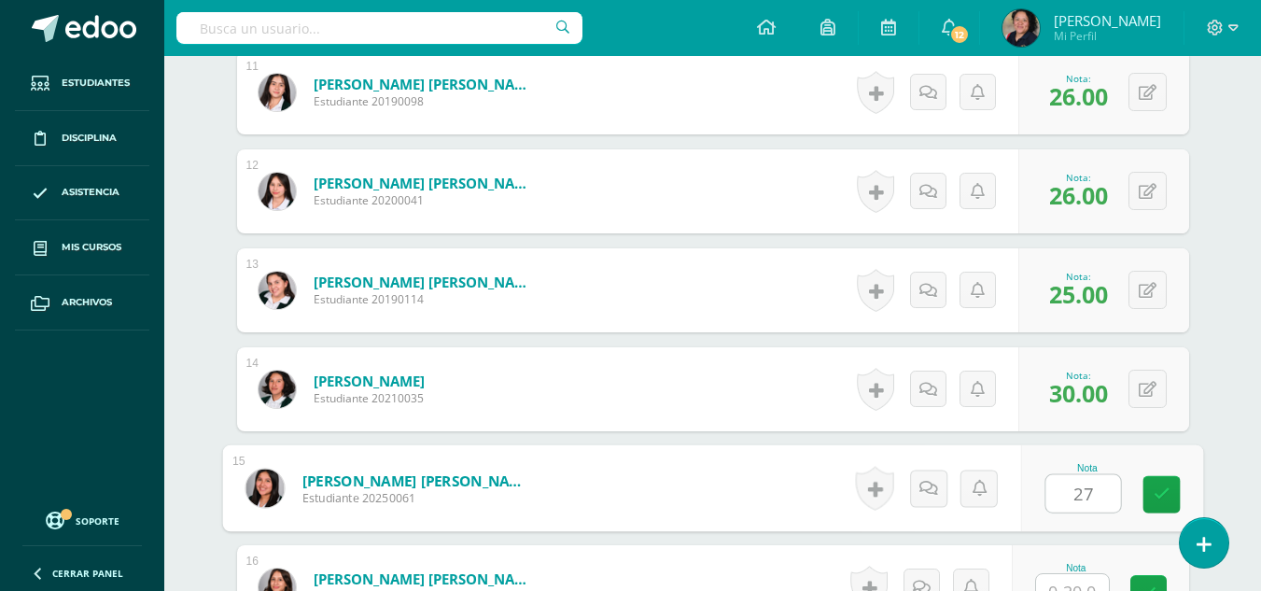
type input "27"
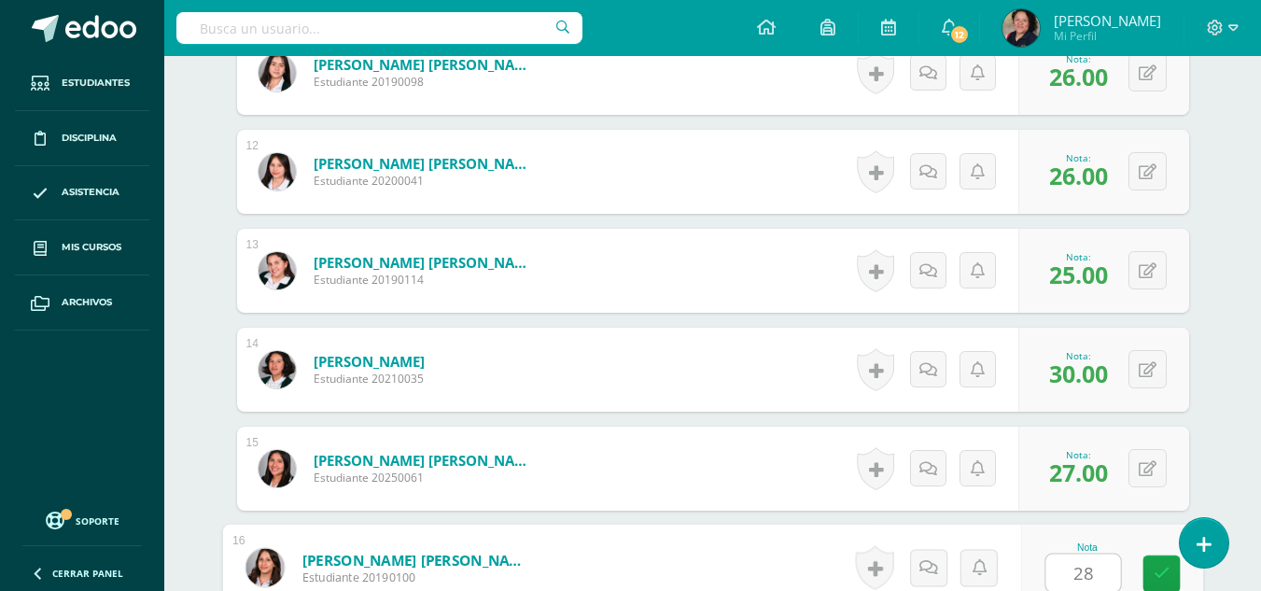
type input "28"
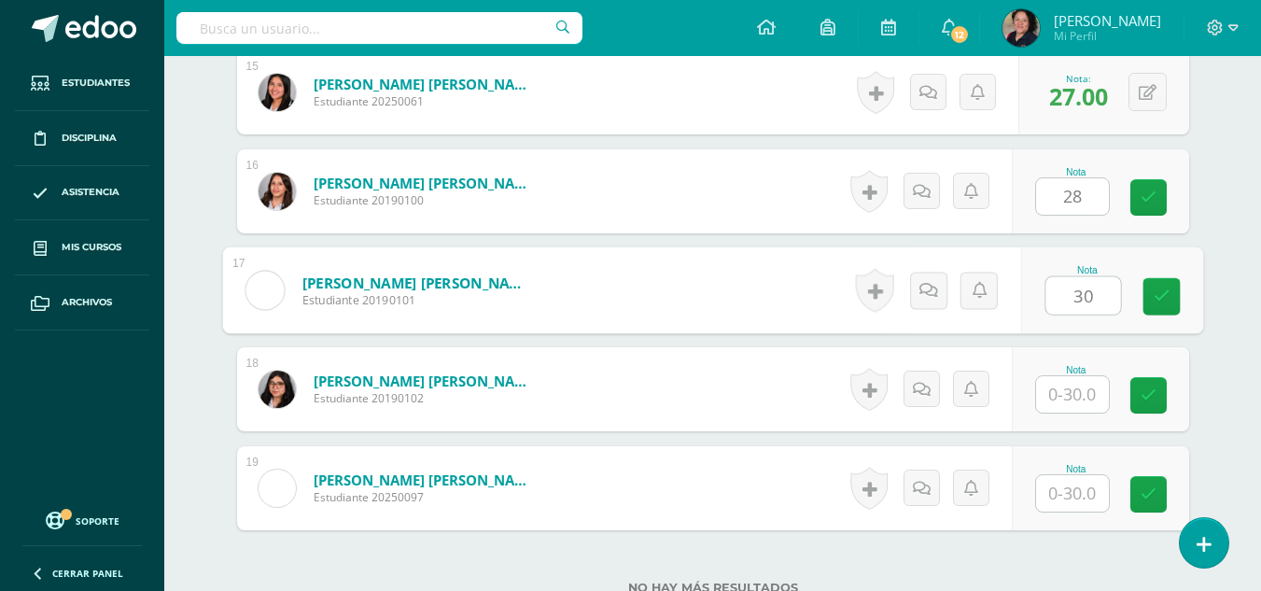
type input "30"
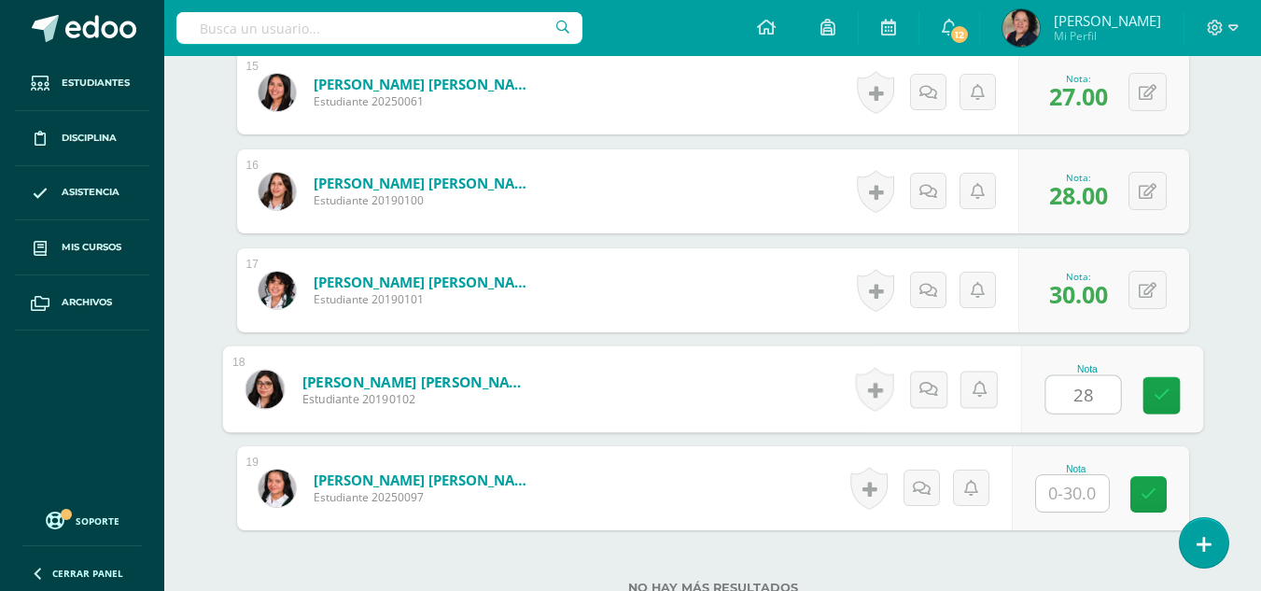
type input "28"
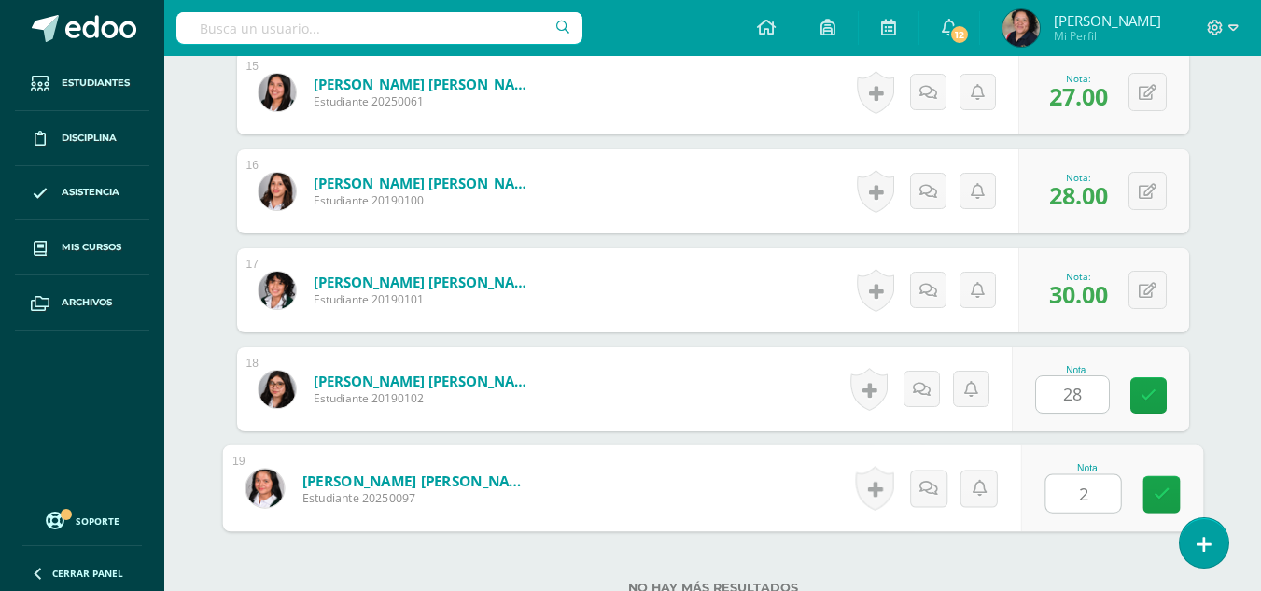
type input "26"
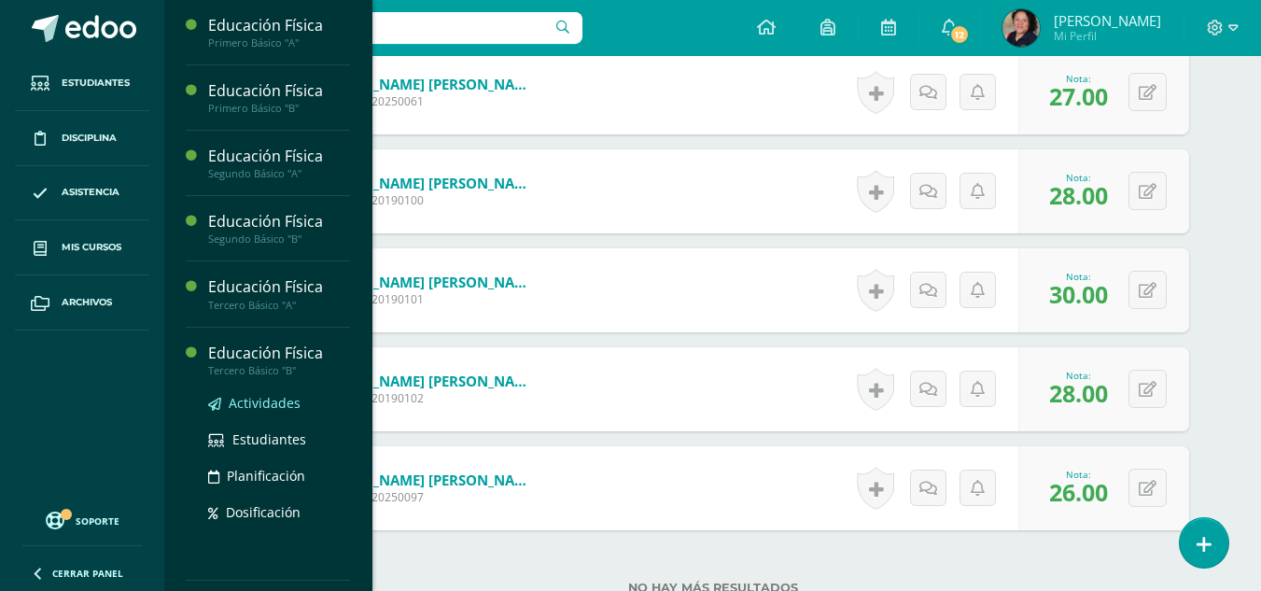
click at [261, 400] on span "Actividades" at bounding box center [265, 403] width 72 height 18
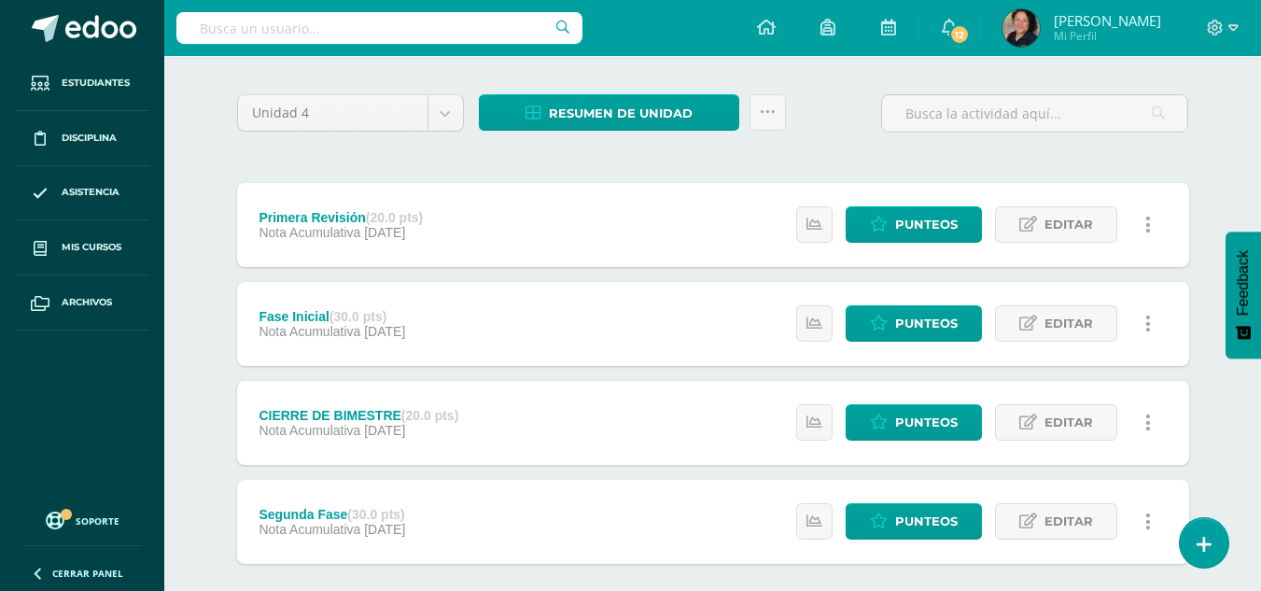
scroll to position [225, 0]
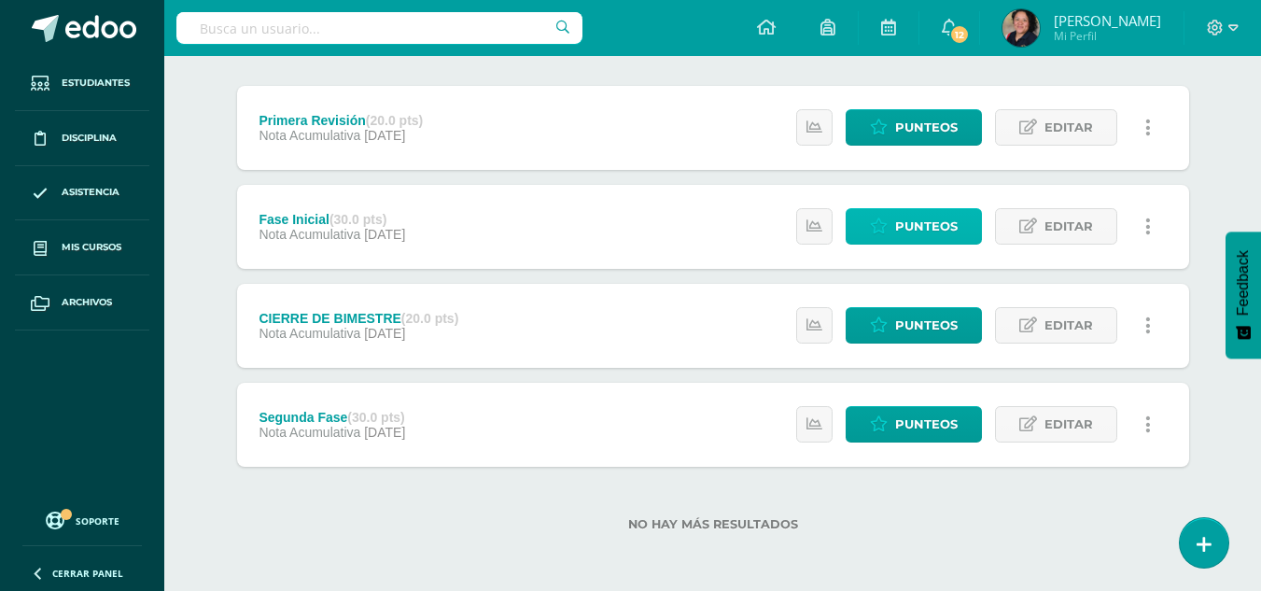
click at [909, 222] on span "Punteos" at bounding box center [926, 226] width 63 height 35
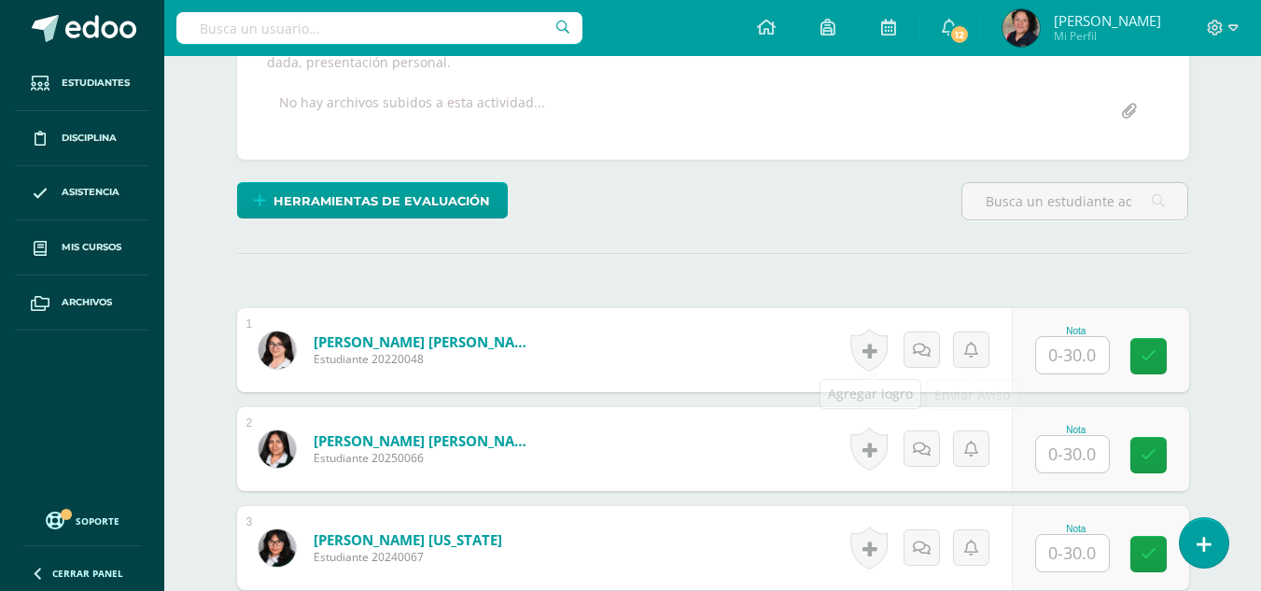
scroll to position [395, 0]
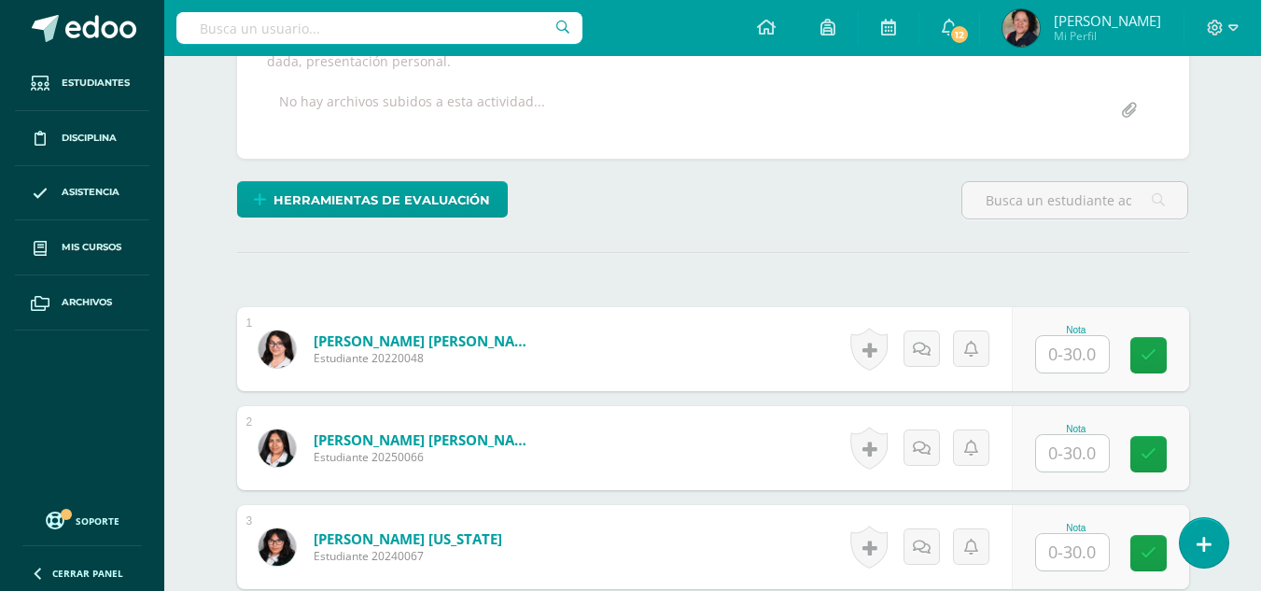
click at [1079, 350] on input "text" at bounding box center [1072, 354] width 73 height 36
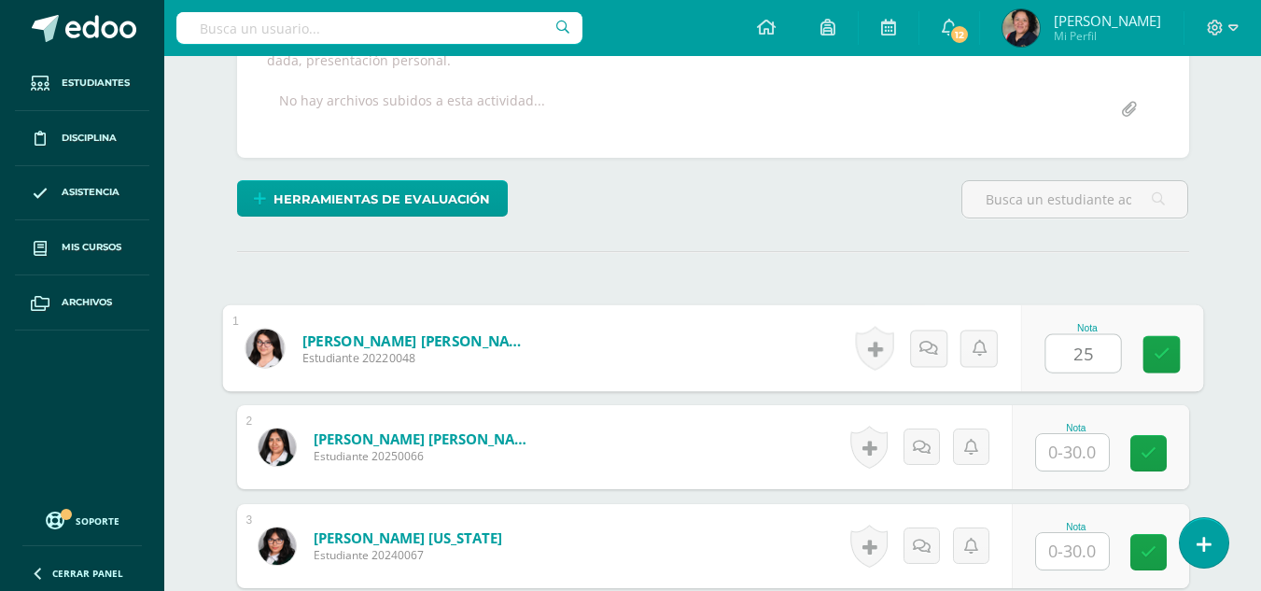
type input "25"
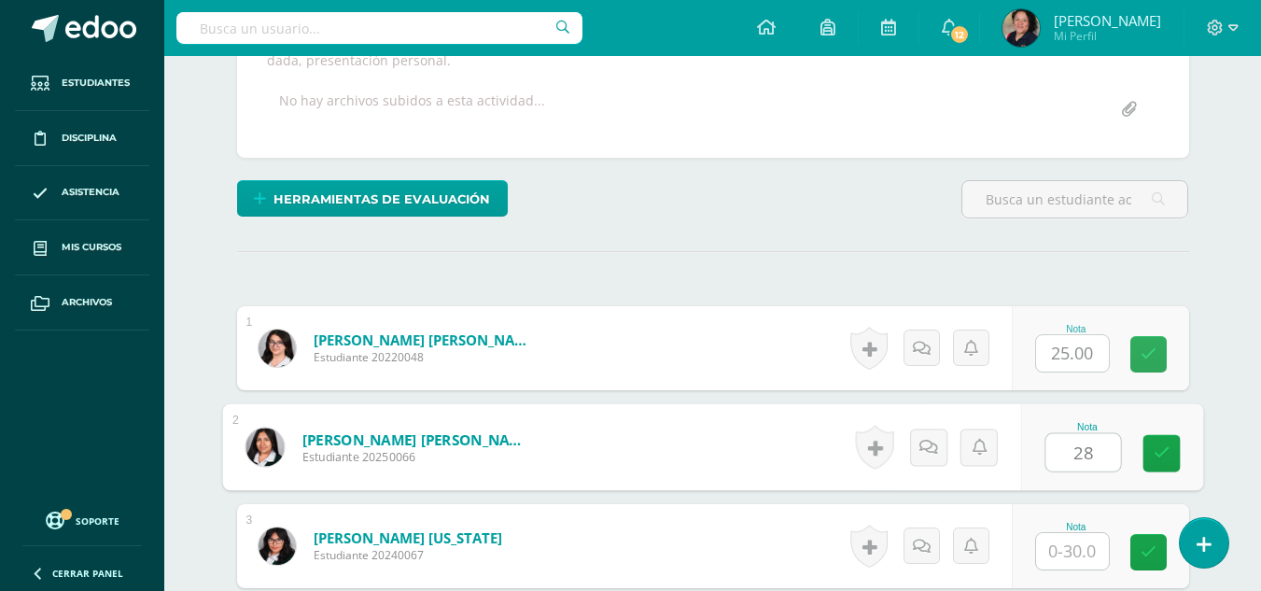
type input "28"
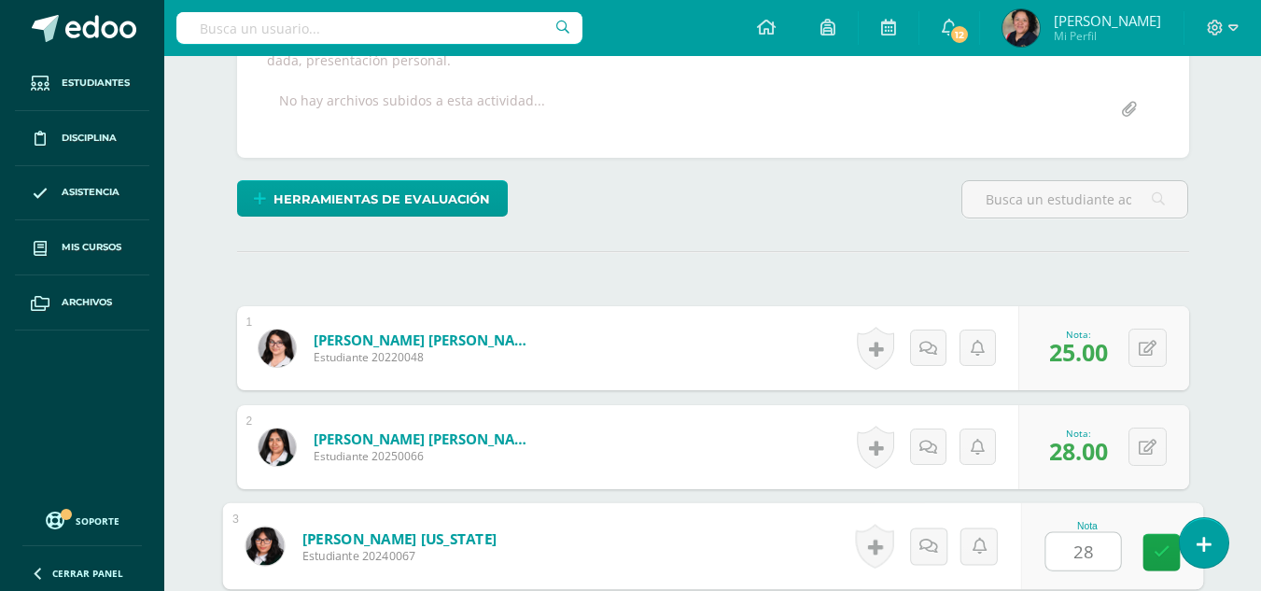
type input "28"
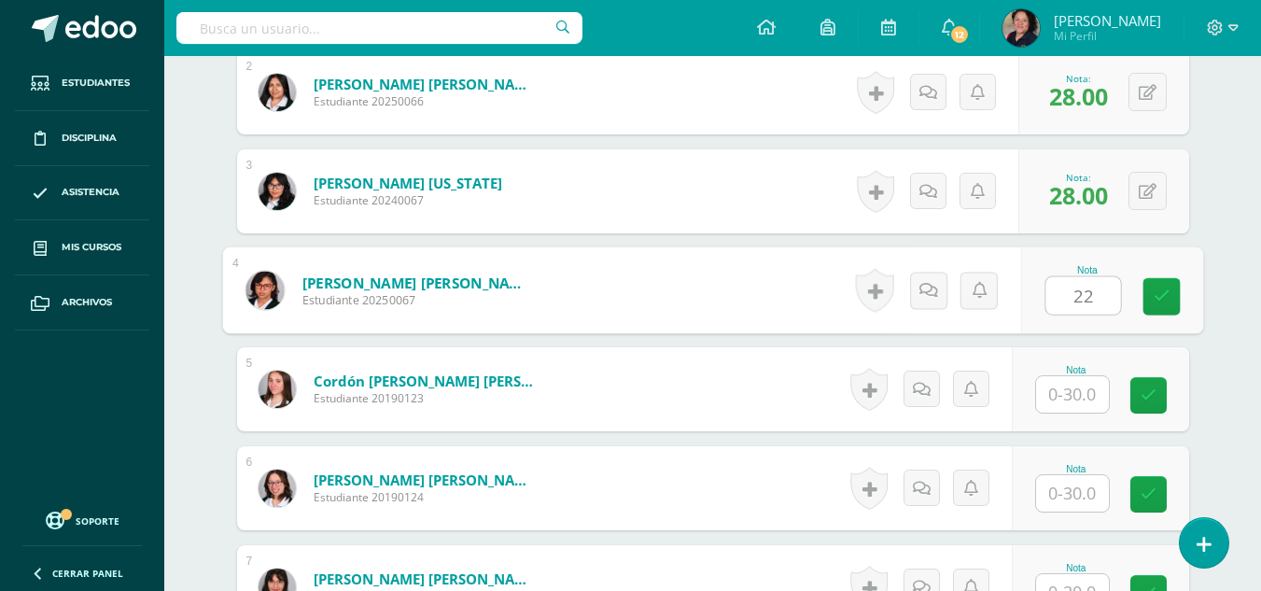
type input "22"
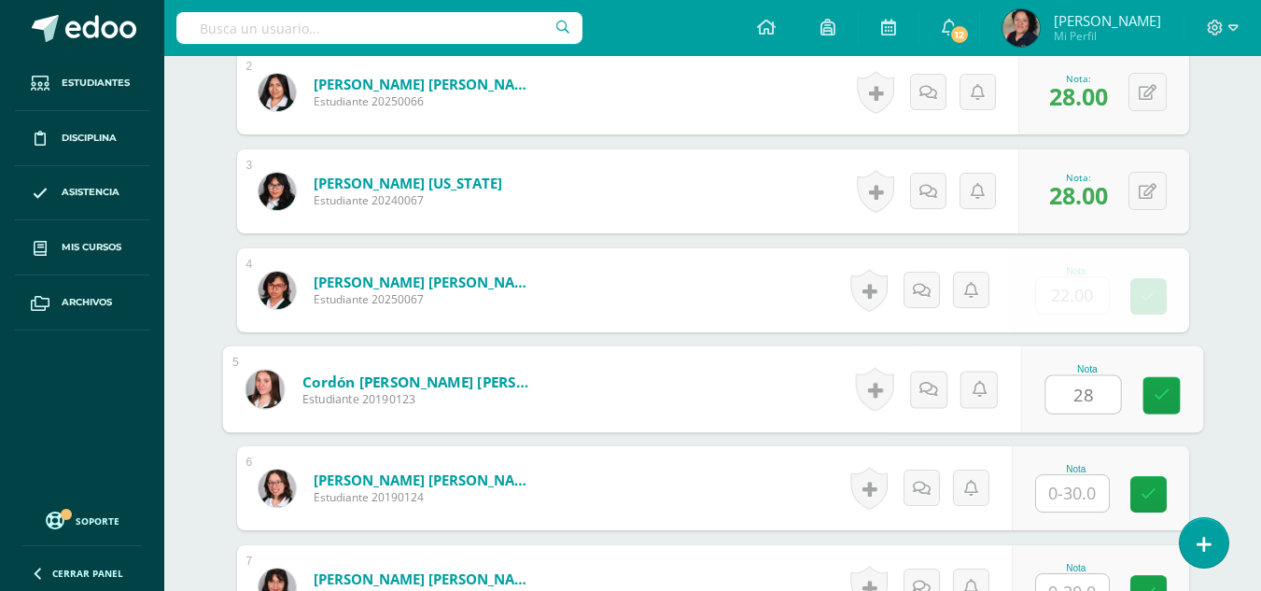
type input "28"
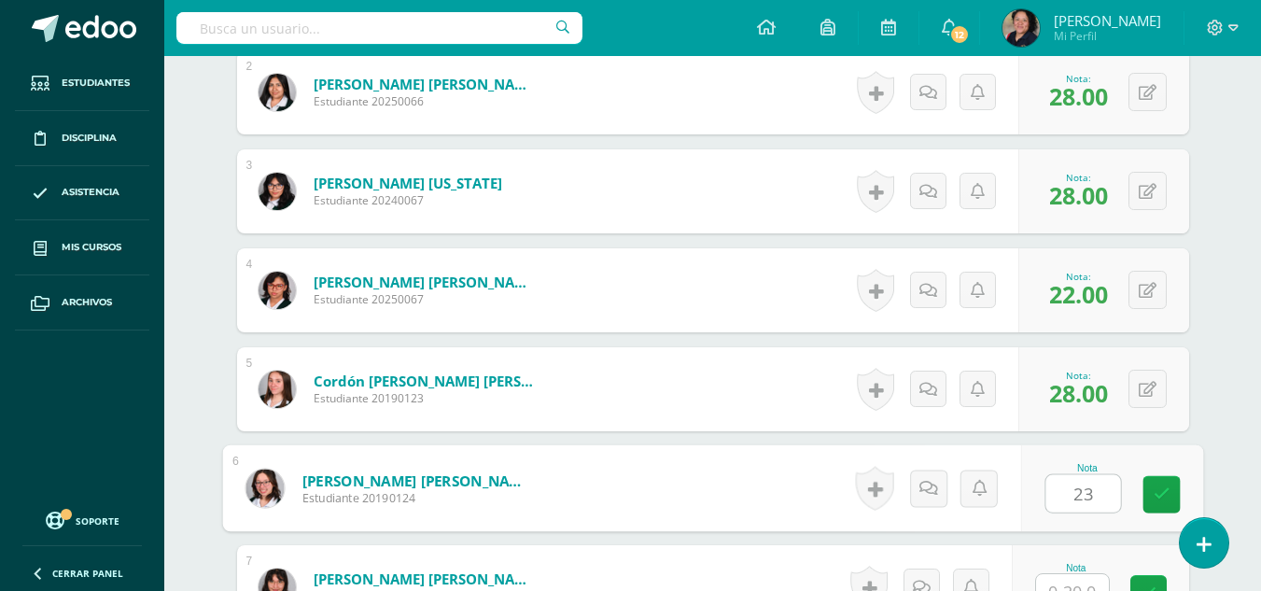
type input "23"
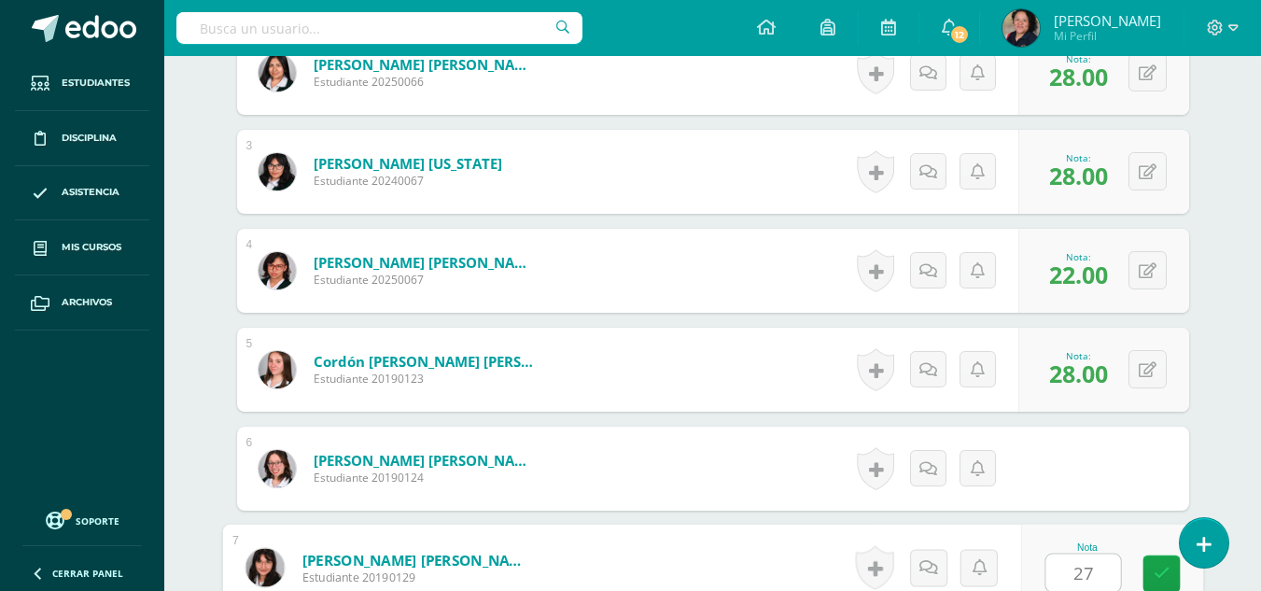
type input "27"
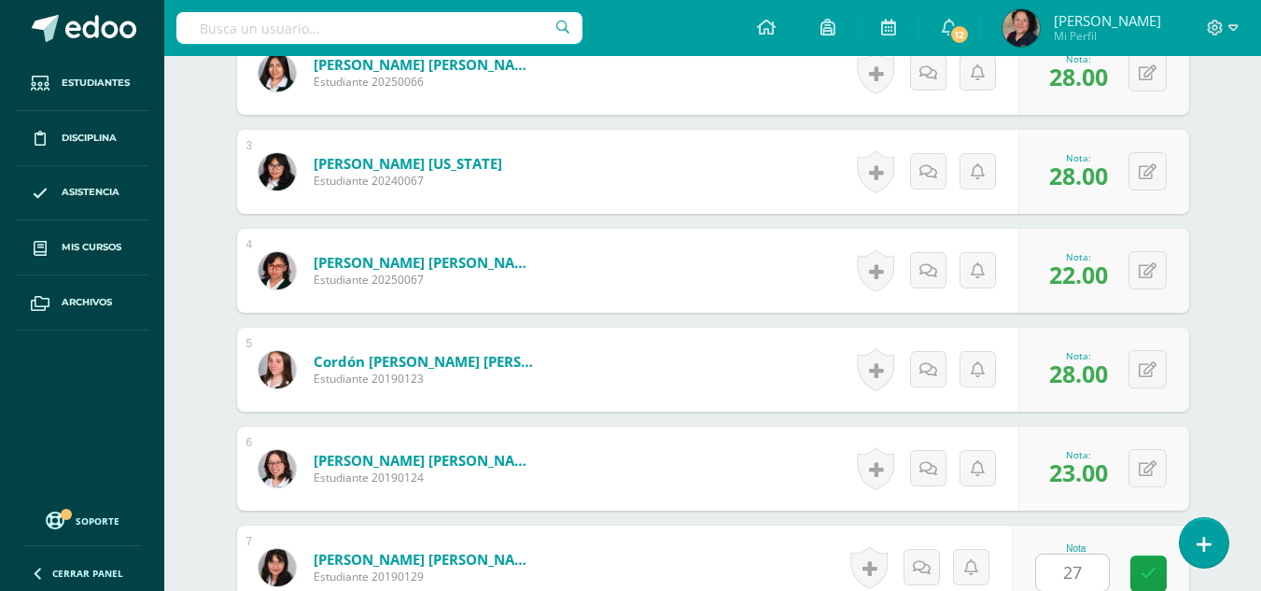
scroll to position [1146, 0]
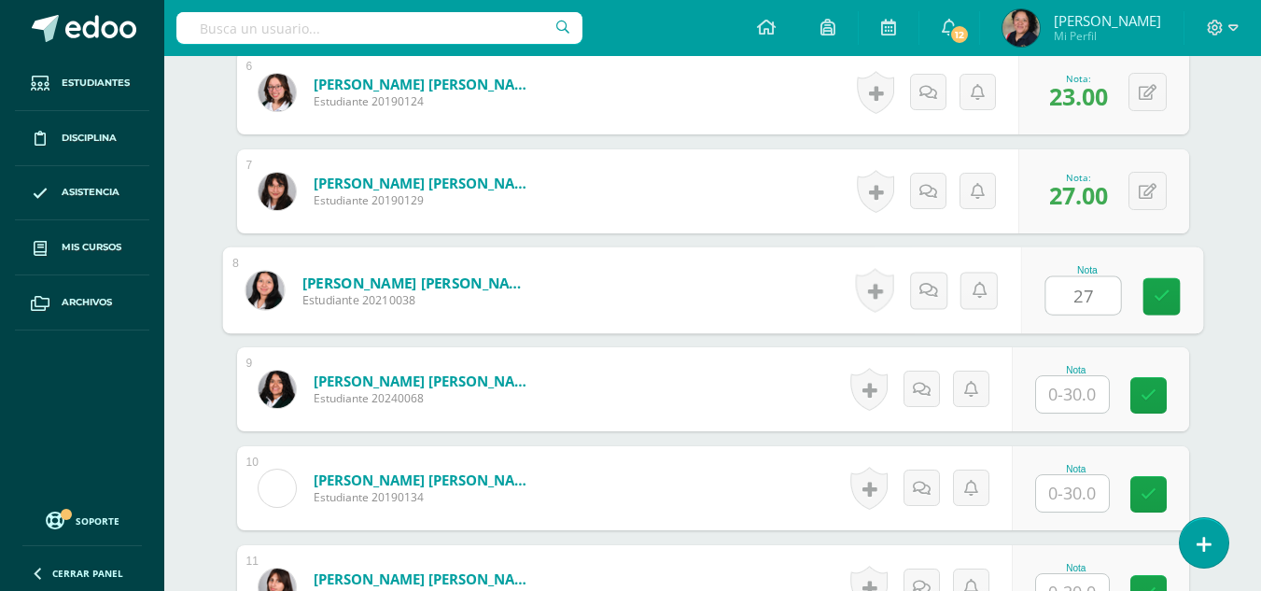
type input "27"
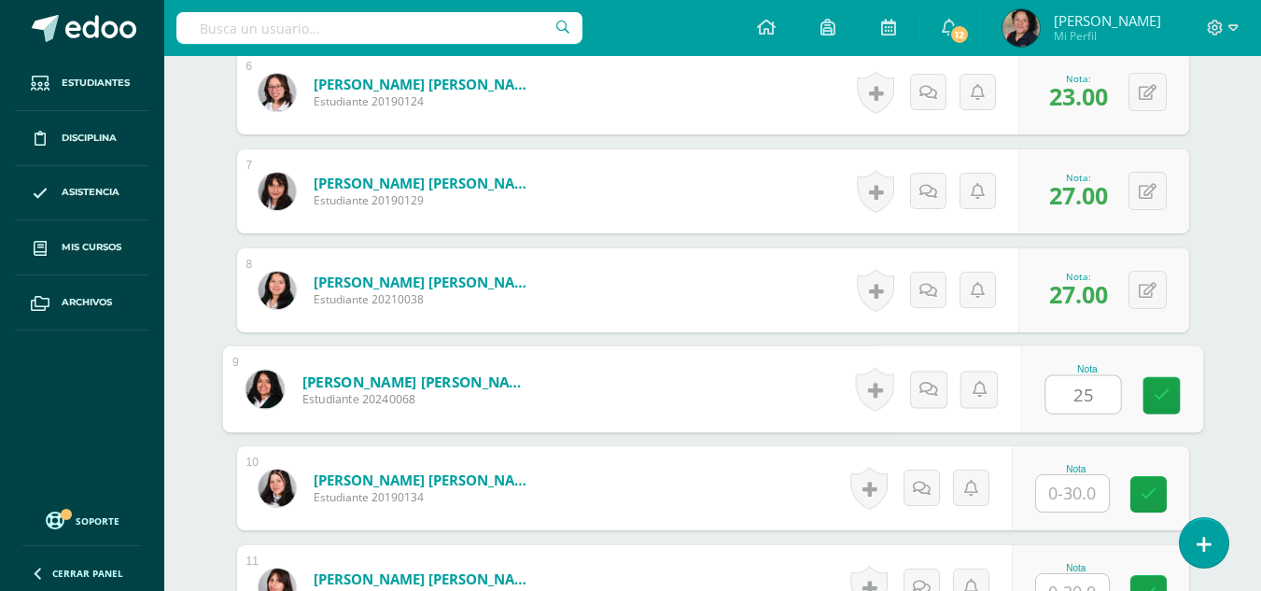
type input "25"
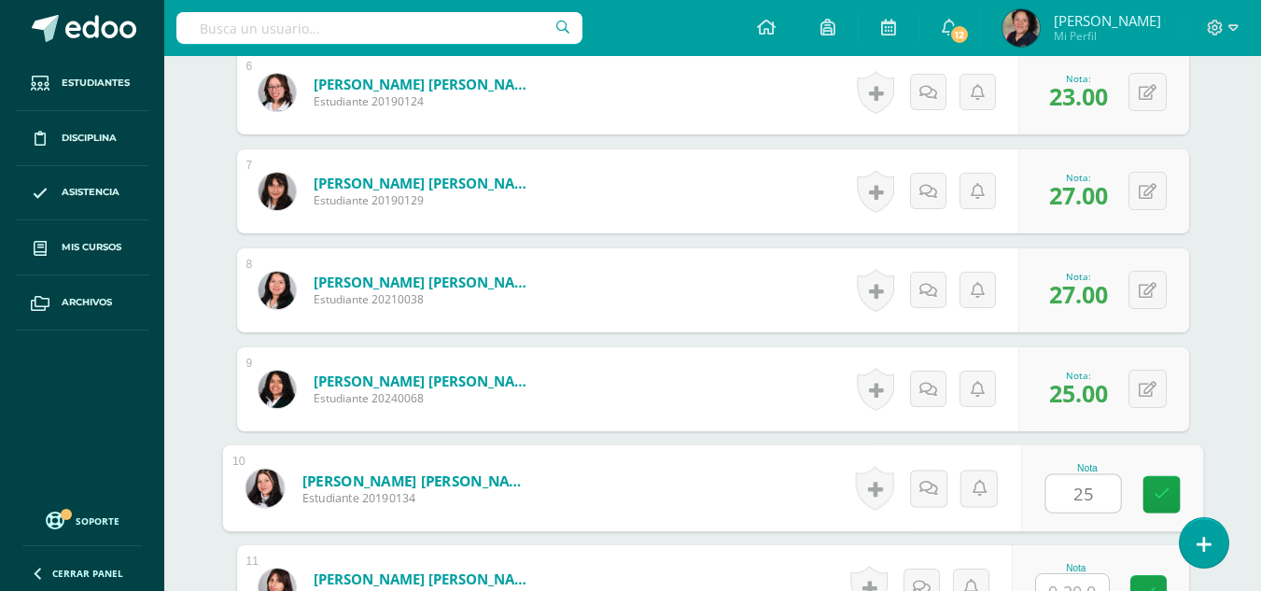
type input "25"
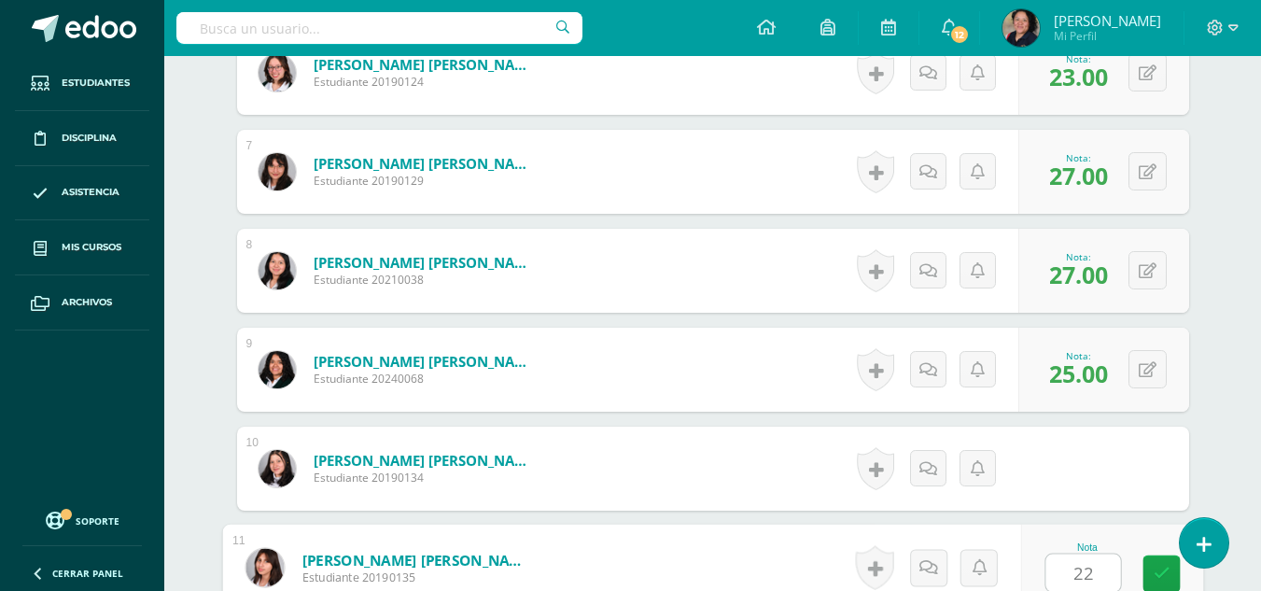
type input "22"
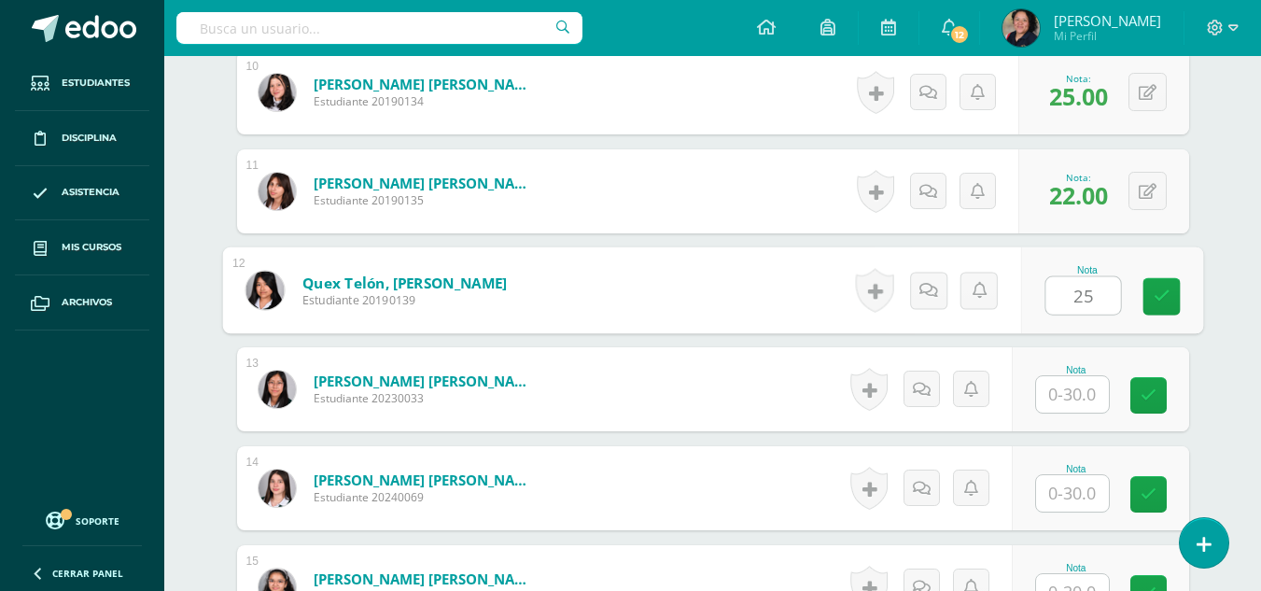
type input "25"
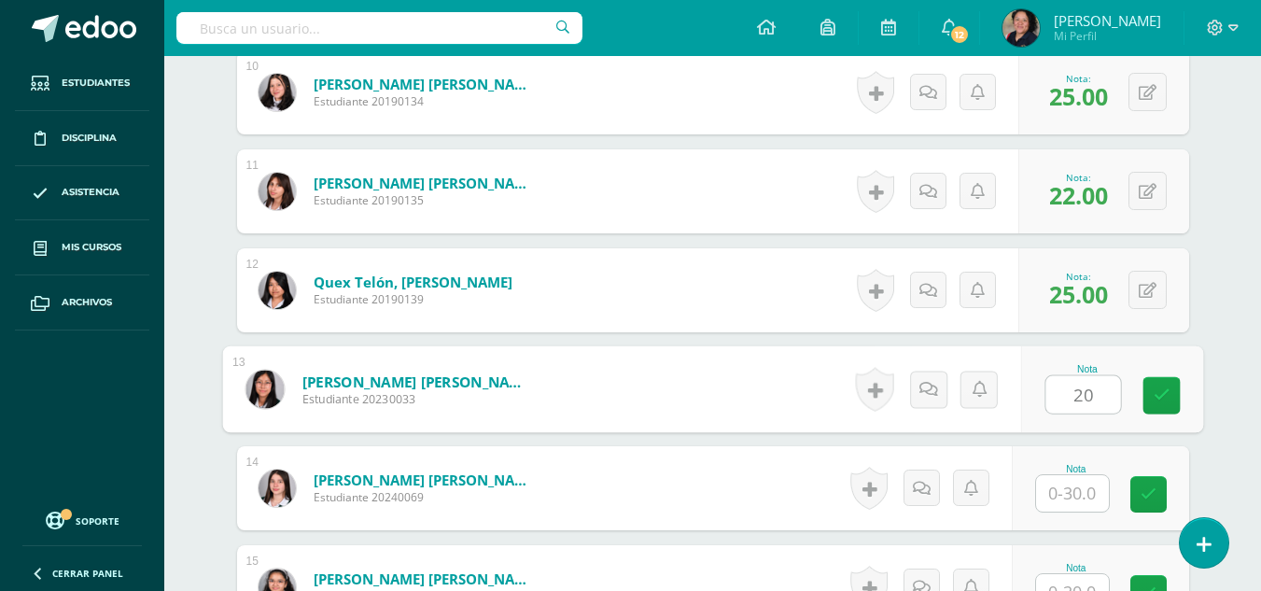
type input "20"
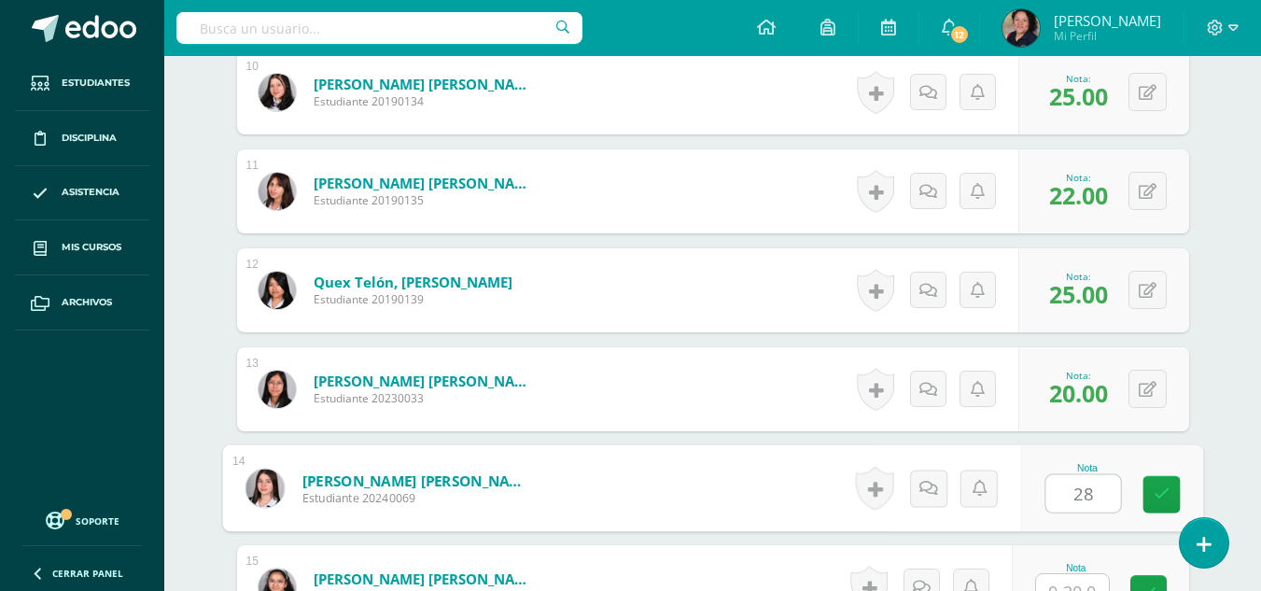
type input "28"
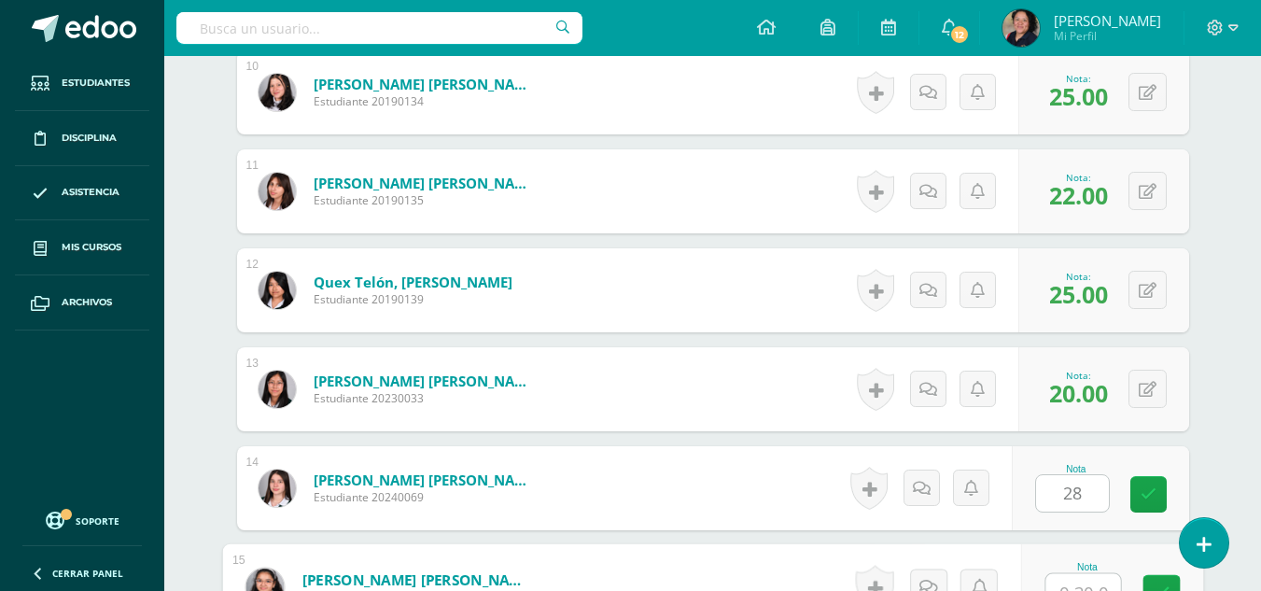
scroll to position [1561, 0]
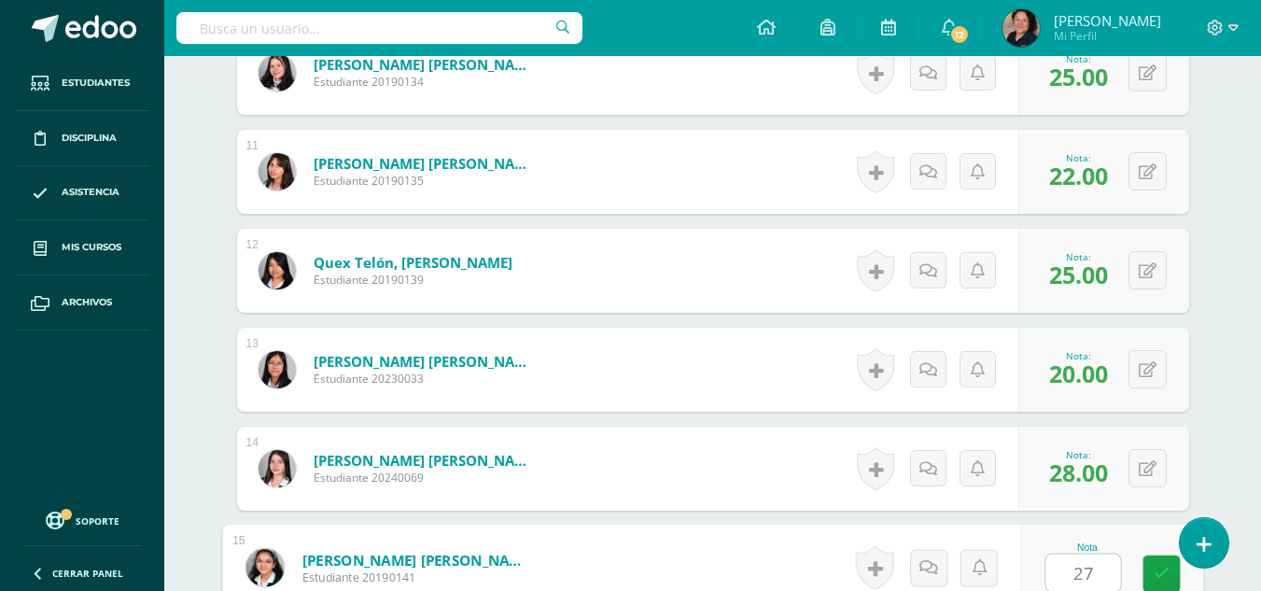
type input "27"
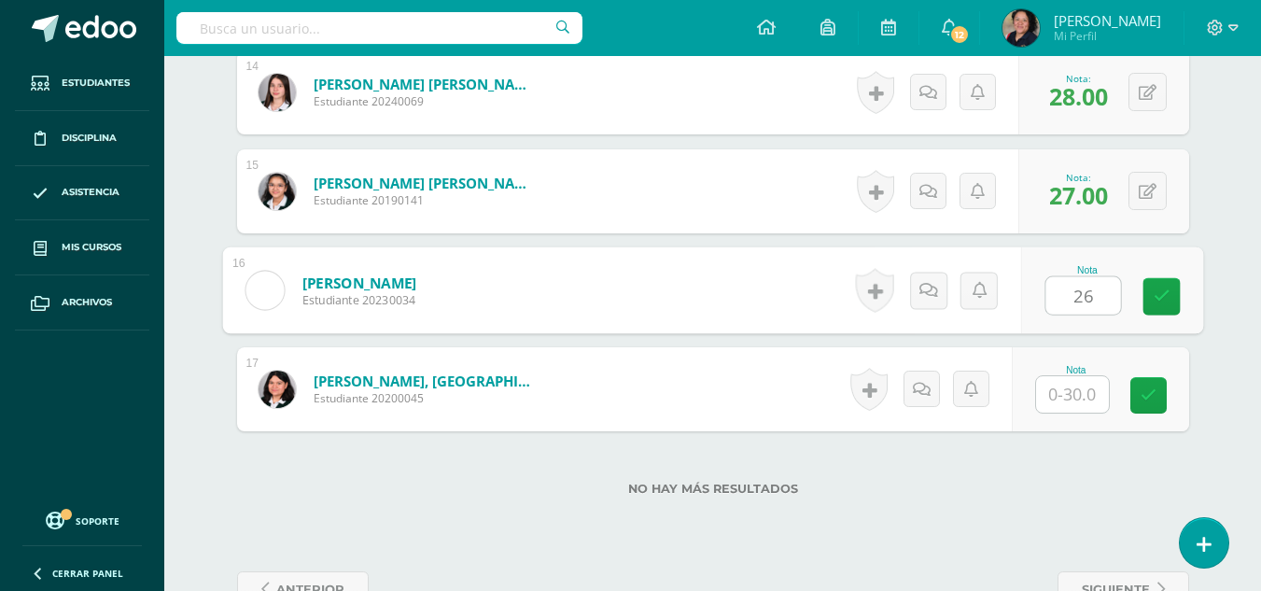
type input "26"
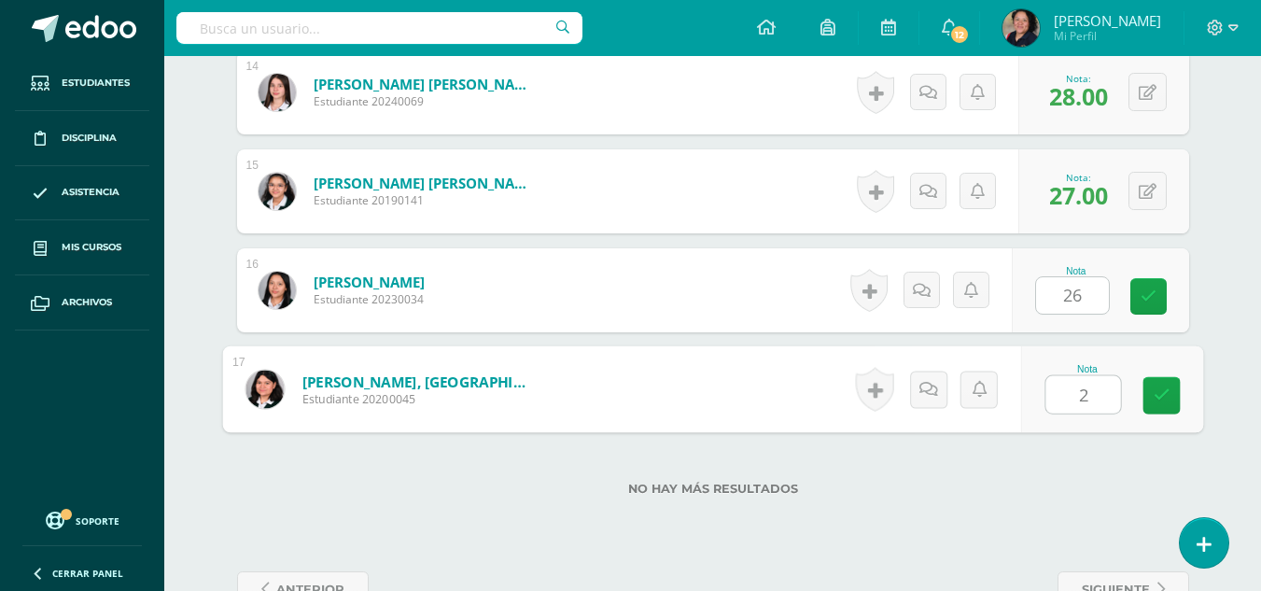
type input "20"
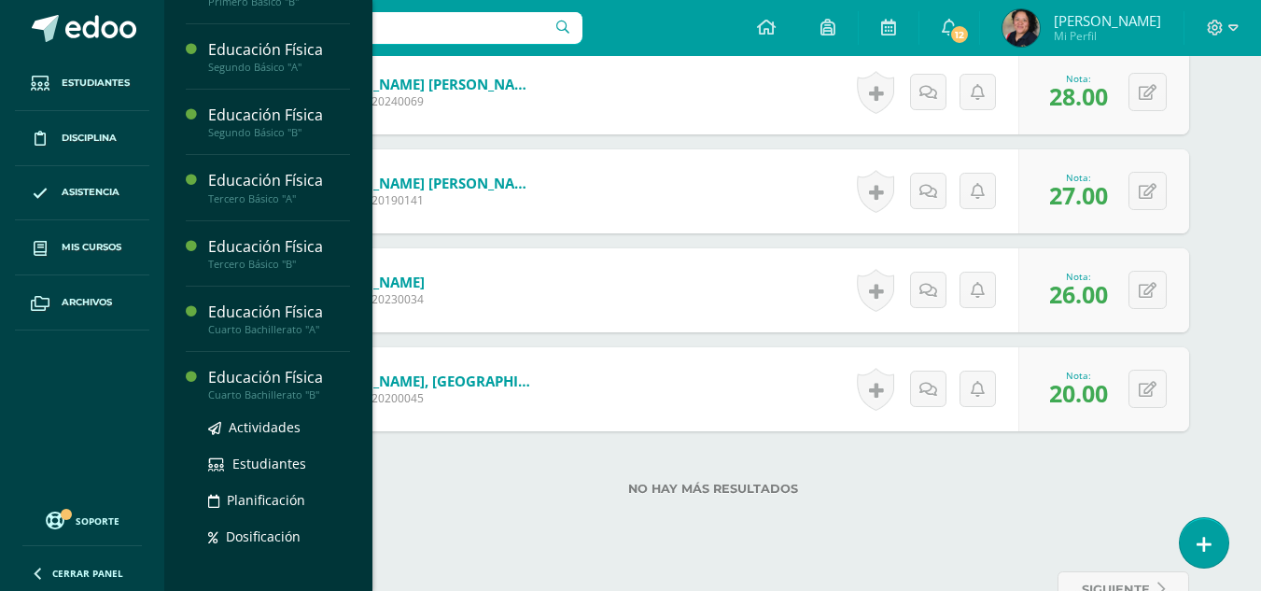
scroll to position [189, 0]
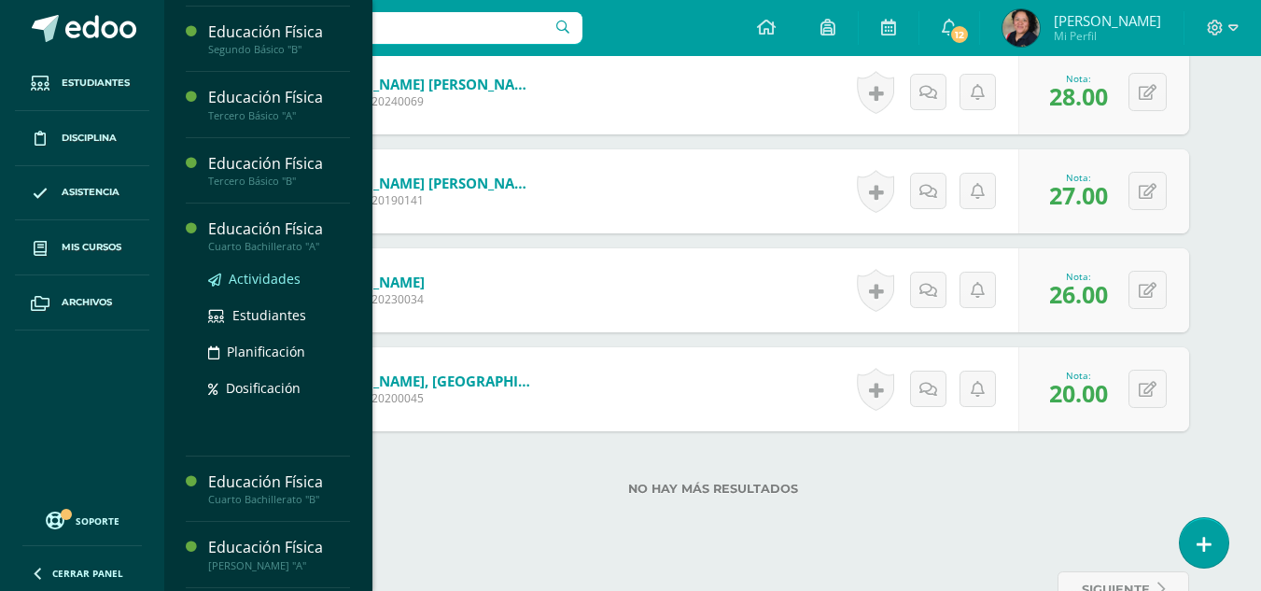
click at [264, 282] on span "Actividades" at bounding box center [265, 279] width 72 height 18
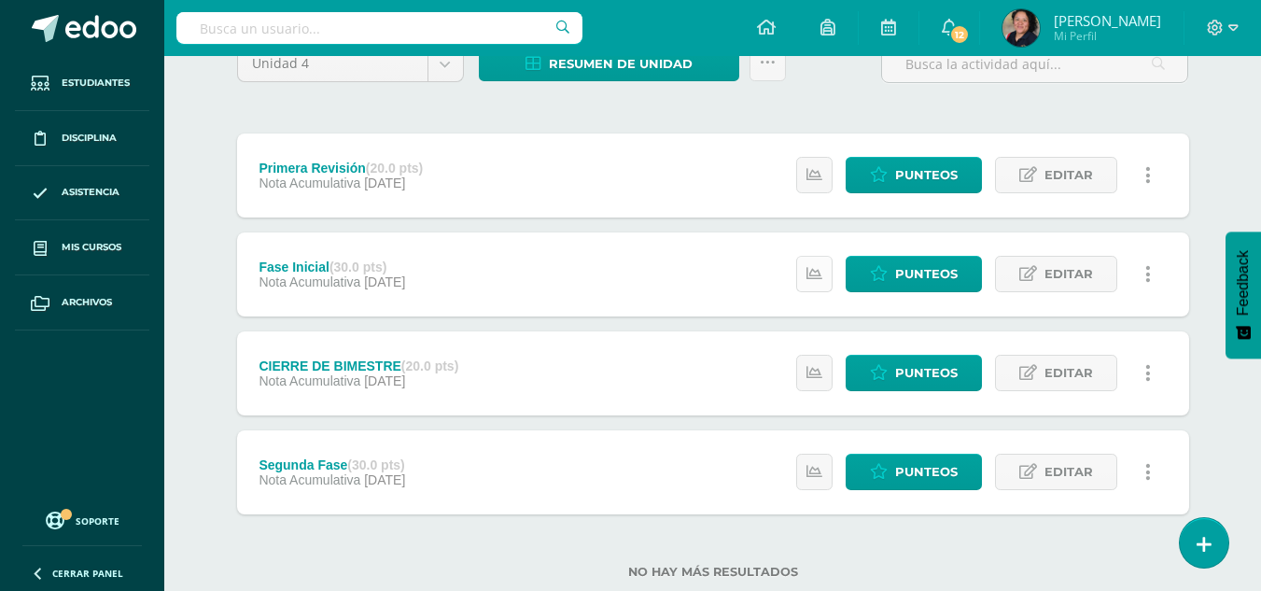
scroll to position [179, 0]
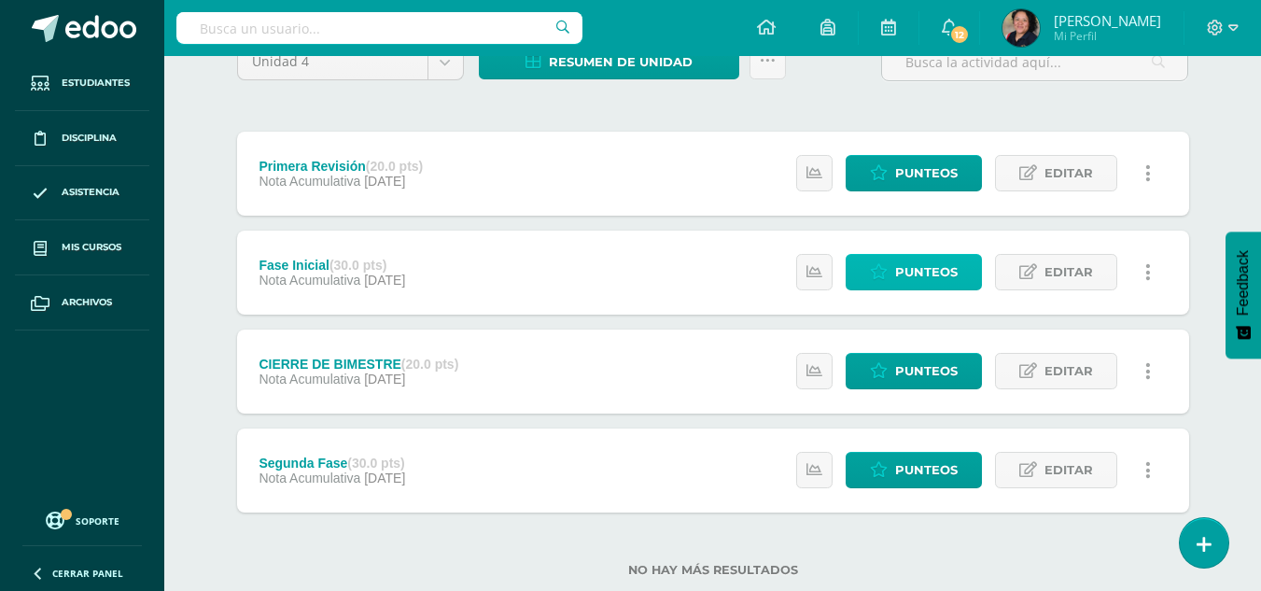
click at [921, 277] on span "Punteos" at bounding box center [926, 272] width 63 height 35
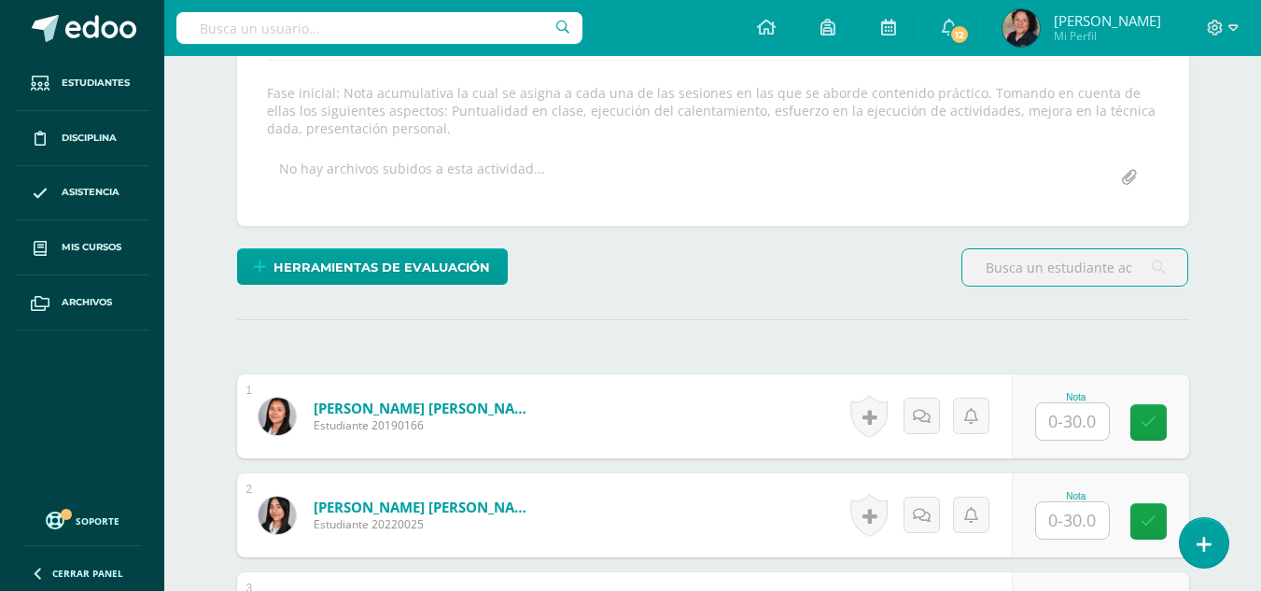
scroll to position [328, 0]
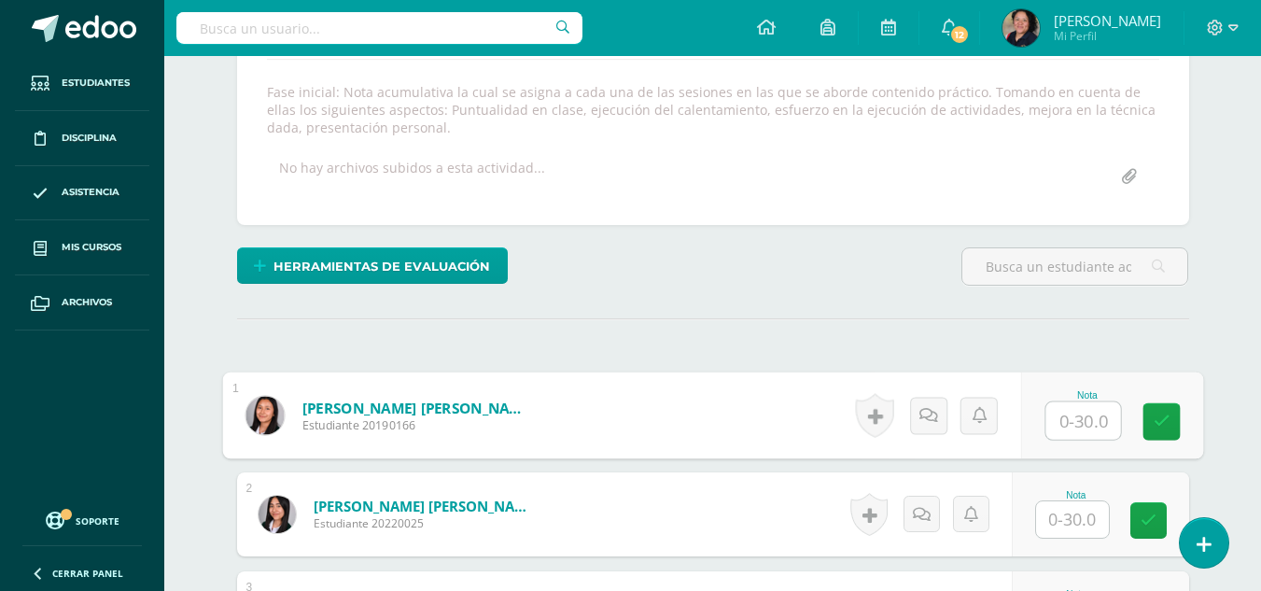
click at [1057, 427] on input "text" at bounding box center [1082, 420] width 75 height 37
type input "30"
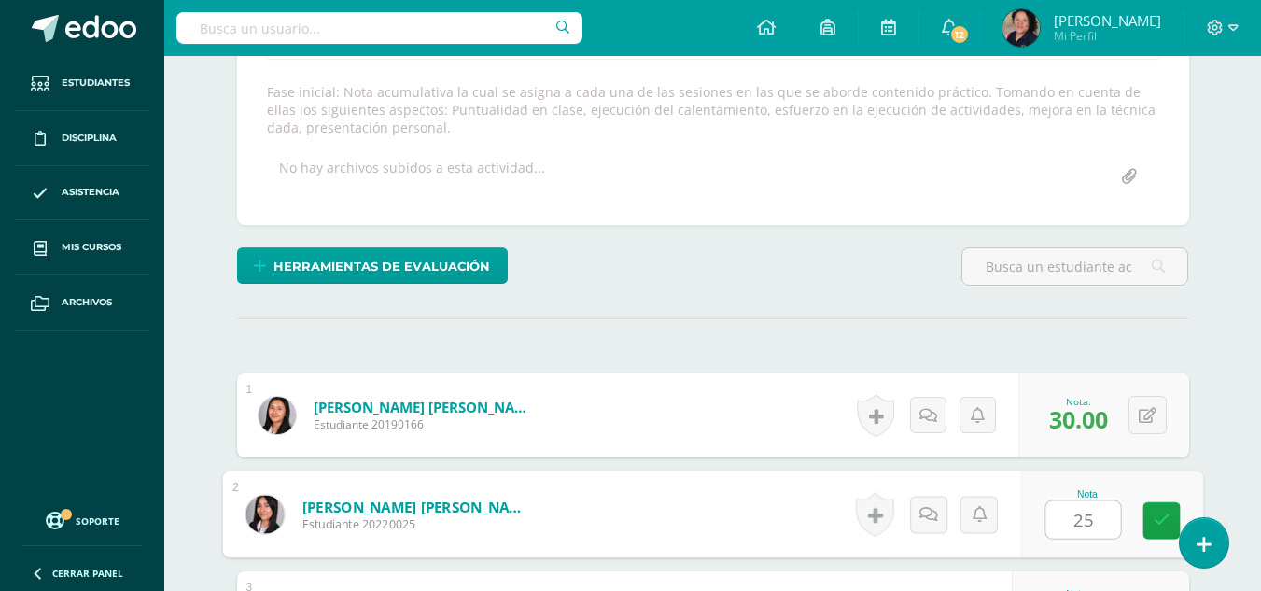
type input "25"
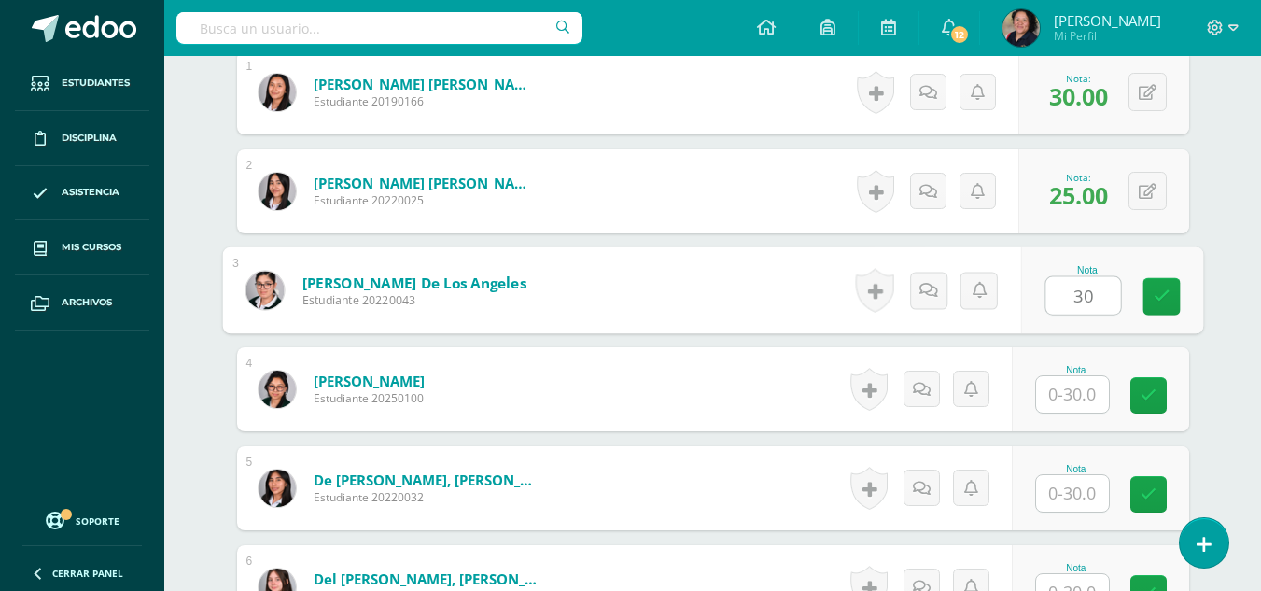
type input "30"
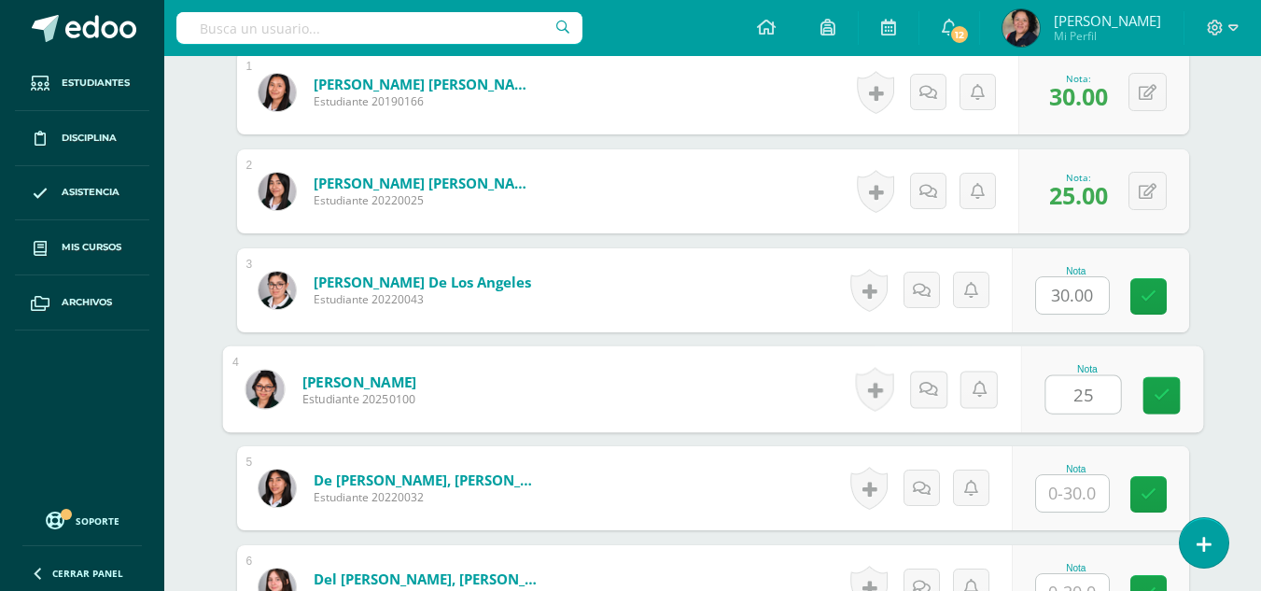
type input "25"
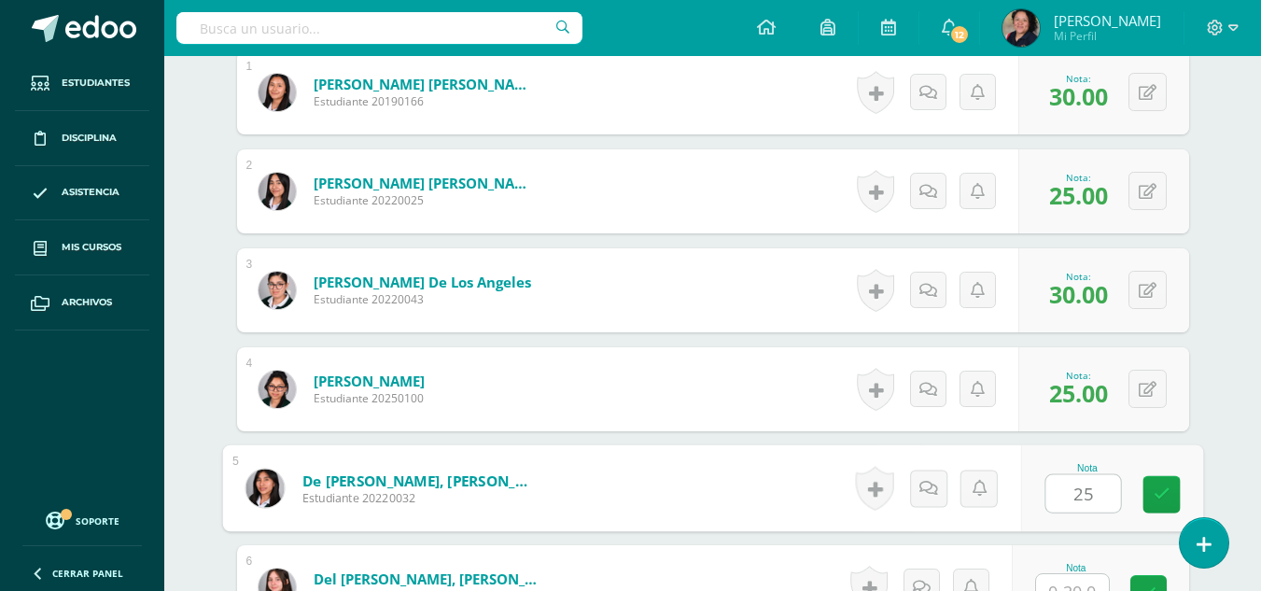
type input "25"
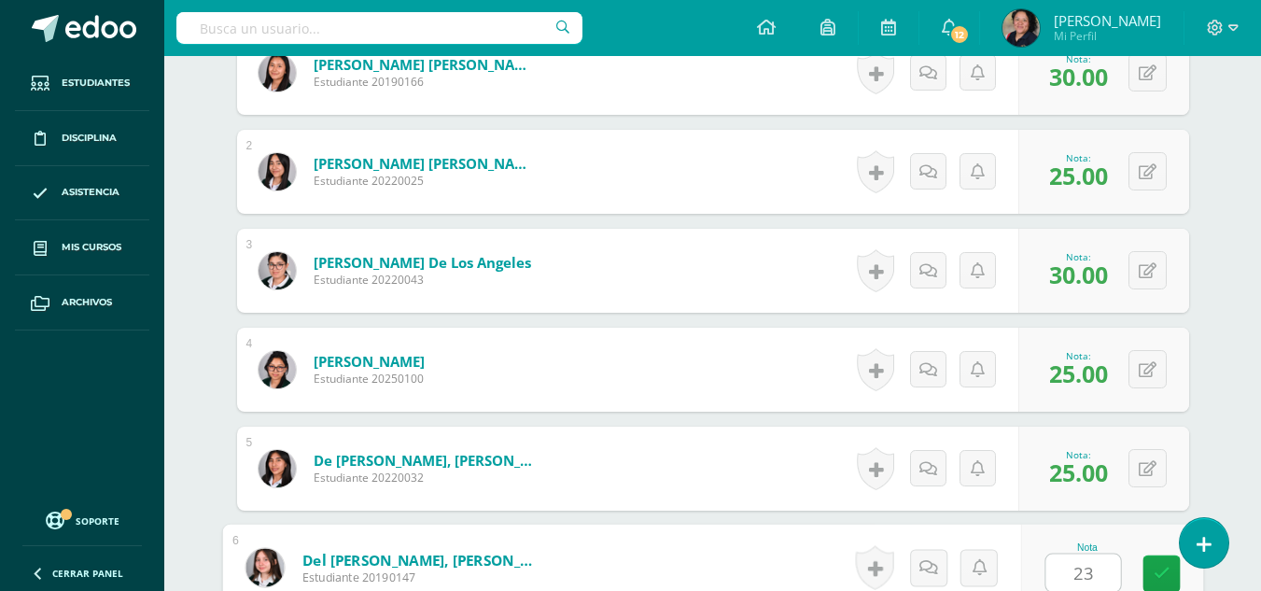
type input "23"
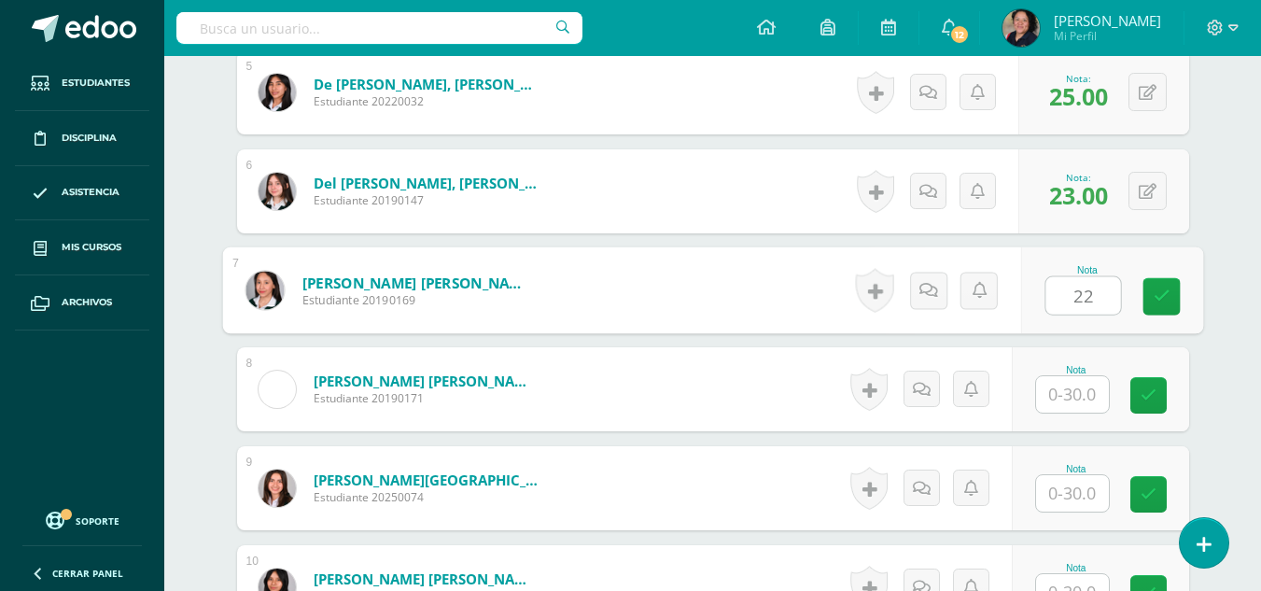
type input "22"
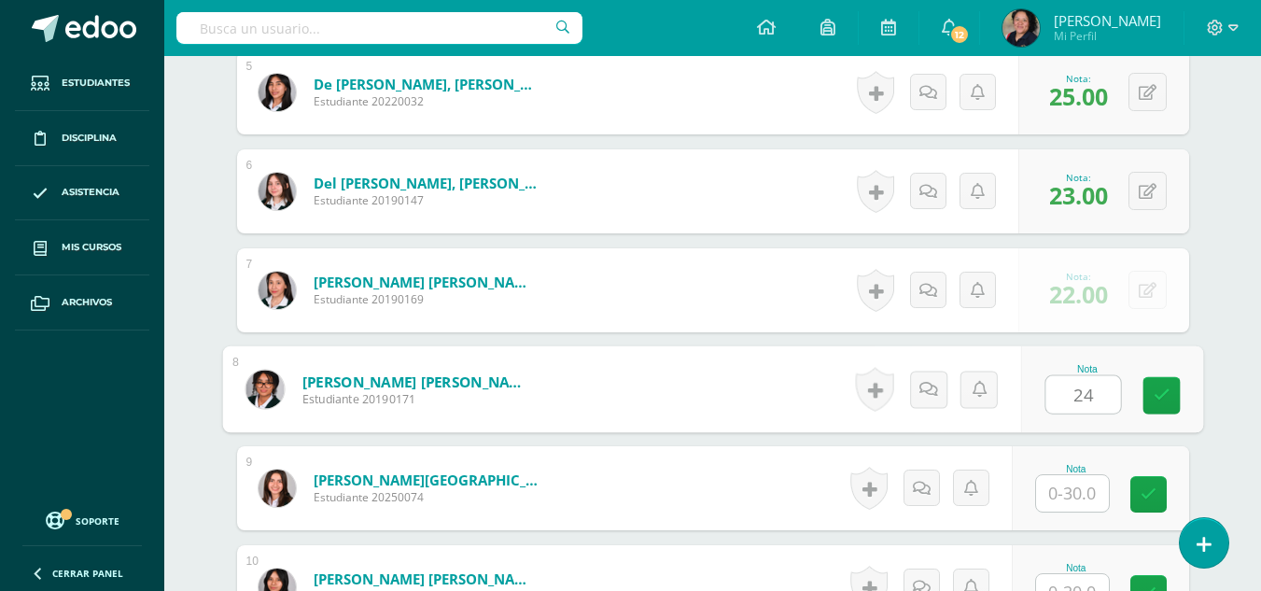
type input "24"
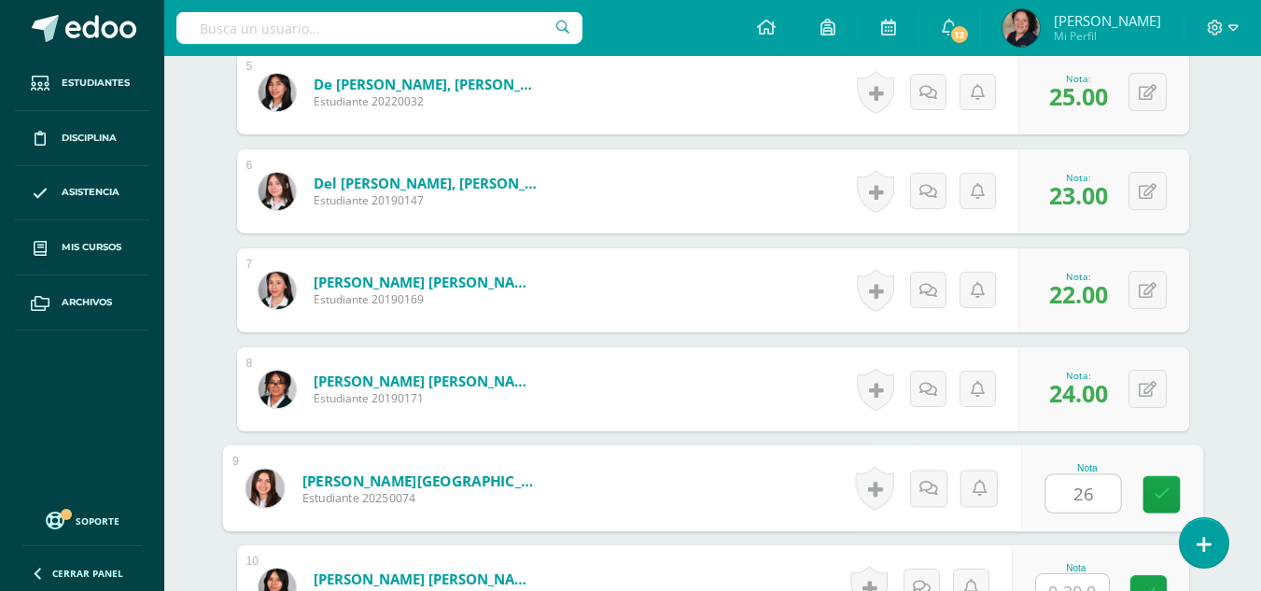
type input "26"
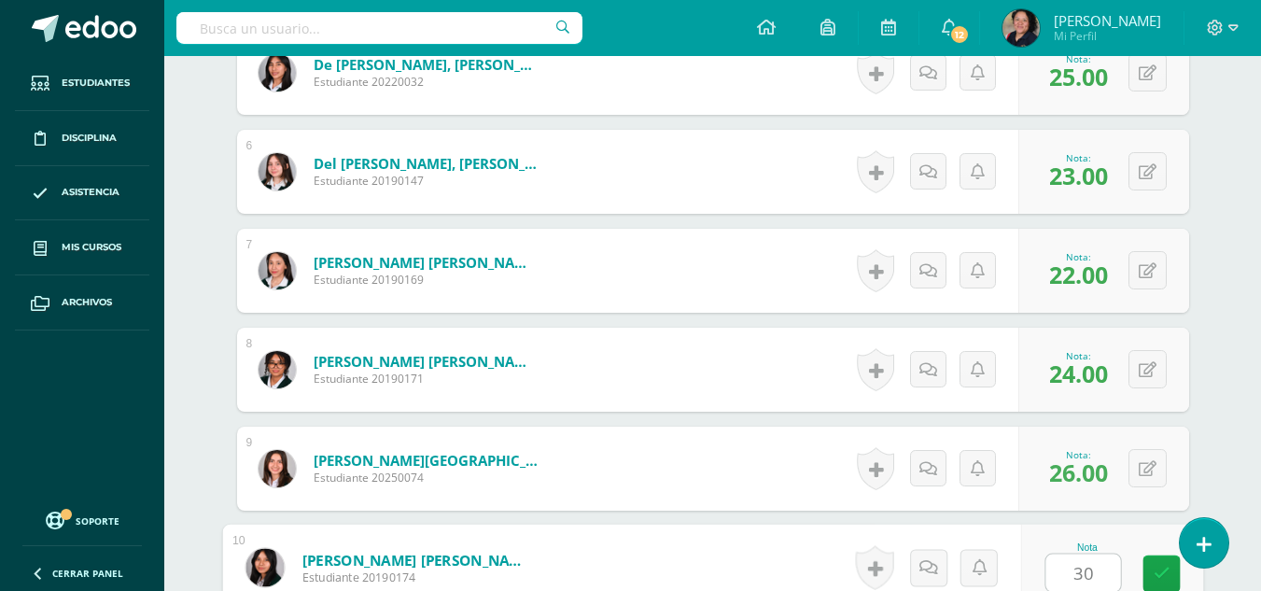
type input "30"
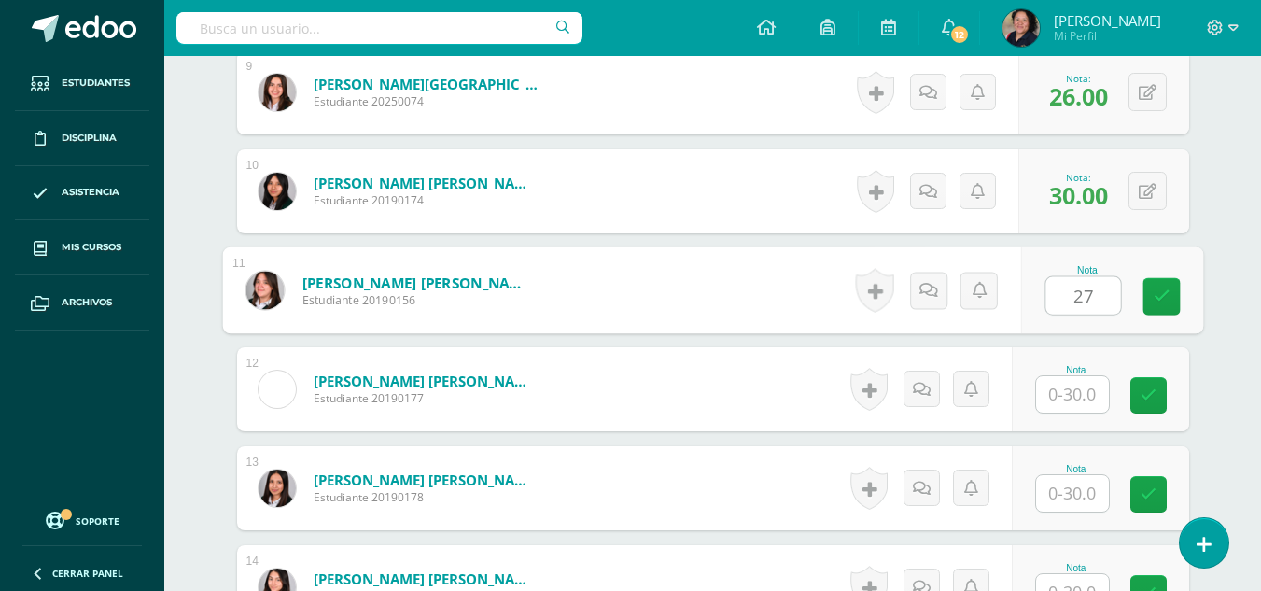
type input "27"
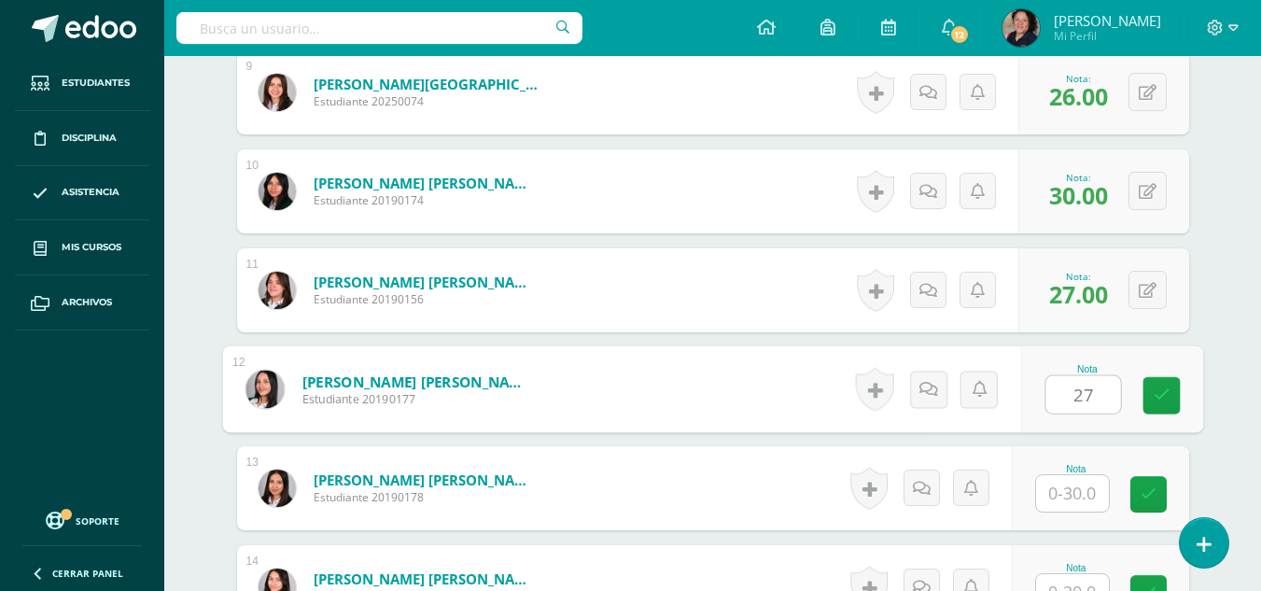
type input "27"
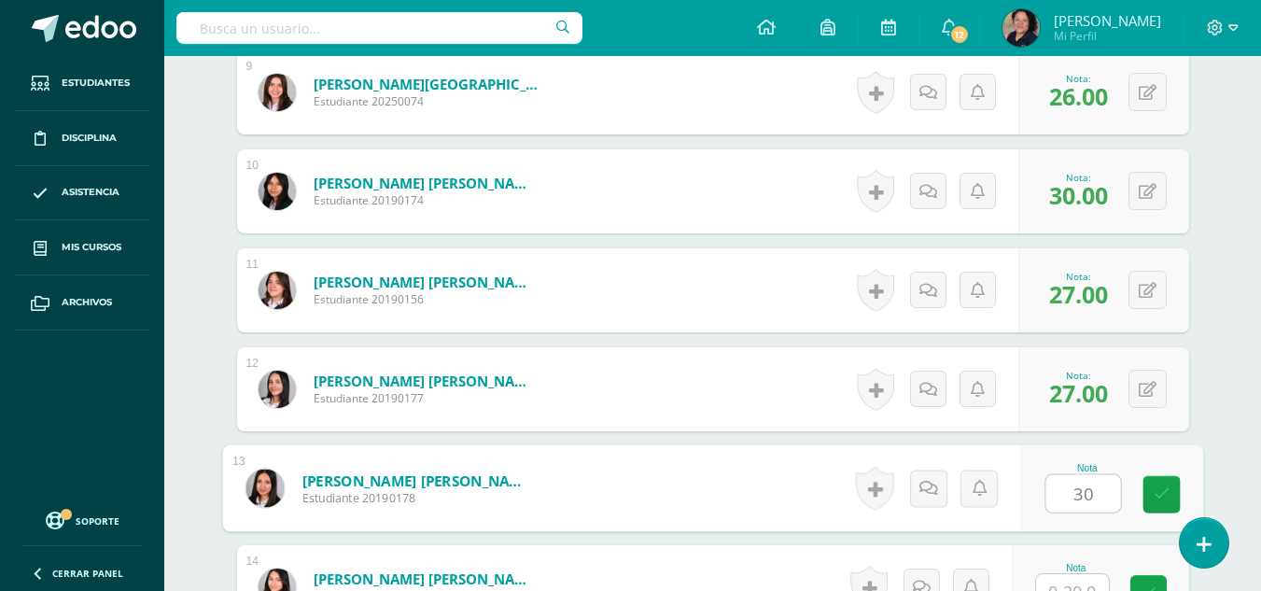
type input "30"
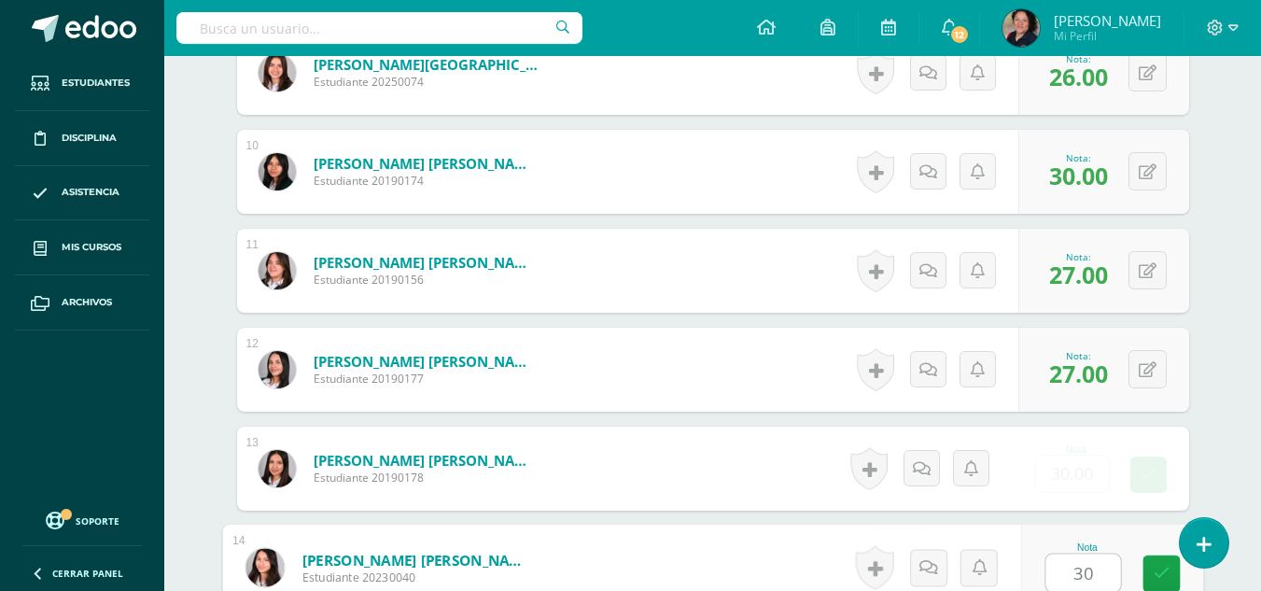
type input "30"
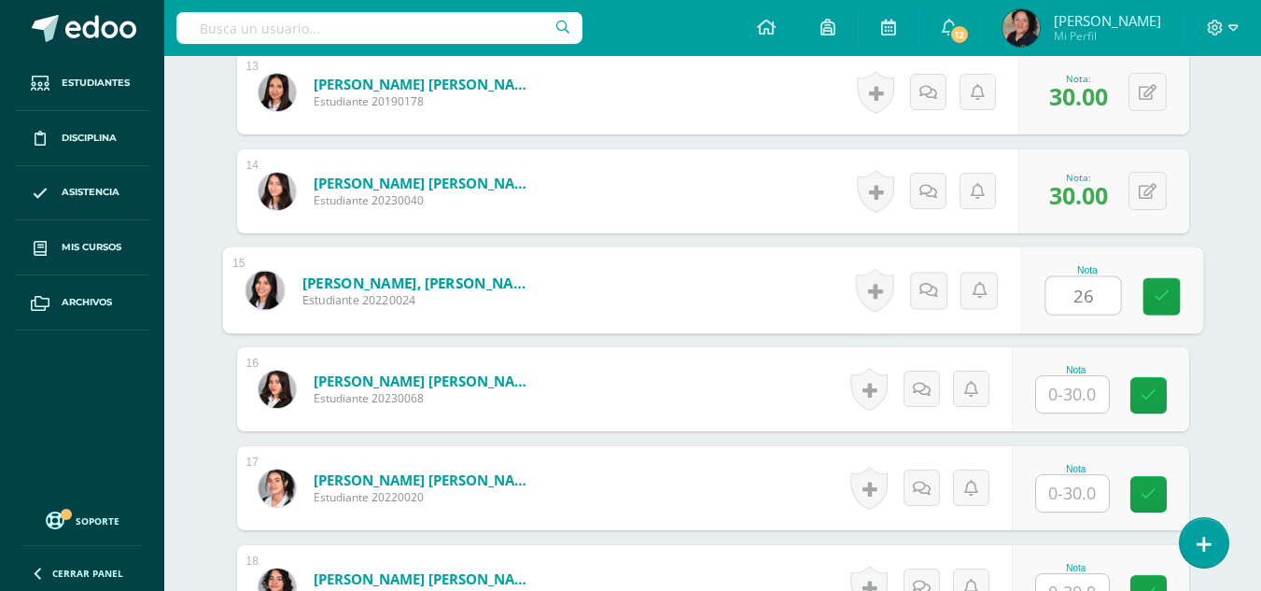
type input "26"
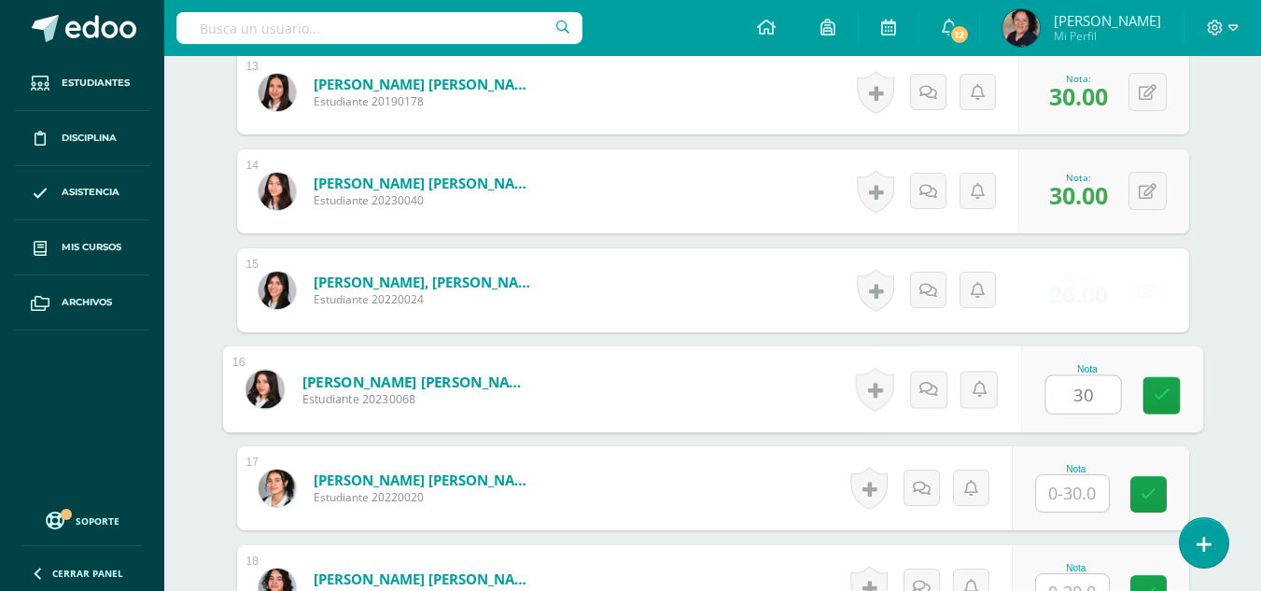
type input "30"
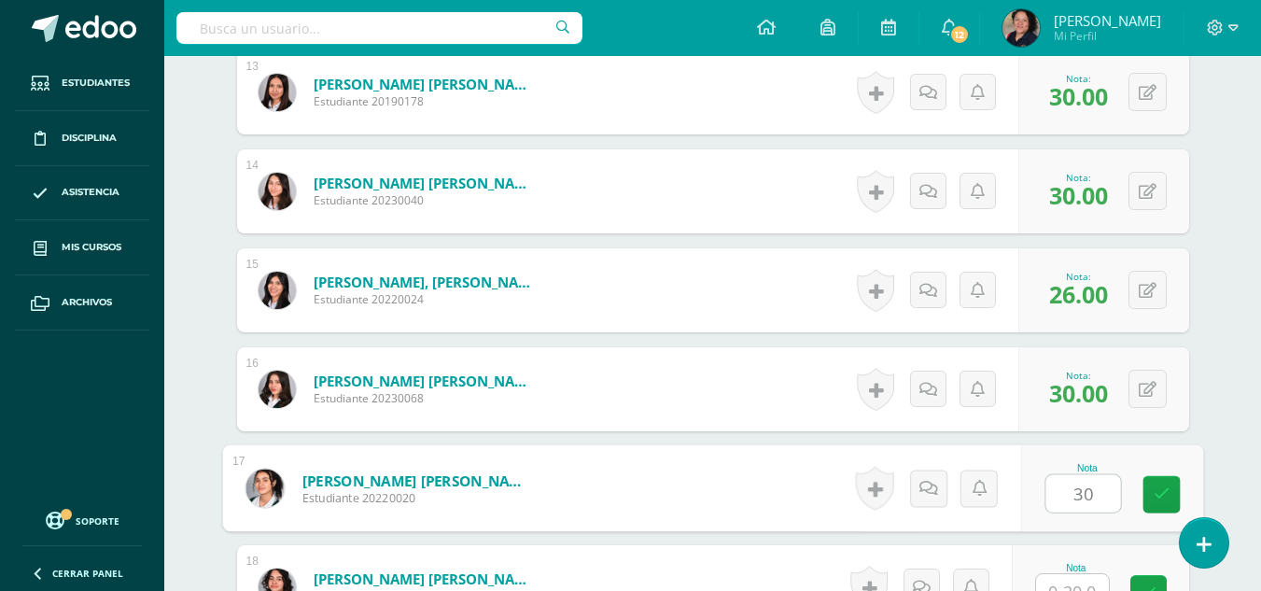
type input "30"
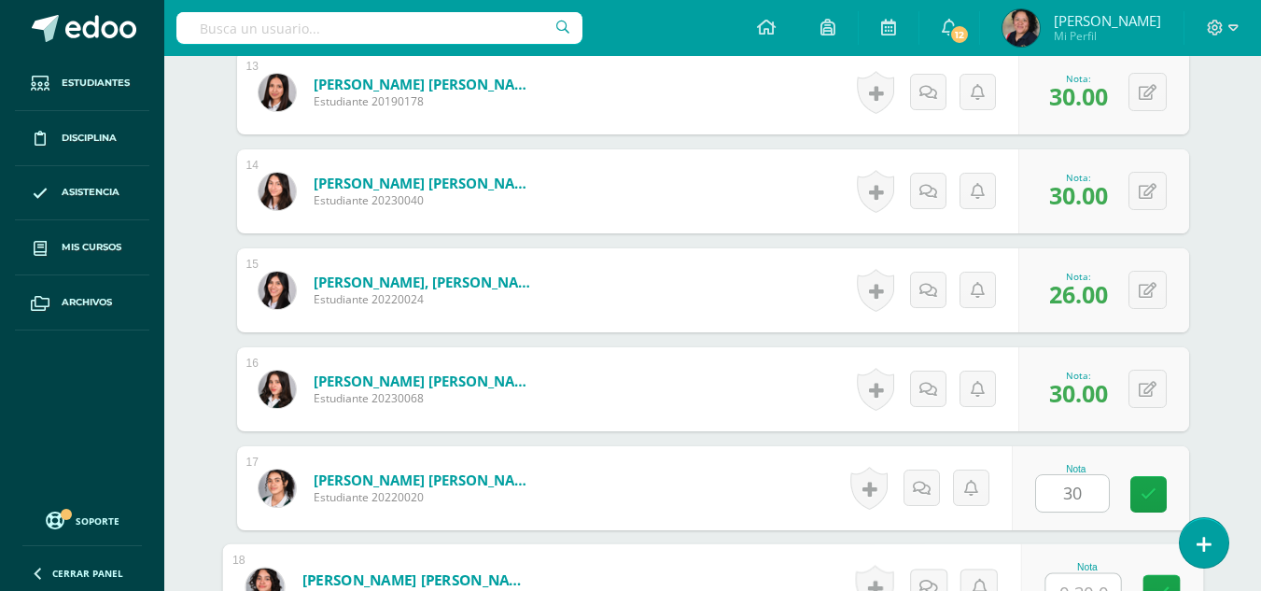
scroll to position [1858, 0]
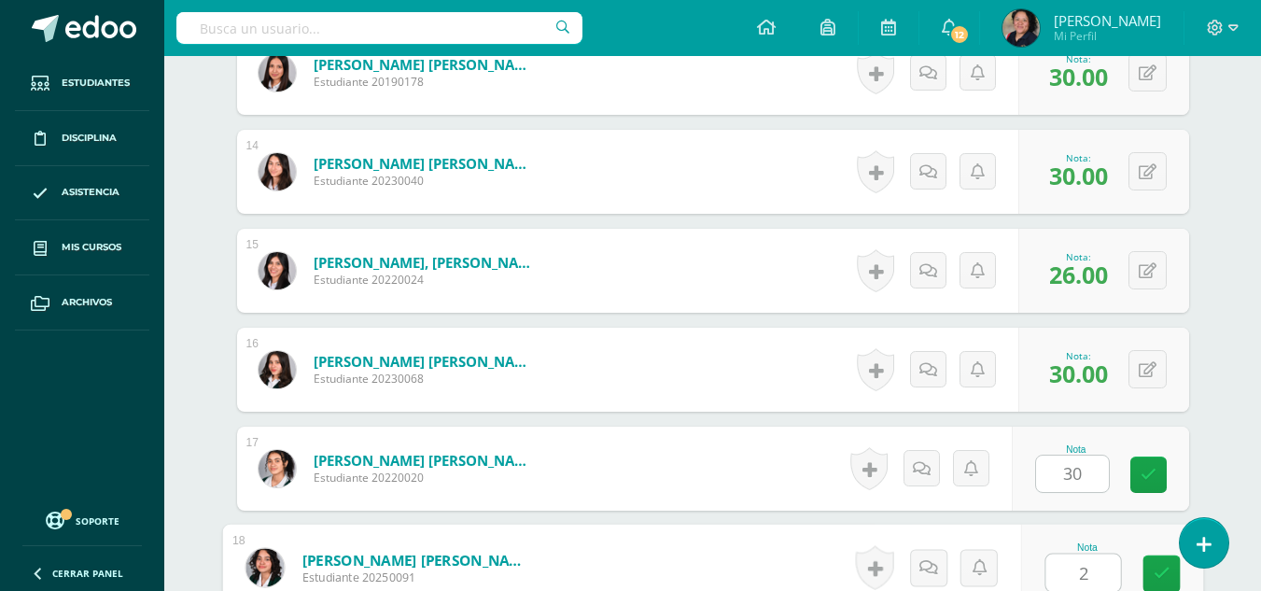
type input "24"
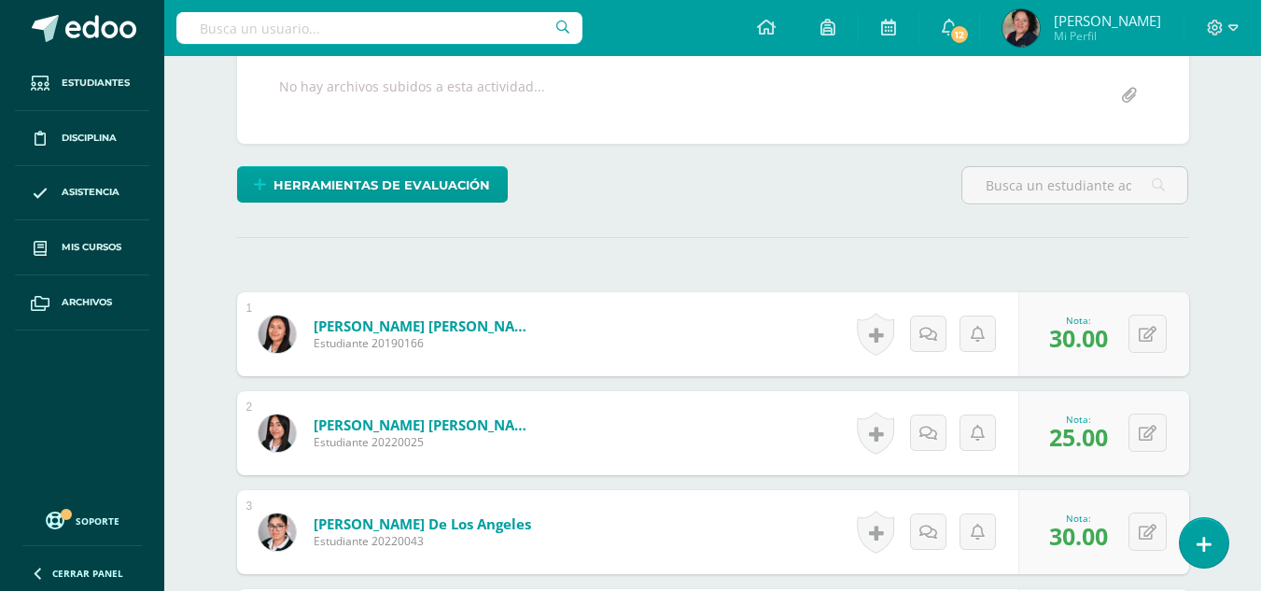
scroll to position [0, 0]
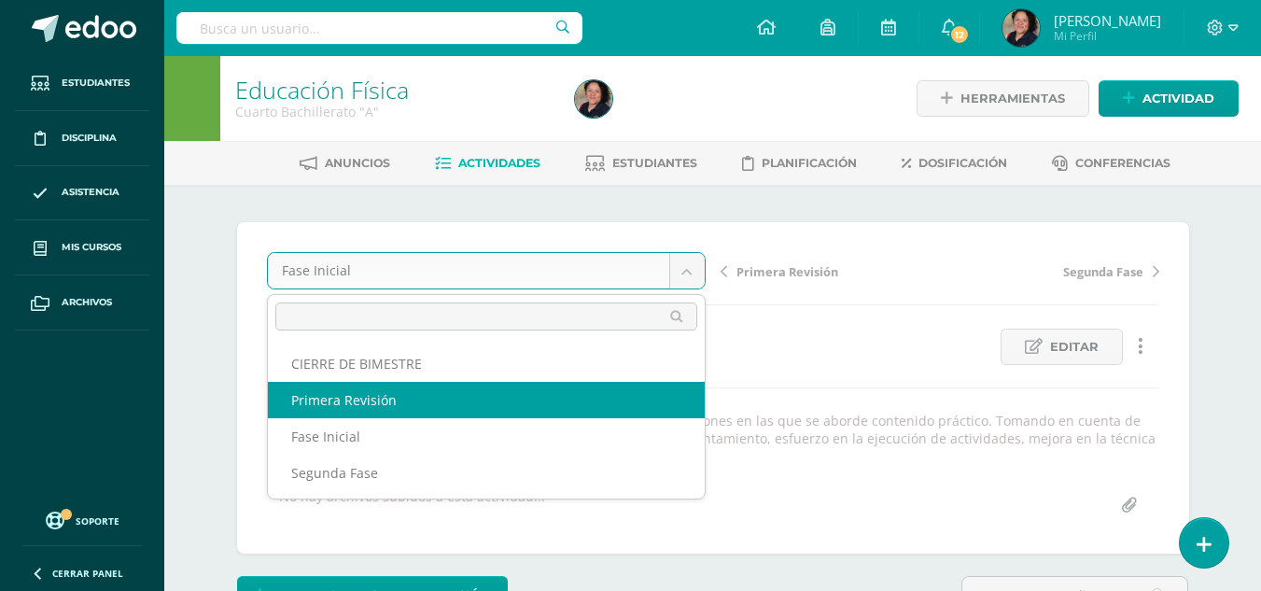
select select "/dashboard/teacher/grade-activity/107356/"
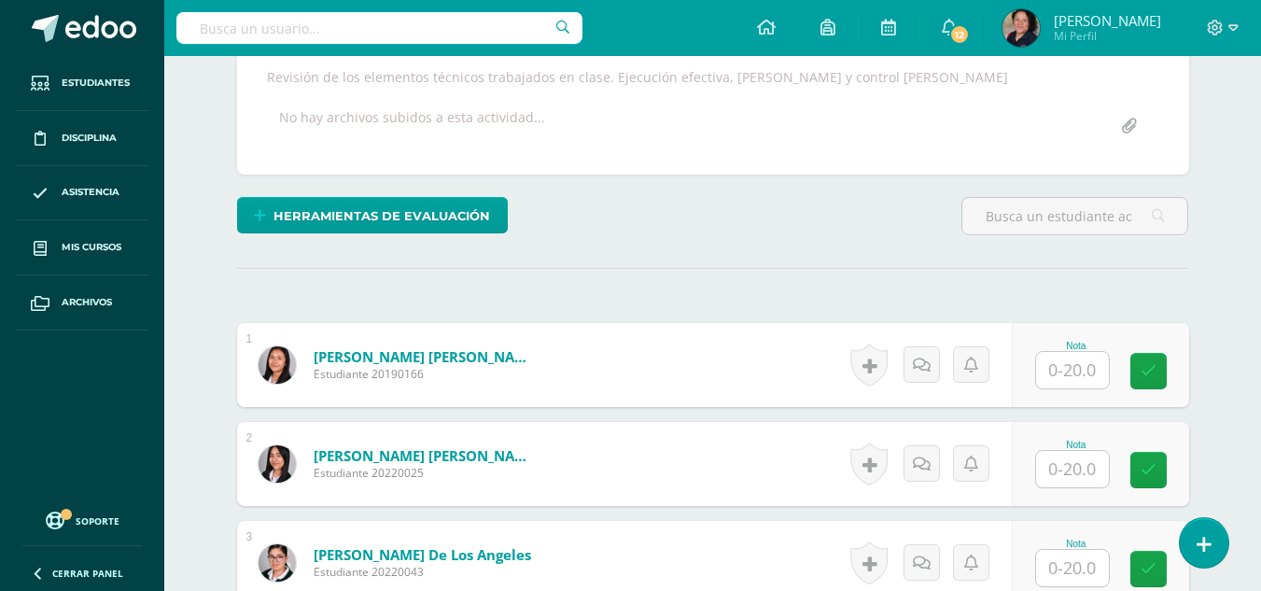
scroll to position [344, 0]
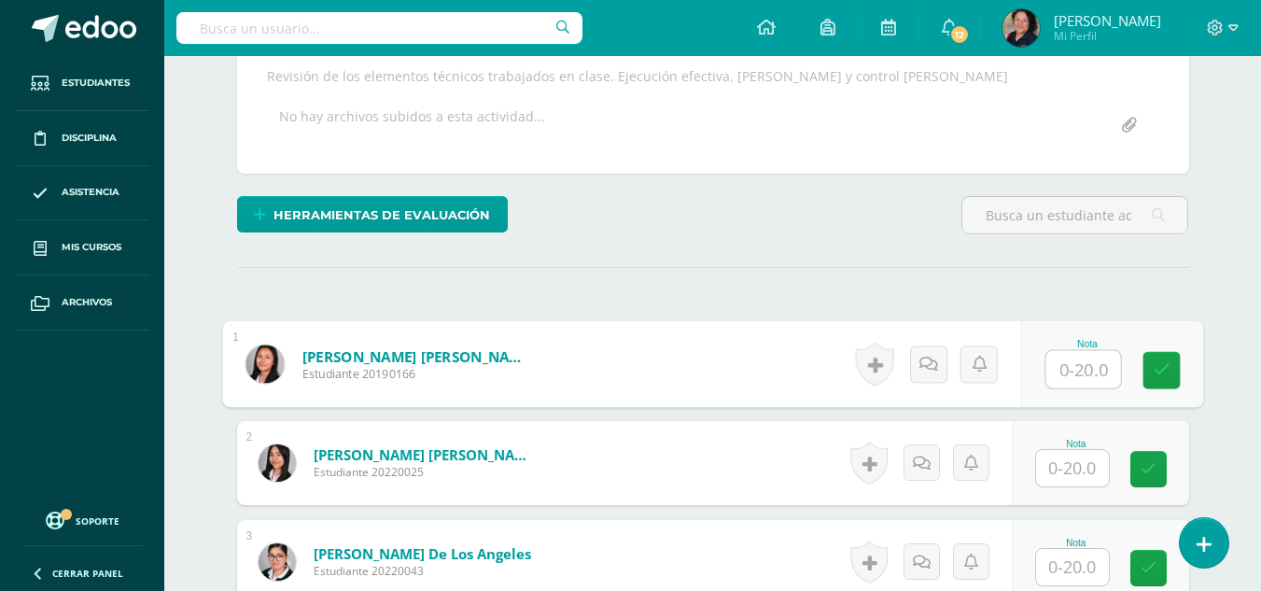
click at [1065, 372] on input "text" at bounding box center [1082, 369] width 75 height 37
type input "20"
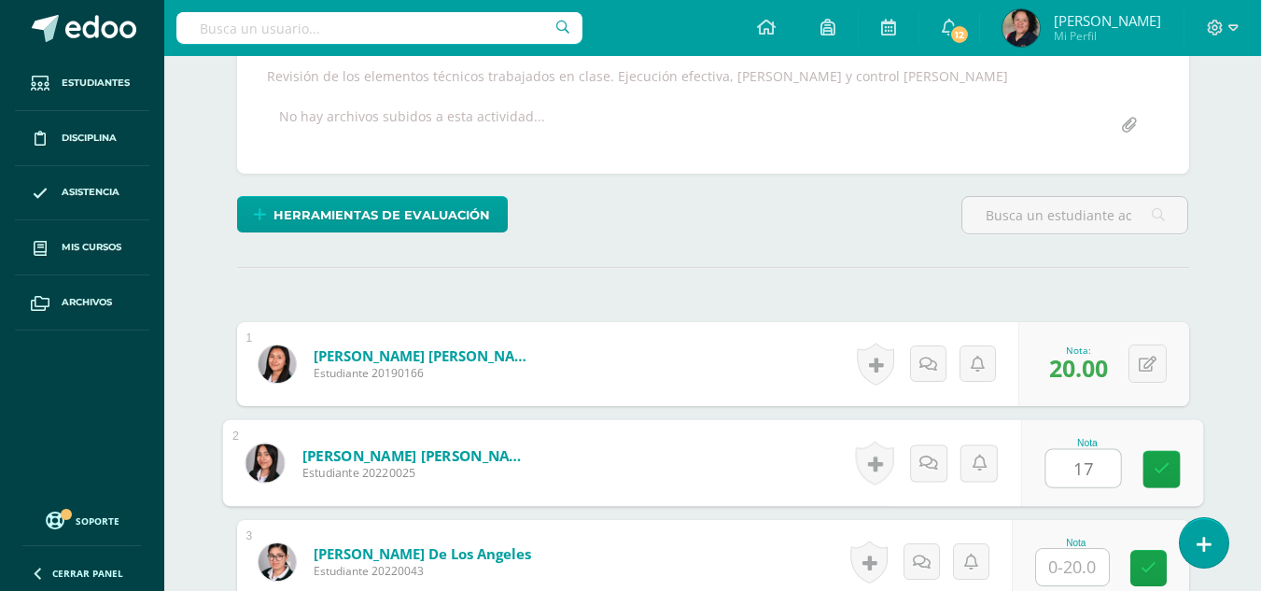
type input "17"
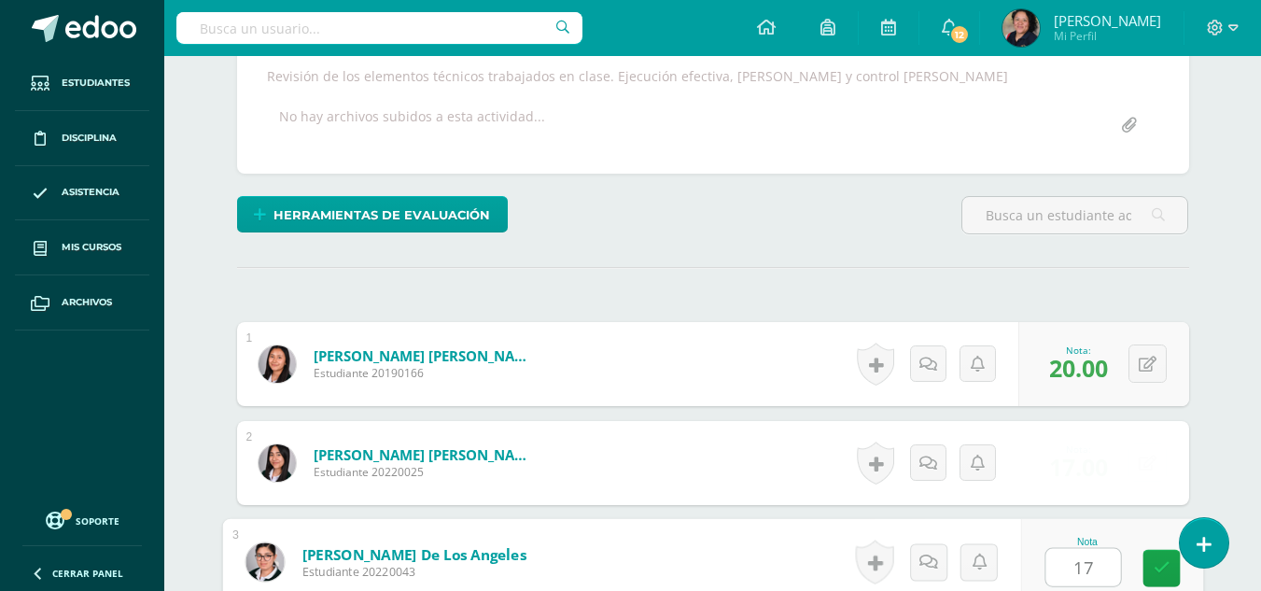
type input "17"
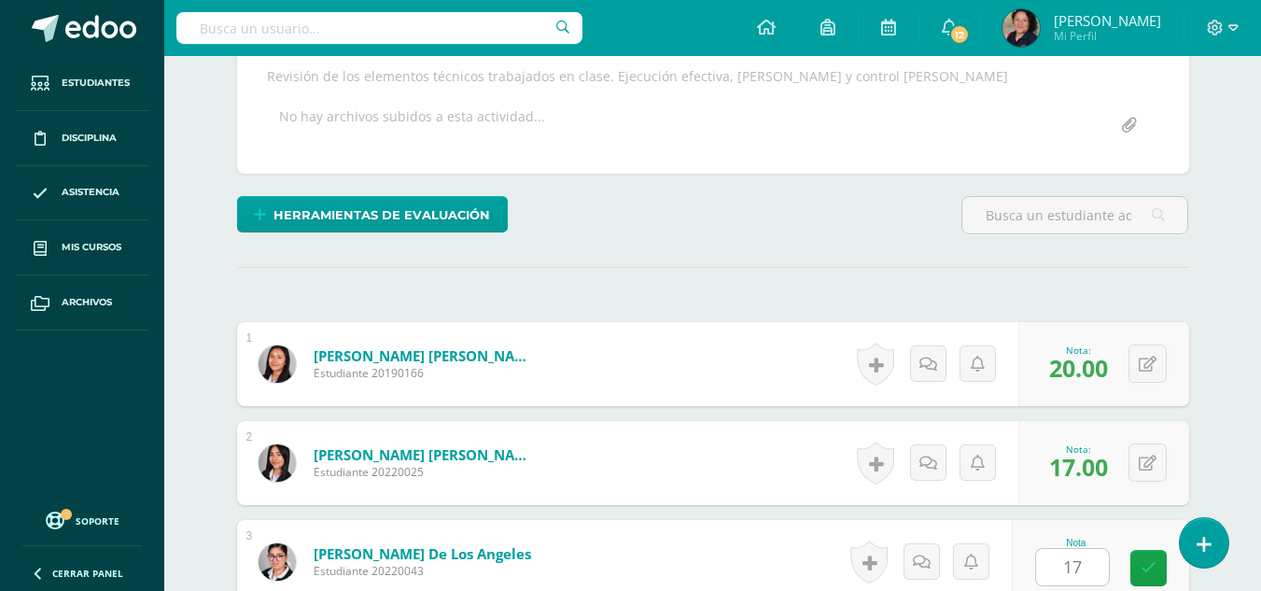
scroll to position [715, 0]
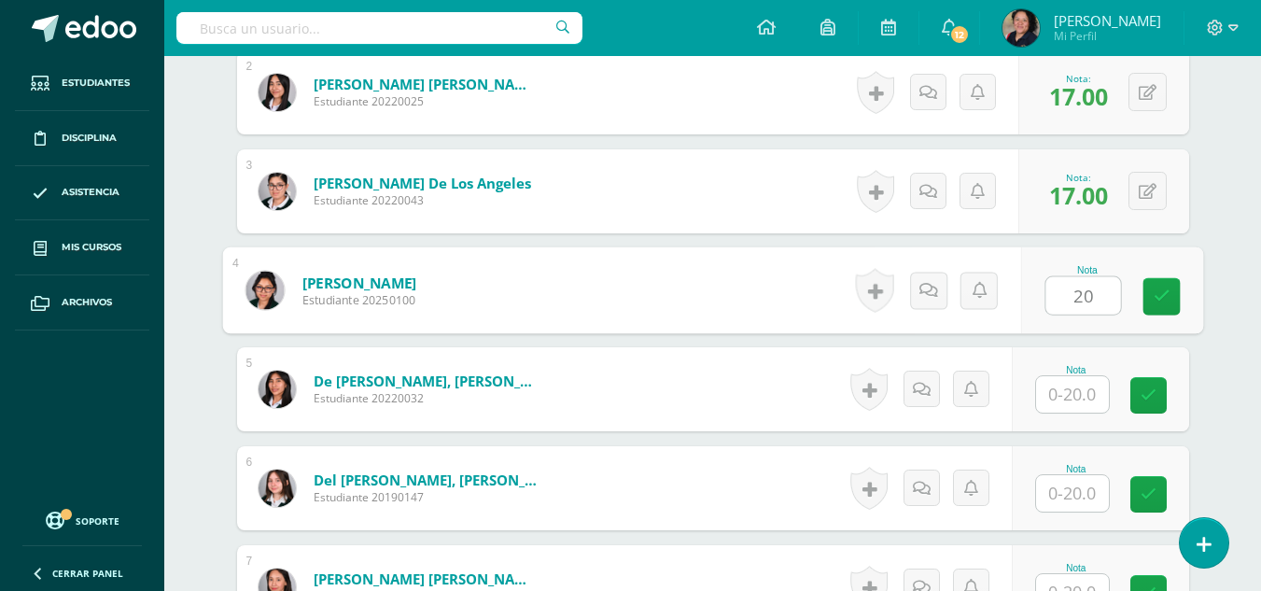
type input "20"
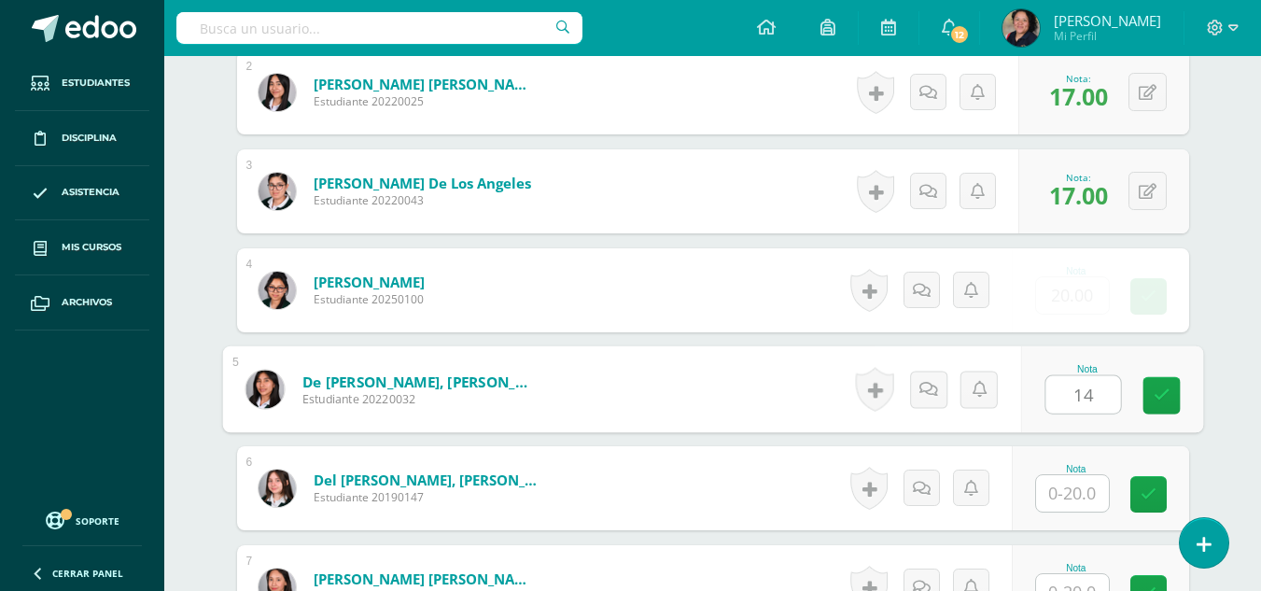
type input "14"
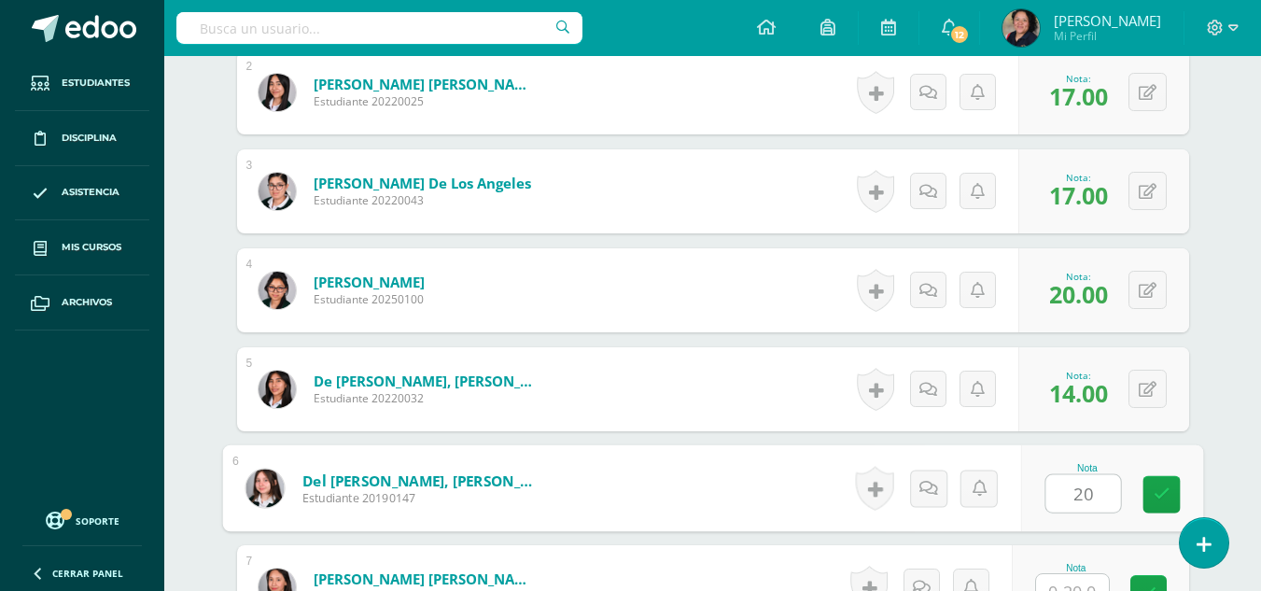
type input "20"
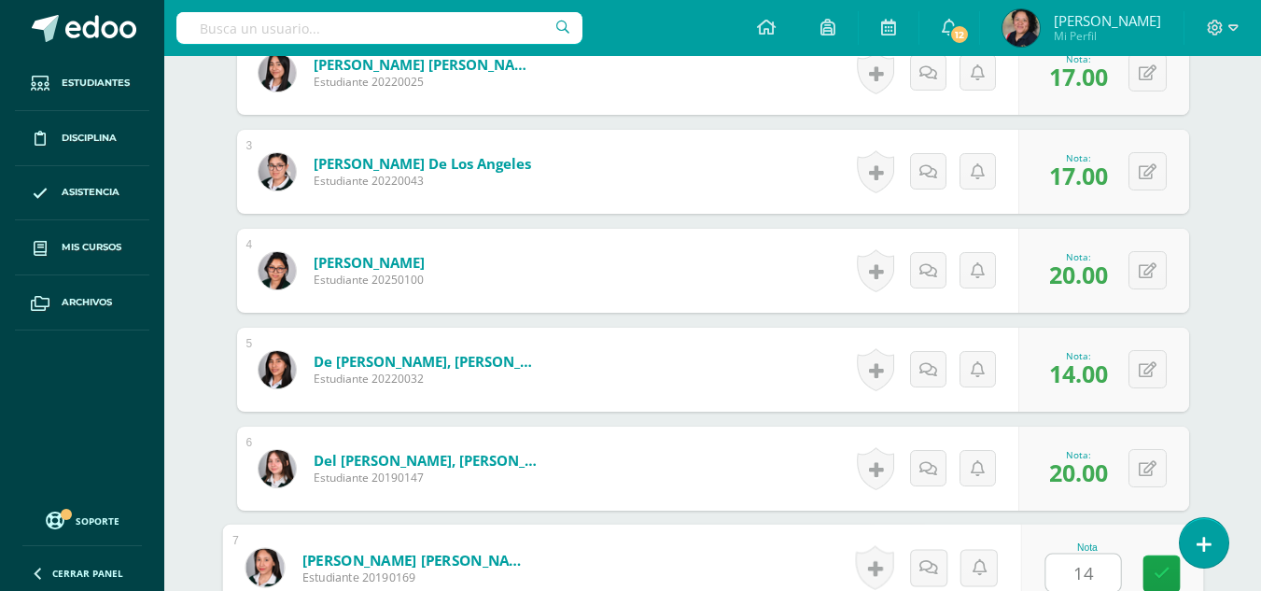
type input "14"
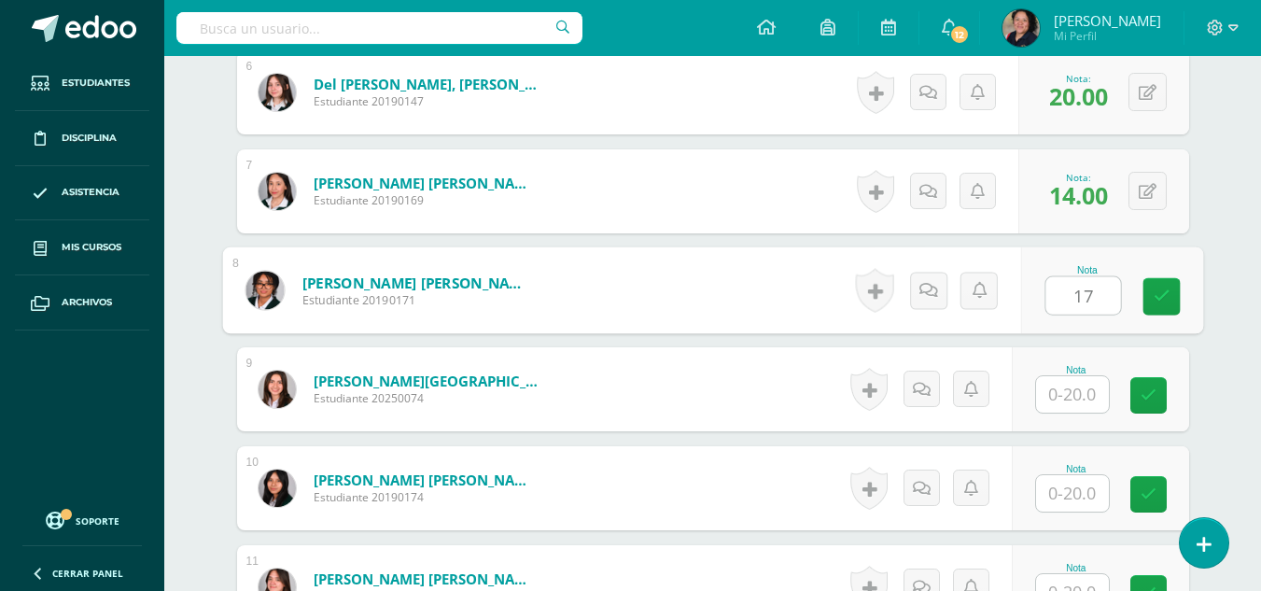
type input "17"
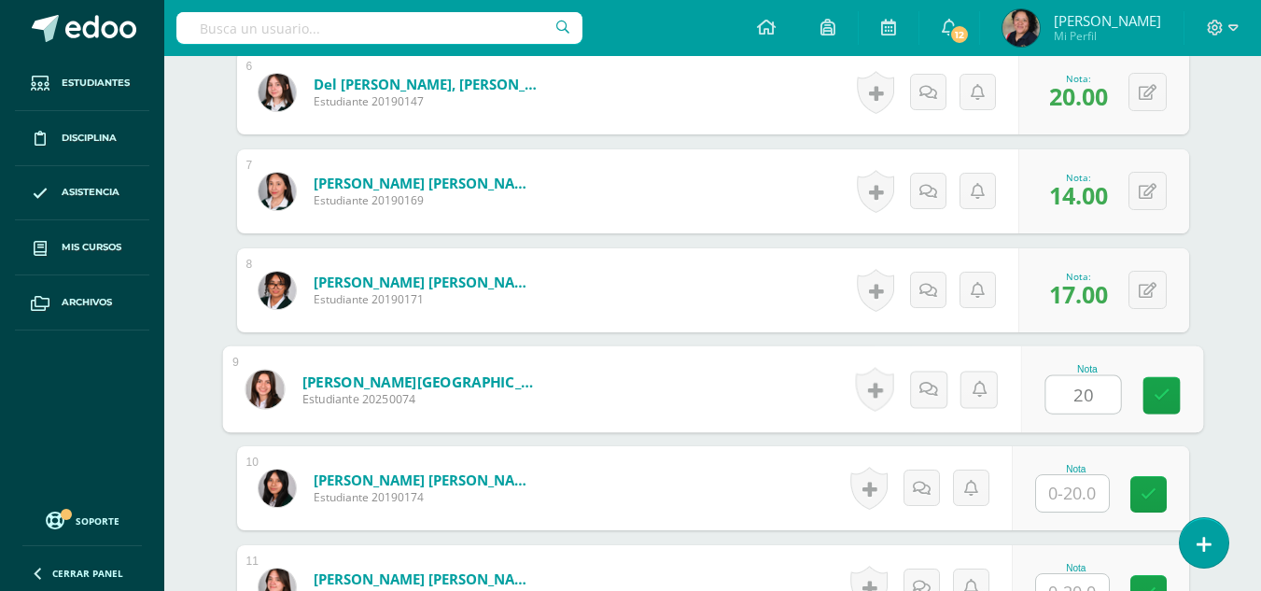
type input "20"
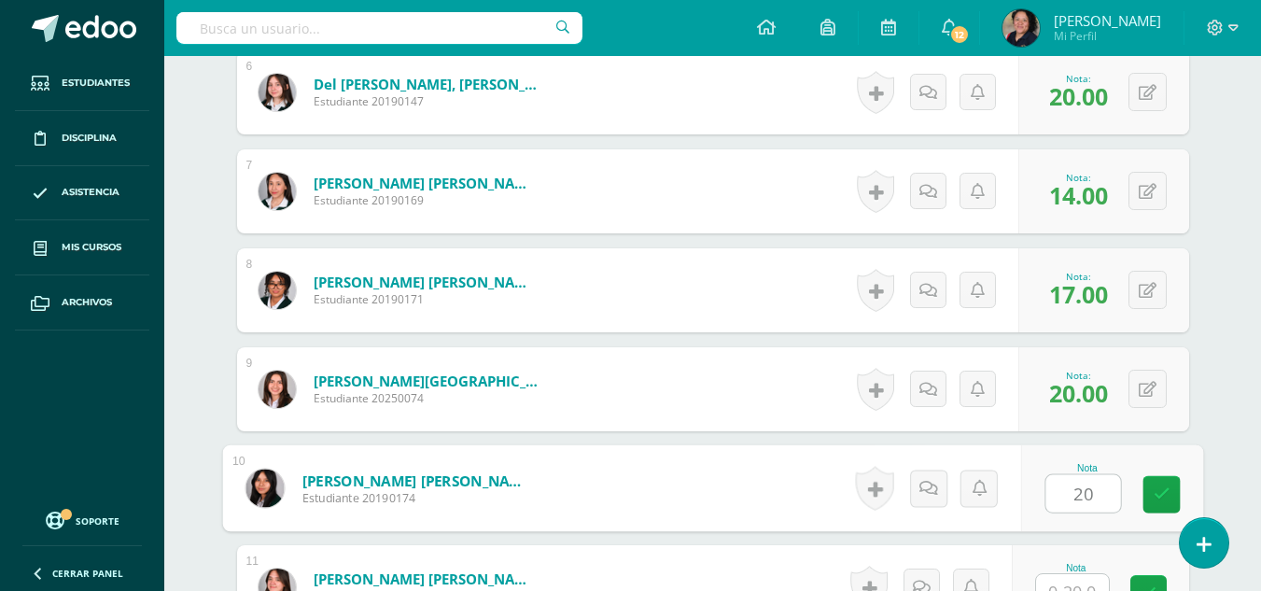
type input "20"
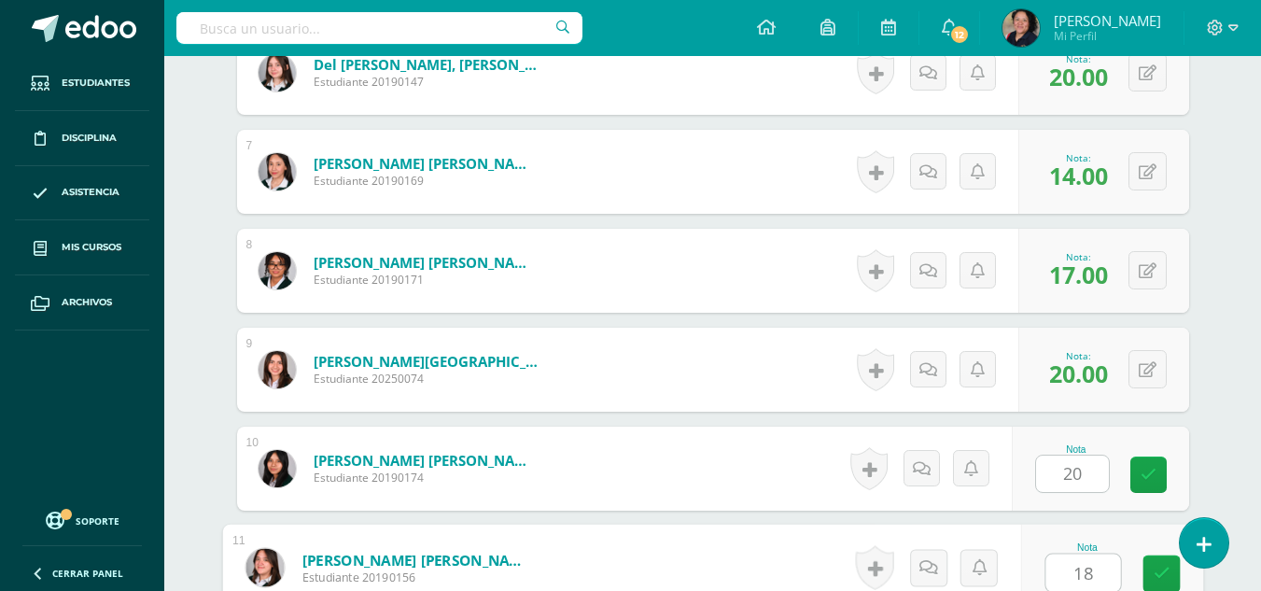
type input "18"
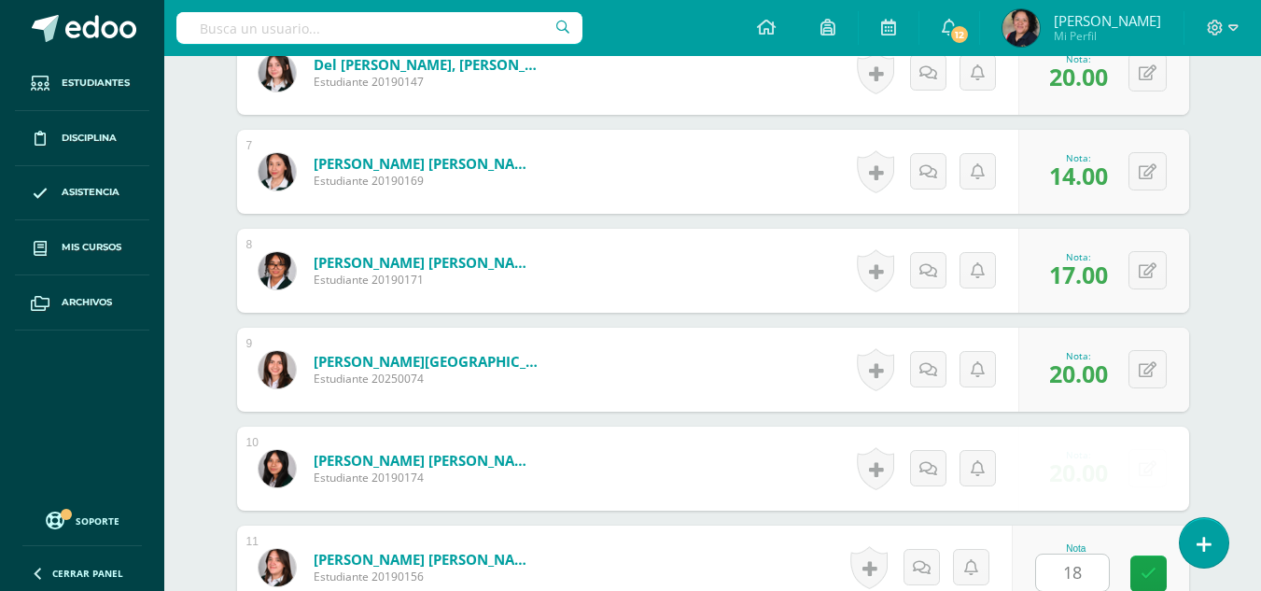
scroll to position [1506, 0]
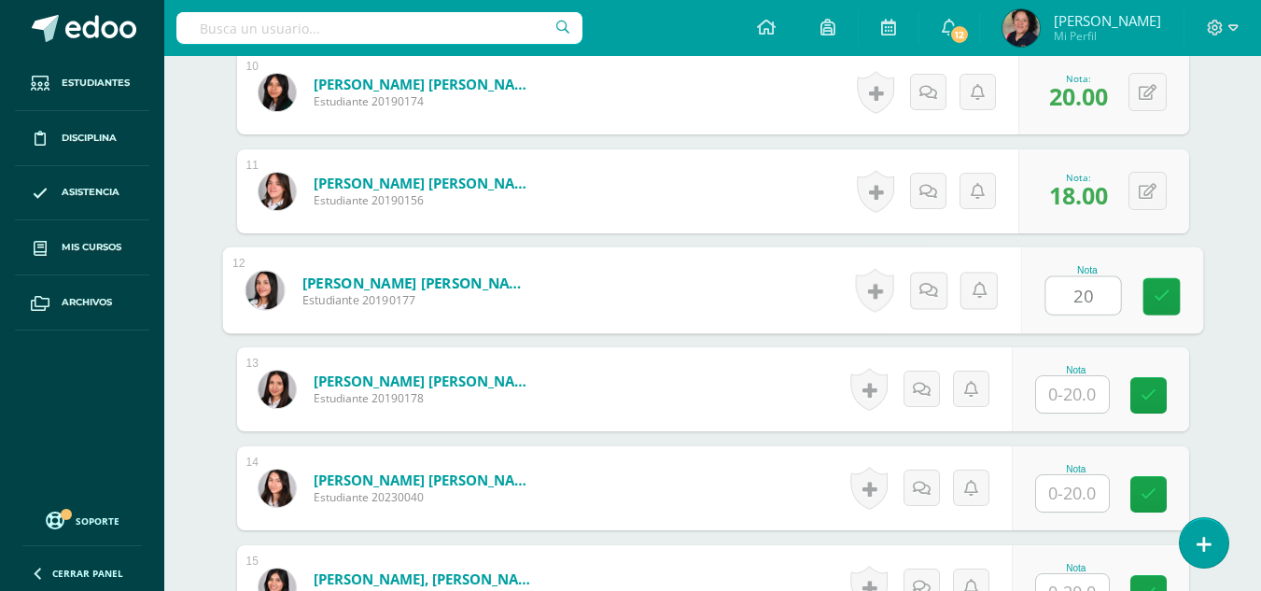
type input "20"
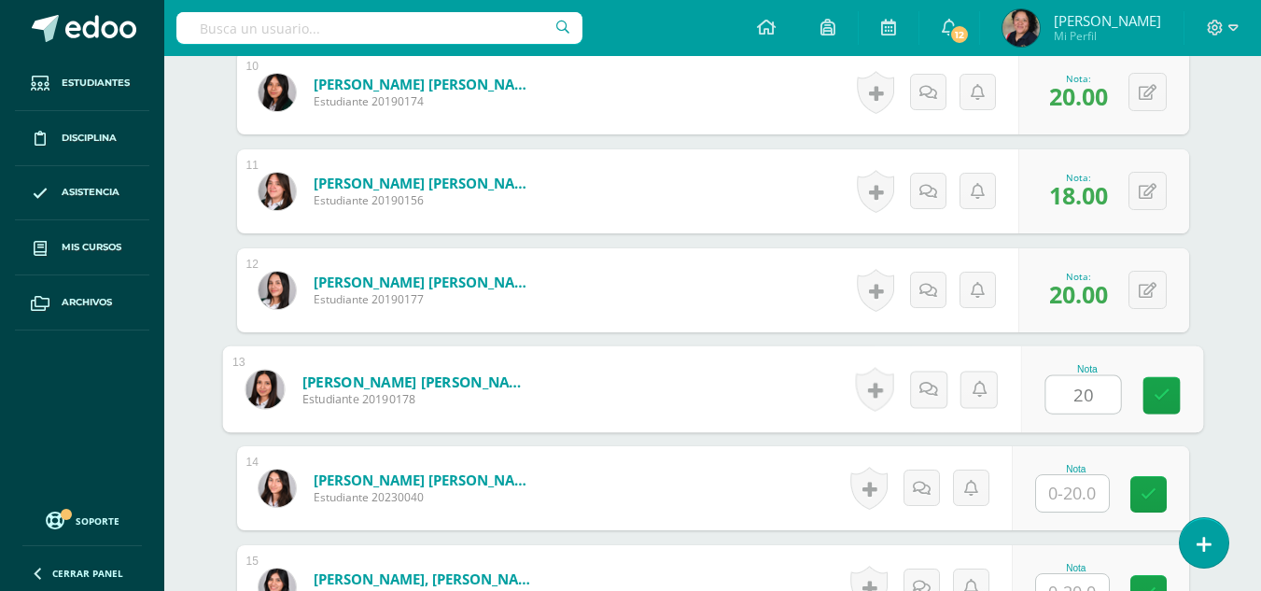
type input "20"
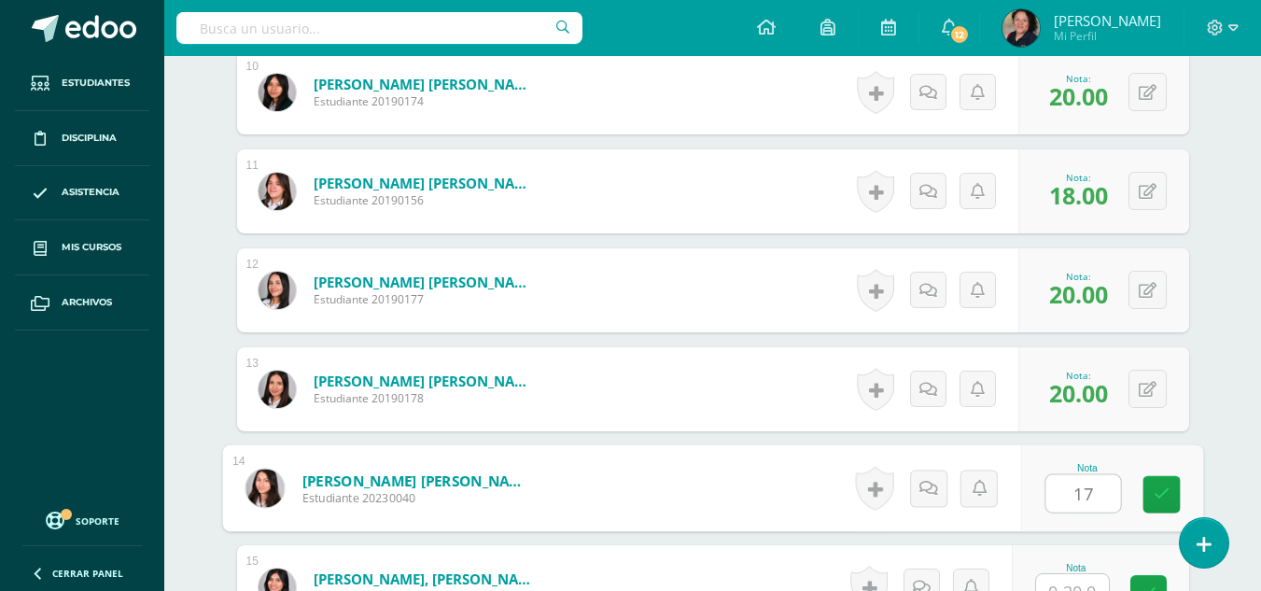
type input "17"
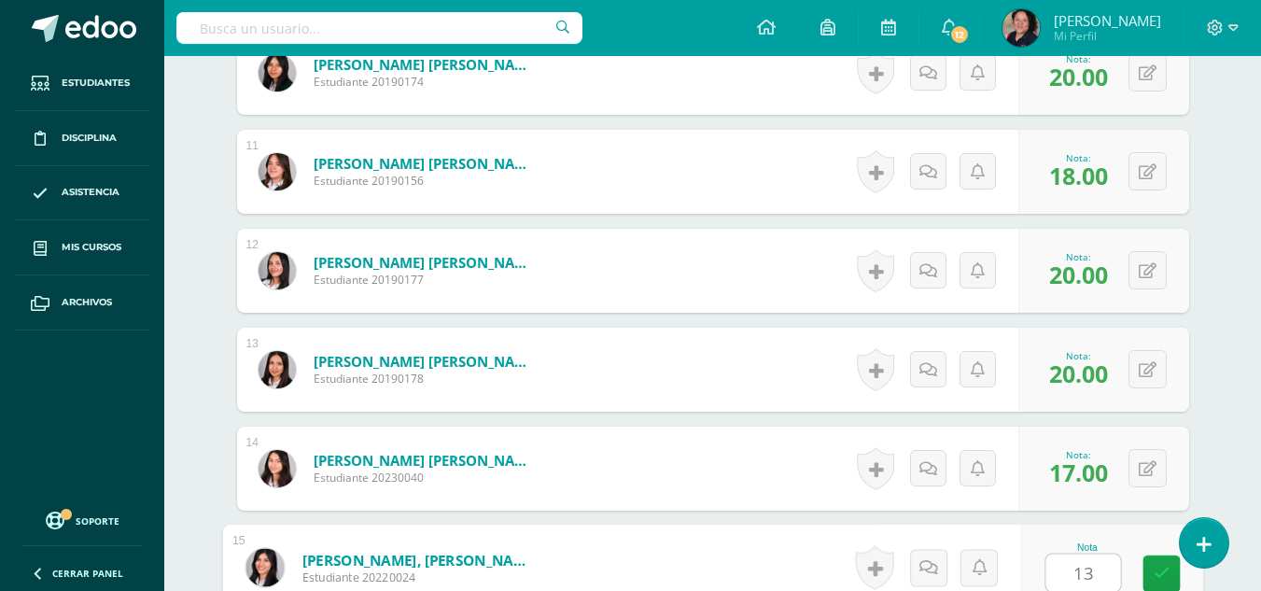
type input "13"
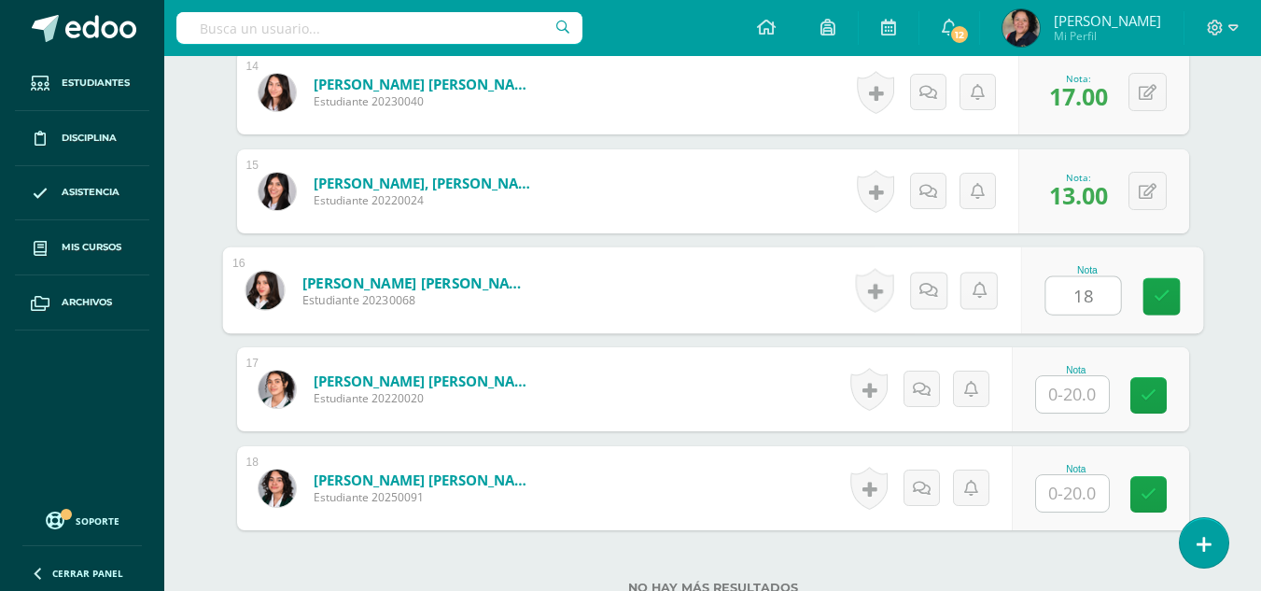
type input "18"
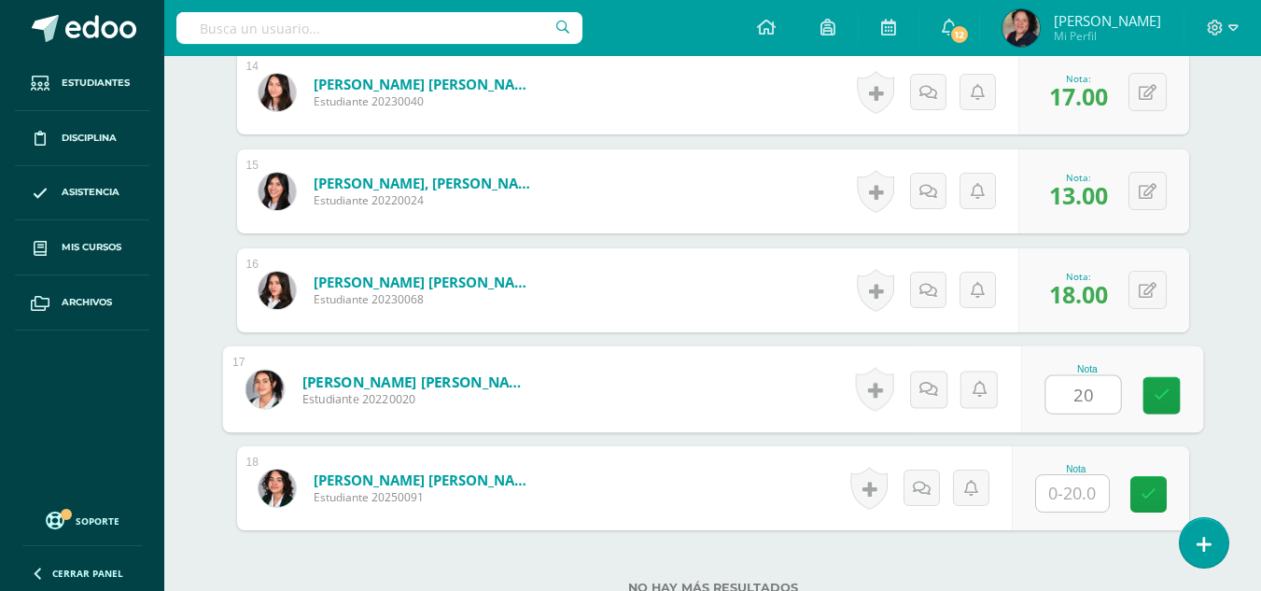
type input "20"
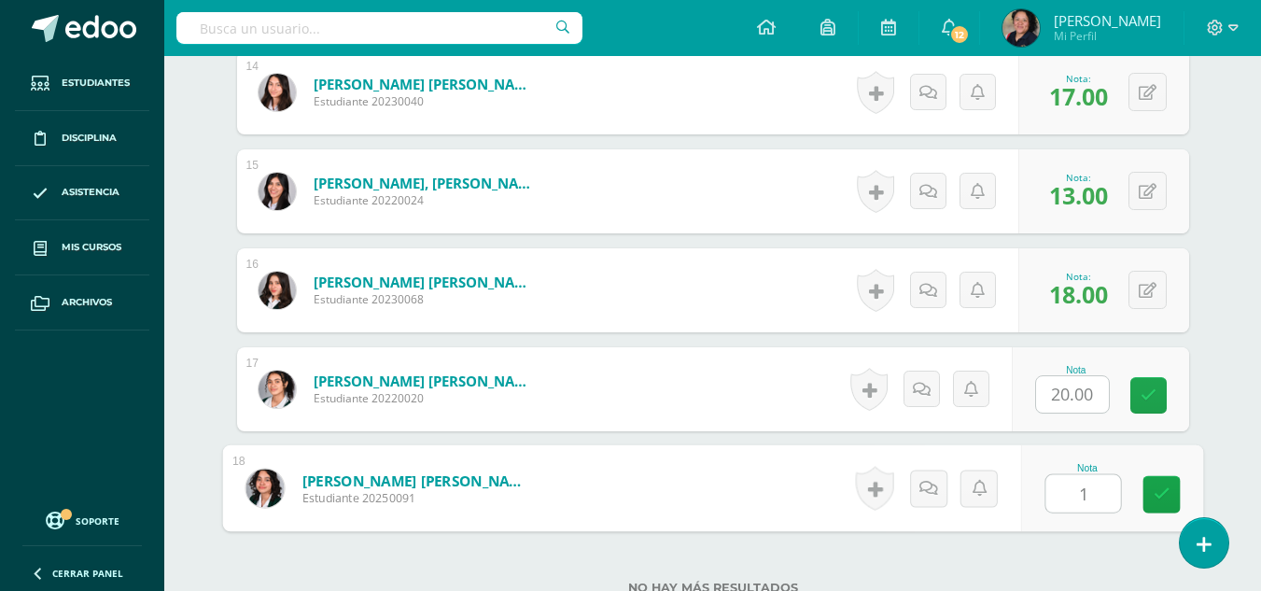
type input "13"
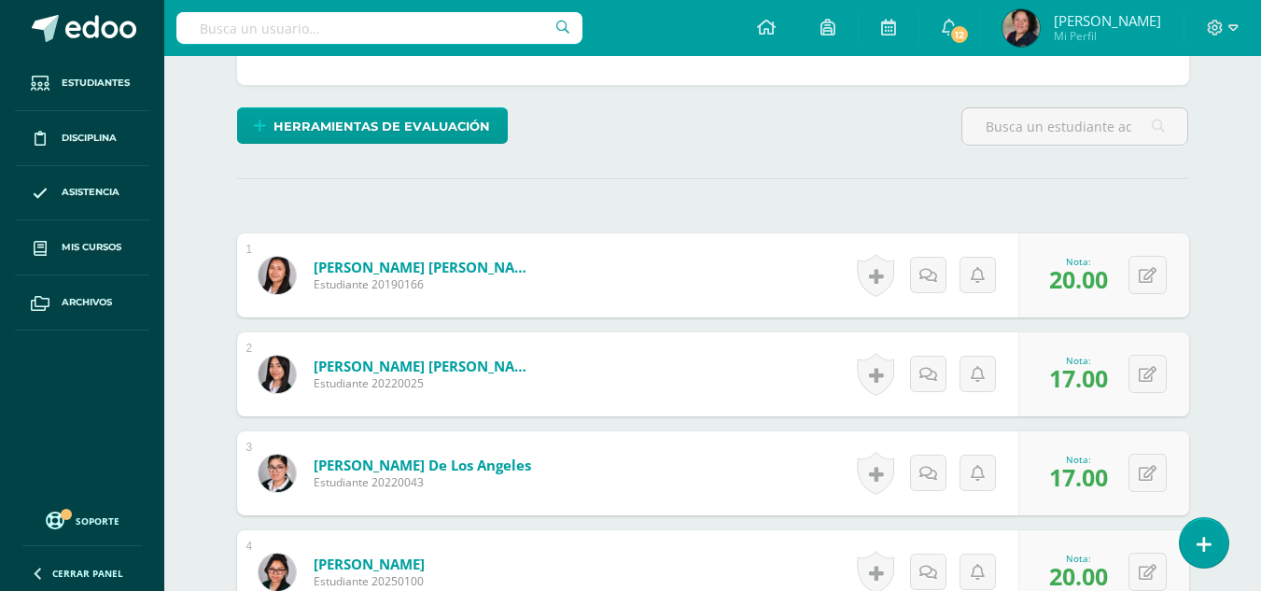
scroll to position [432, 0]
